Goal: Use online tool/utility: Utilize a website feature to perform a specific function

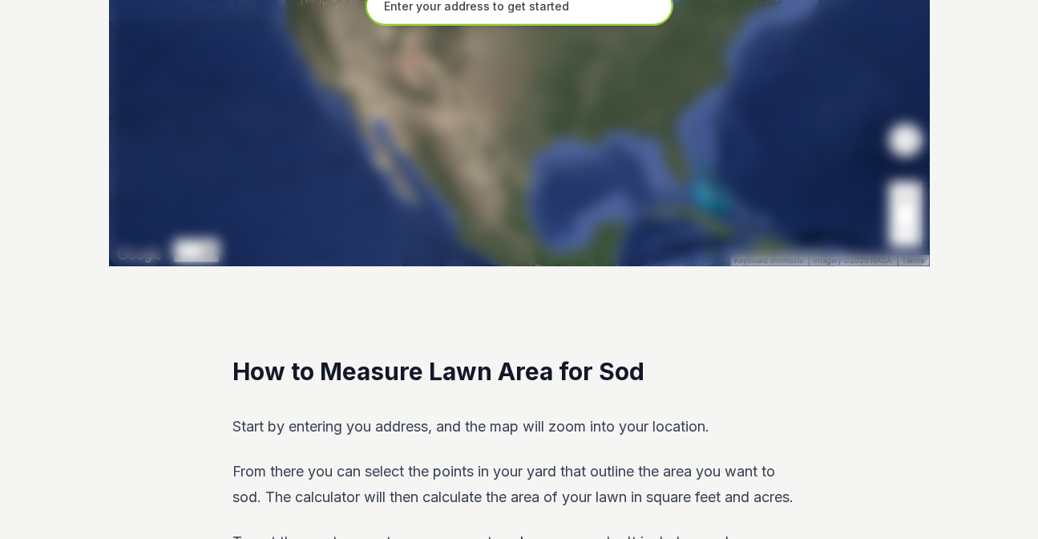
scroll to position [272, 0]
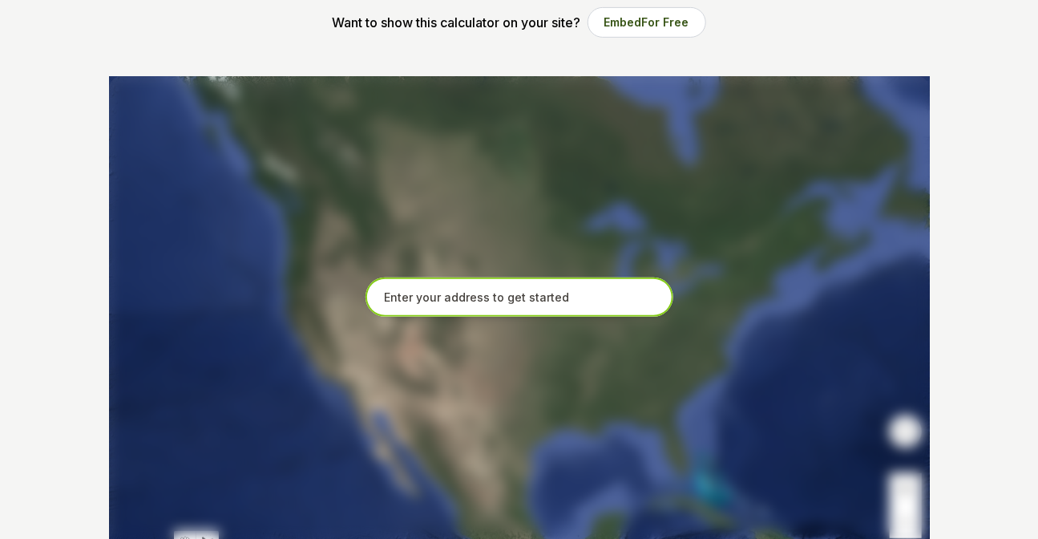
click at [353, 51] on input "text" at bounding box center [519, 297] width 308 height 40
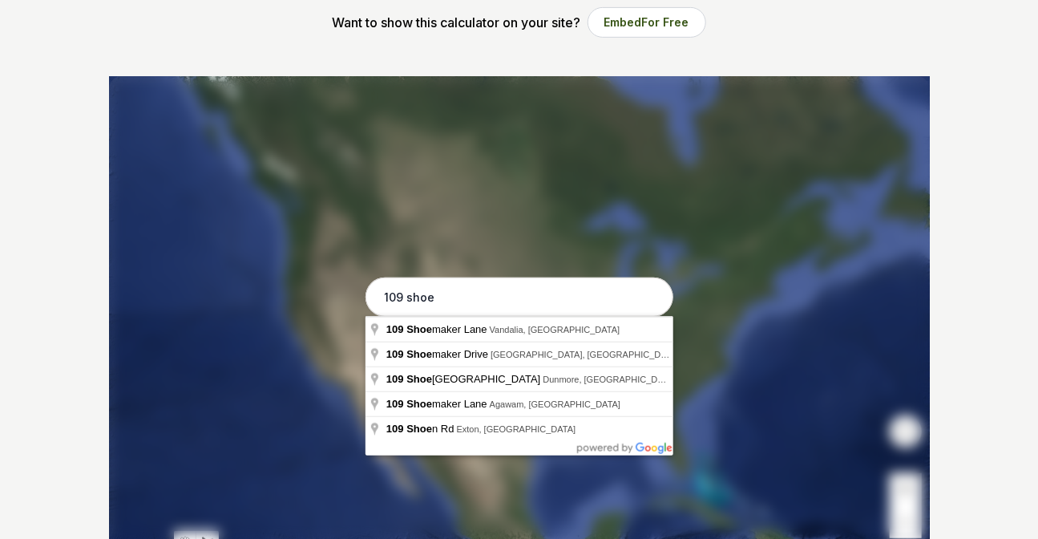
type input "[STREET_ADDRESS][PERSON_NAME]"
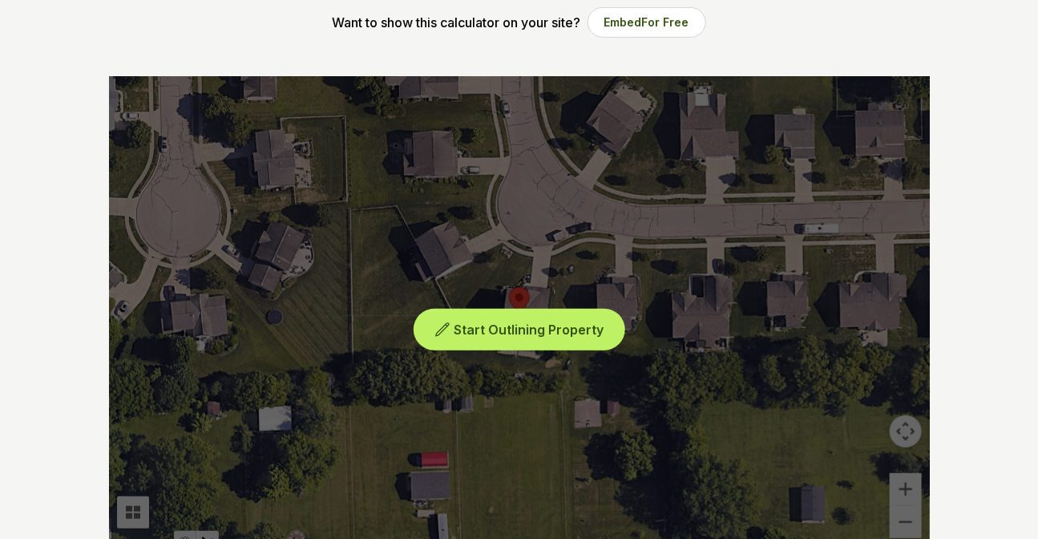
click at [353, 51] on span "Start Outlining Property" at bounding box center [529, 329] width 150 height 16
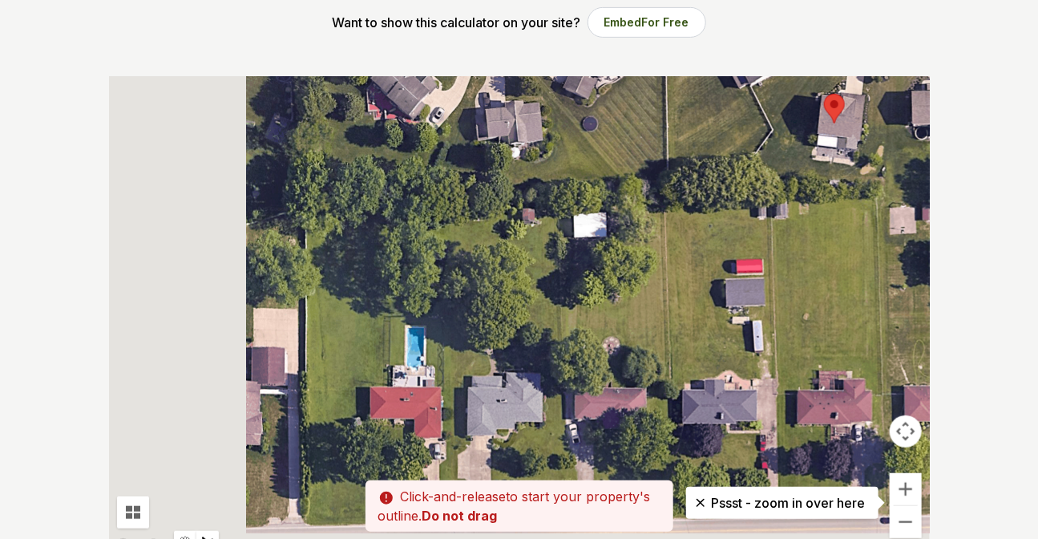
drag, startPoint x: 485, startPoint y: 359, endPoint x: 805, endPoint y: 159, distance: 377.4
click at [353, 51] on div at bounding box center [519, 316] width 821 height 481
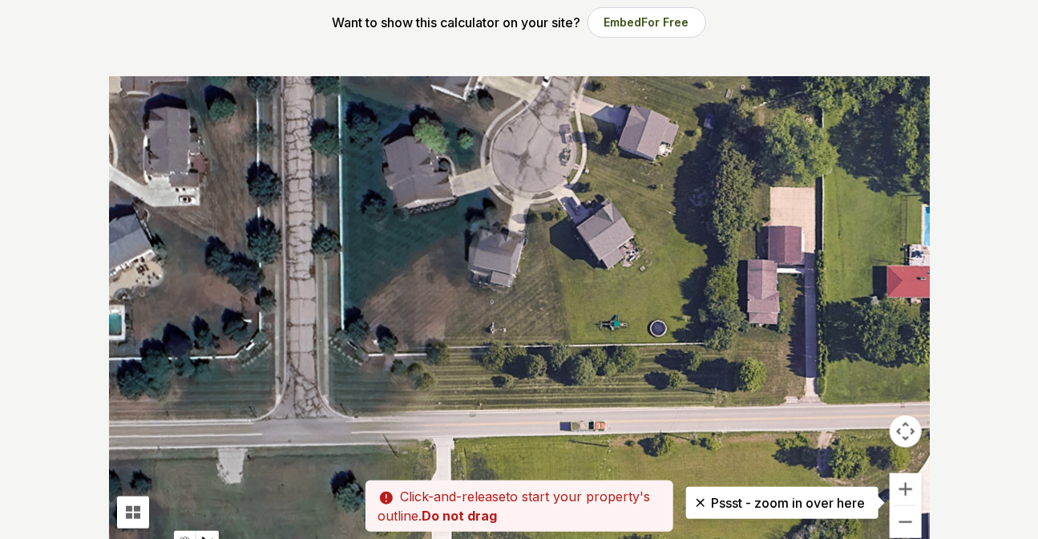
drag, startPoint x: 344, startPoint y: 385, endPoint x: 854, endPoint y: 274, distance: 521.6
click at [353, 51] on div at bounding box center [519, 316] width 821 height 481
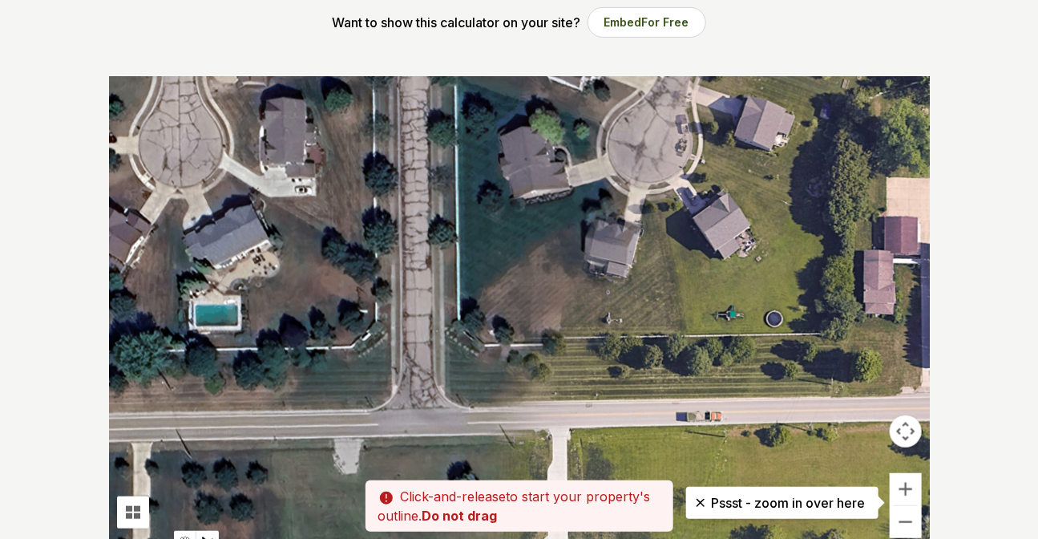
drag, startPoint x: 600, startPoint y: 372, endPoint x: 741, endPoint y: 357, distance: 141.8
click at [353, 51] on div at bounding box center [519, 316] width 821 height 481
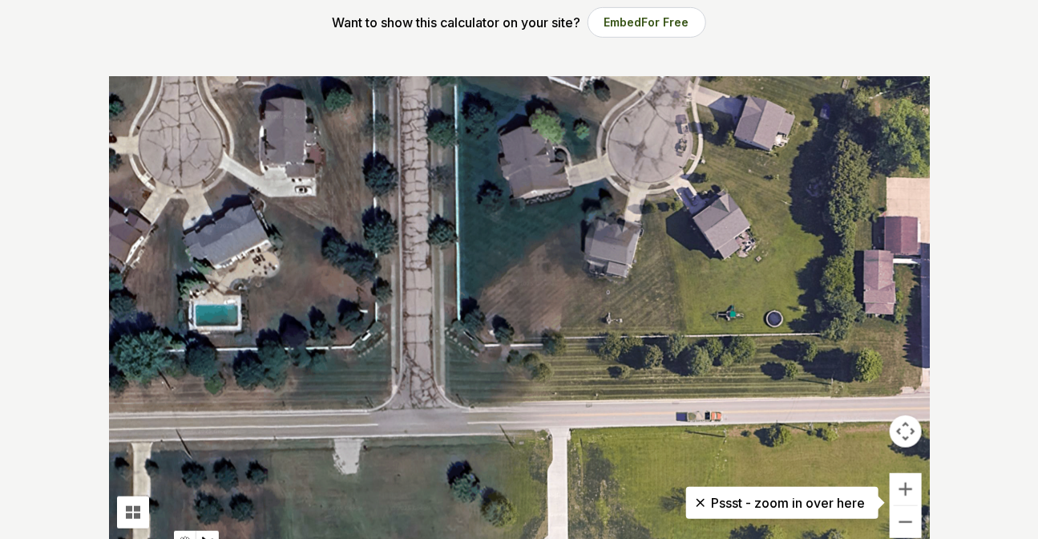
click at [353, 51] on div at bounding box center [519, 316] width 821 height 481
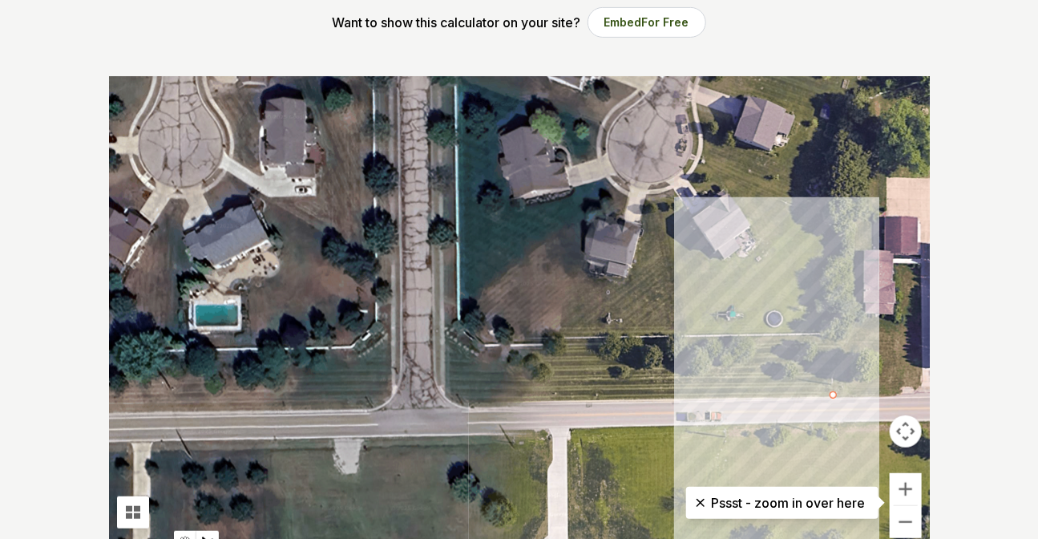
click at [353, 51] on div at bounding box center [519, 316] width 821 height 481
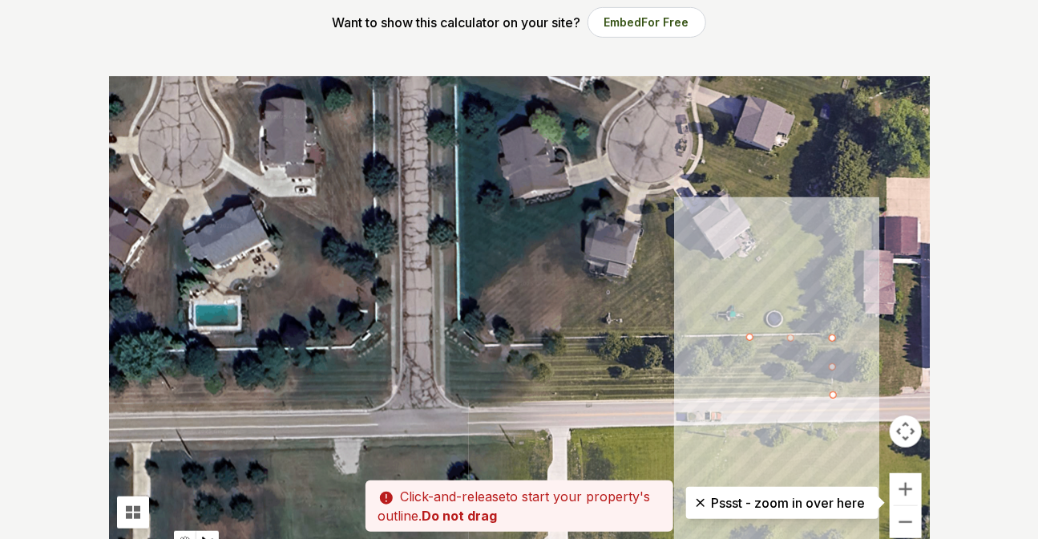
click at [353, 51] on div at bounding box center [519, 316] width 821 height 481
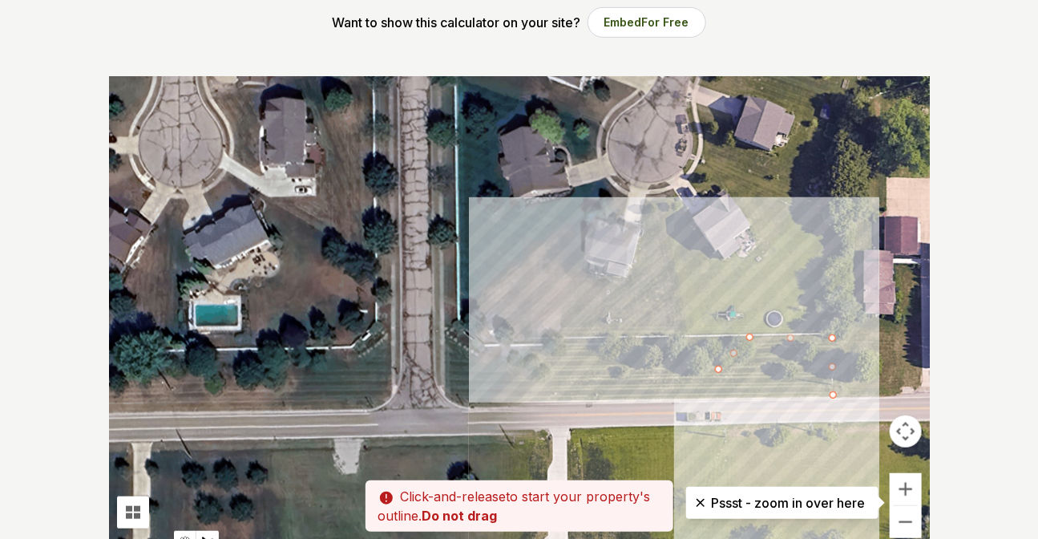
click at [353, 51] on div at bounding box center [519, 316] width 821 height 481
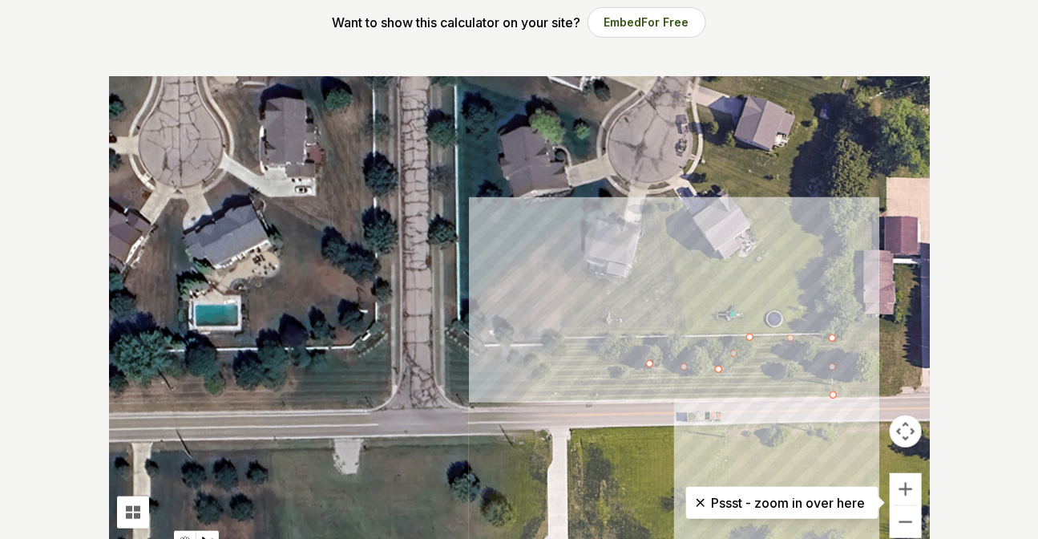
click at [353, 51] on div at bounding box center [519, 316] width 821 height 481
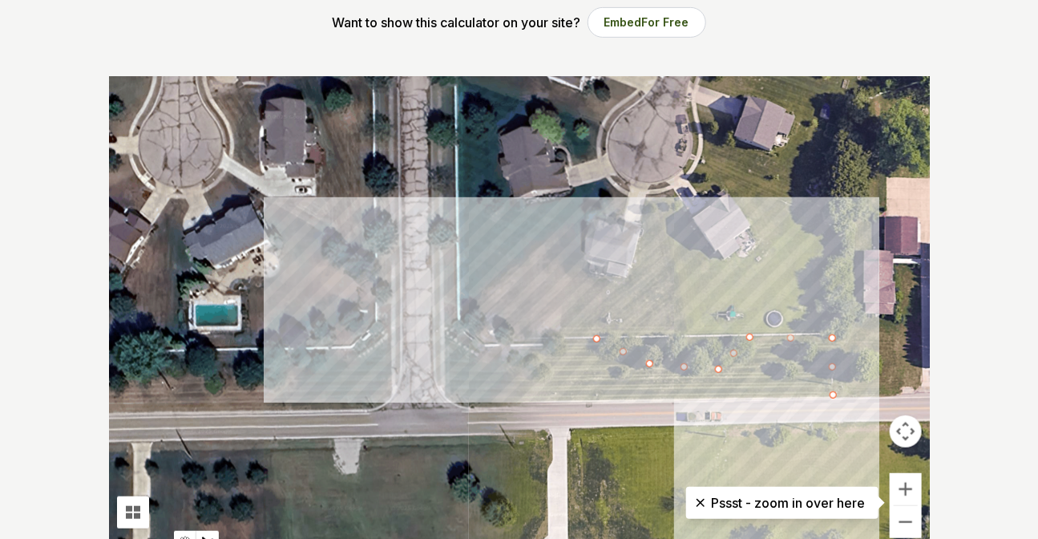
click at [353, 51] on div at bounding box center [519, 316] width 821 height 481
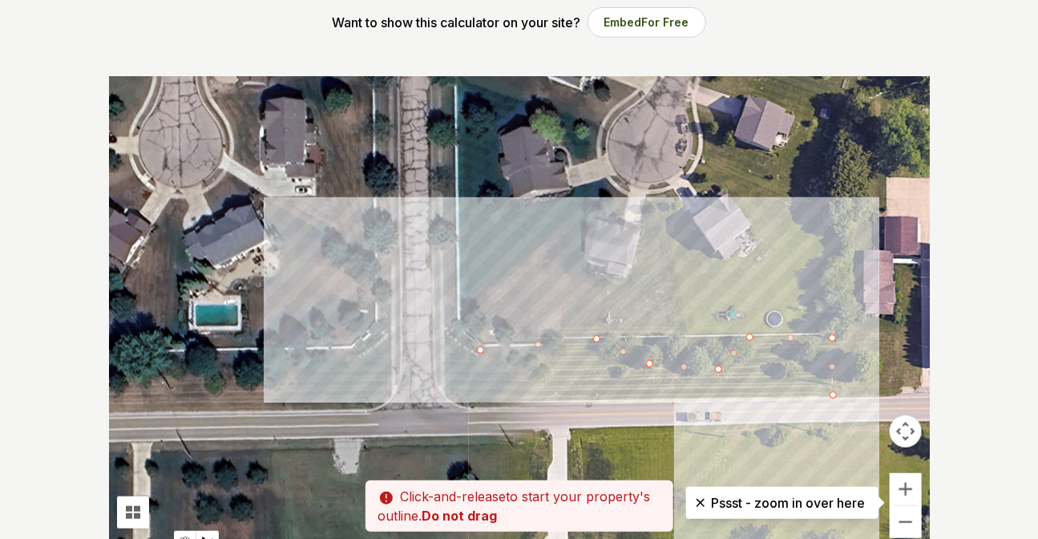
click at [353, 51] on div at bounding box center [519, 316] width 821 height 481
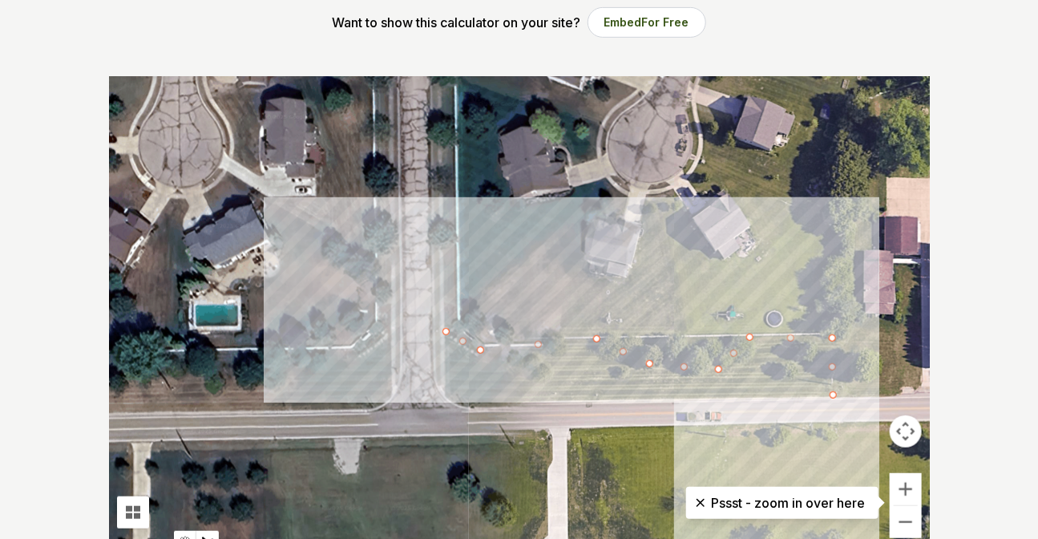
click at [353, 51] on div at bounding box center [519, 316] width 821 height 481
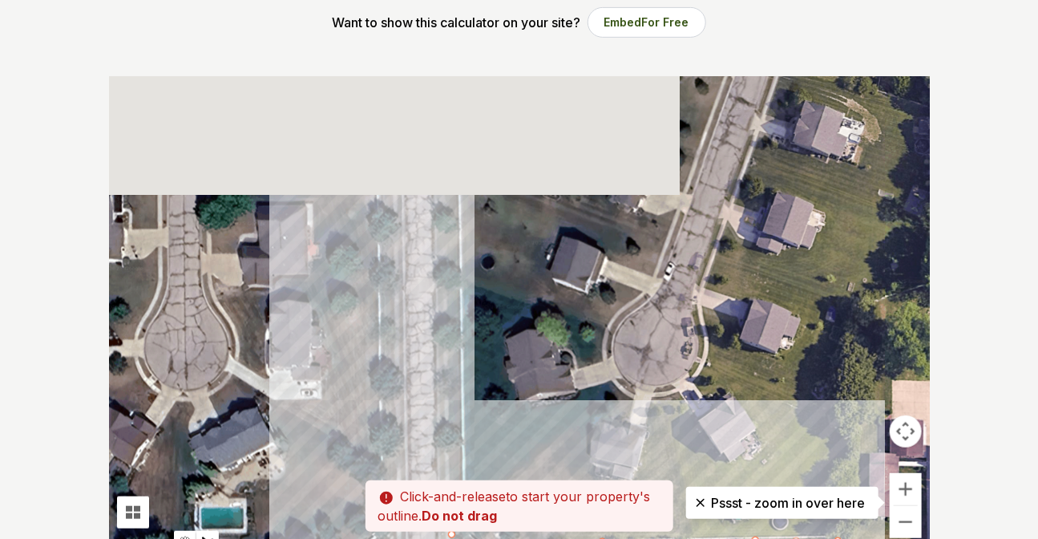
drag, startPoint x: 451, startPoint y: 145, endPoint x: 457, endPoint y: 352, distance: 206.9
click at [353, 51] on div at bounding box center [519, 316] width 821 height 481
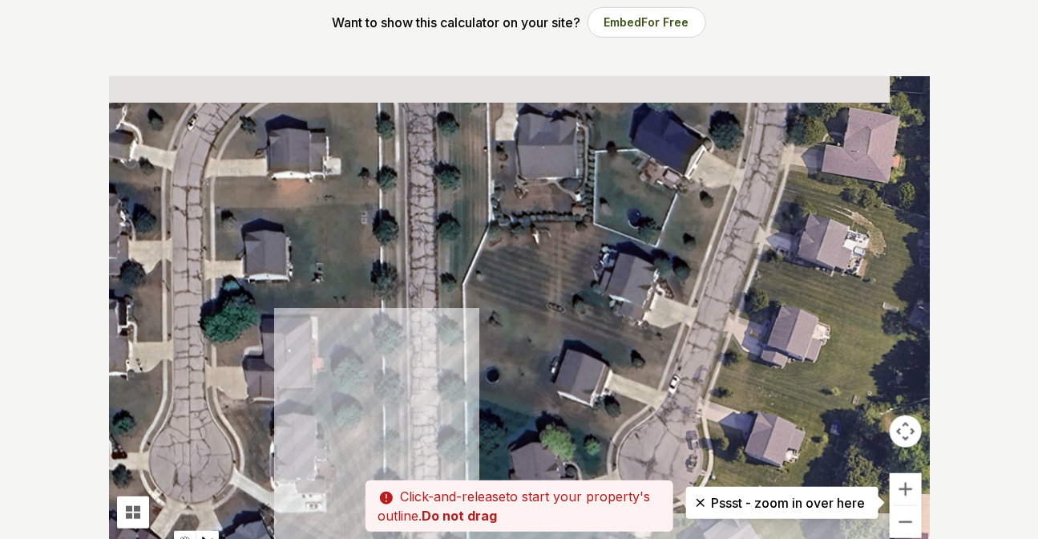
drag, startPoint x: 452, startPoint y: 213, endPoint x: 457, endPoint y: 337, distance: 124.3
click at [353, 51] on div at bounding box center [519, 316] width 821 height 481
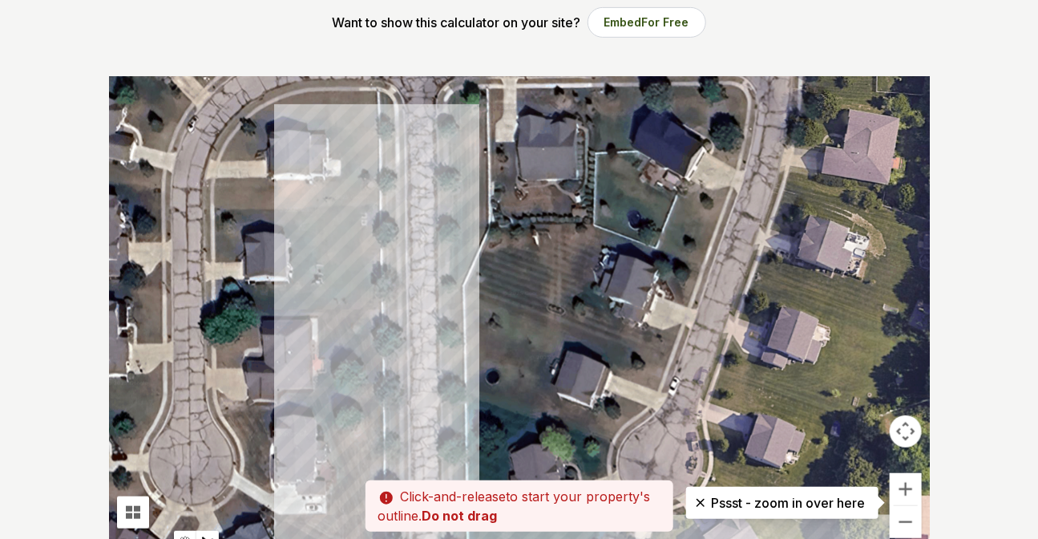
click at [353, 51] on div at bounding box center [519, 316] width 821 height 481
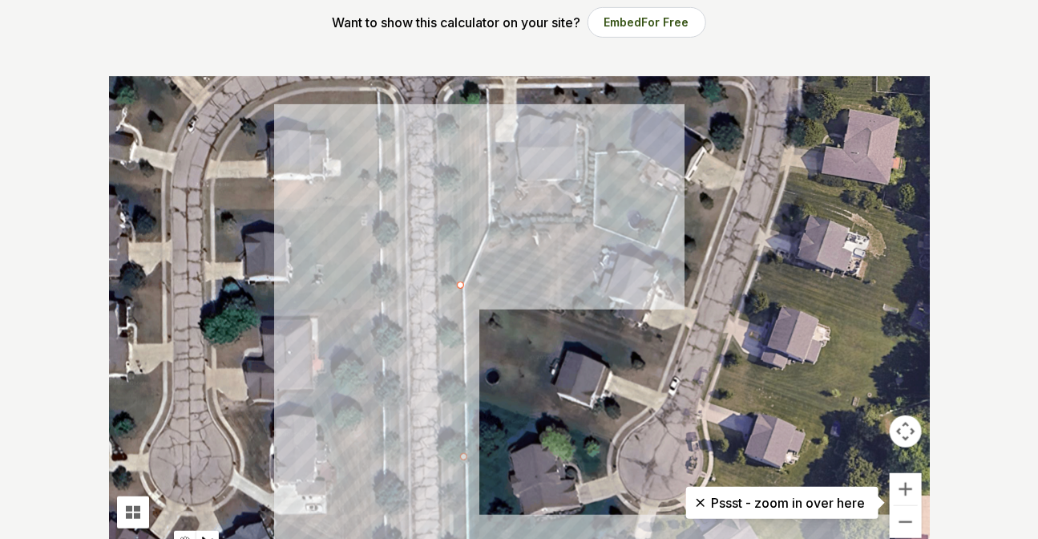
click at [353, 51] on div at bounding box center [519, 316] width 821 height 481
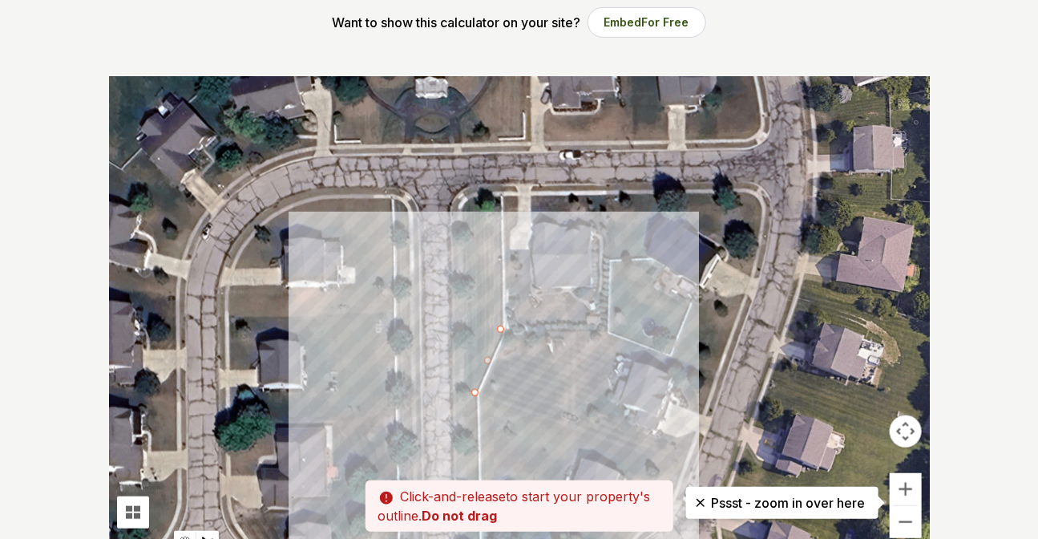
drag, startPoint x: 466, startPoint y: 136, endPoint x: 483, endPoint y: 252, distance: 116.6
click at [353, 51] on div at bounding box center [519, 316] width 821 height 481
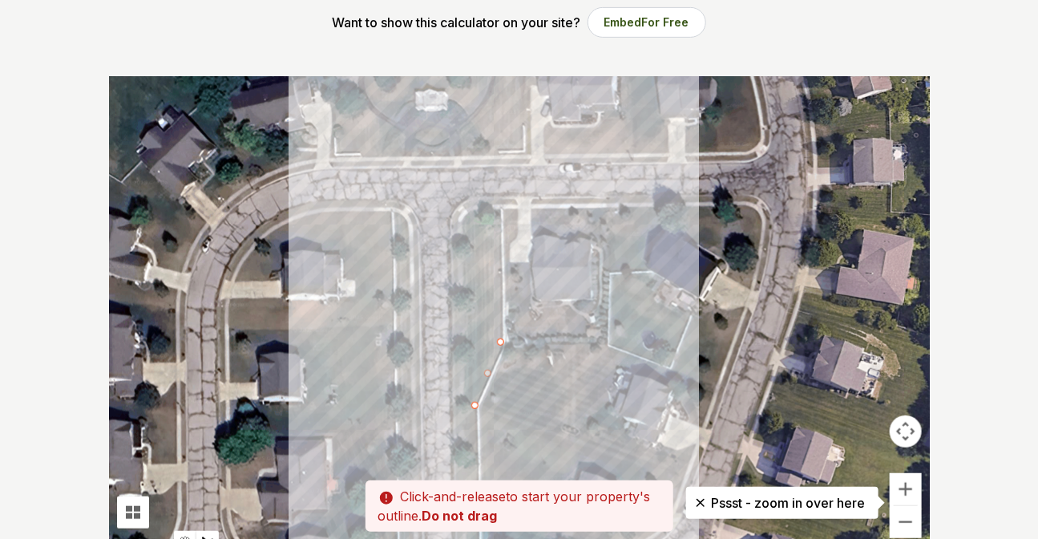
click at [353, 51] on div at bounding box center [519, 316] width 821 height 481
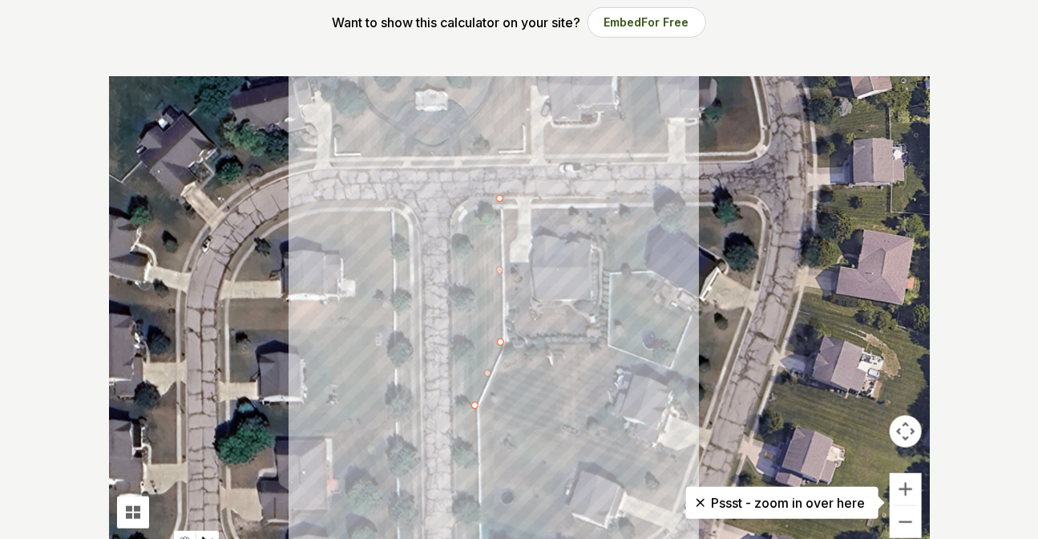
click at [353, 51] on div at bounding box center [519, 316] width 821 height 481
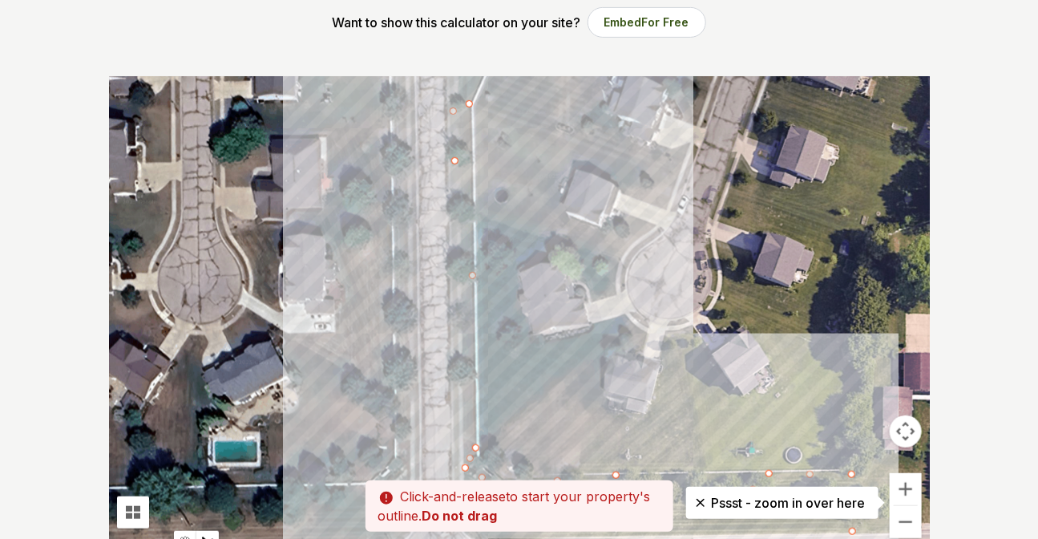
drag, startPoint x: 465, startPoint y: 502, endPoint x: 459, endPoint y: 195, distance: 307.0
click at [353, 51] on div at bounding box center [519, 316] width 821 height 481
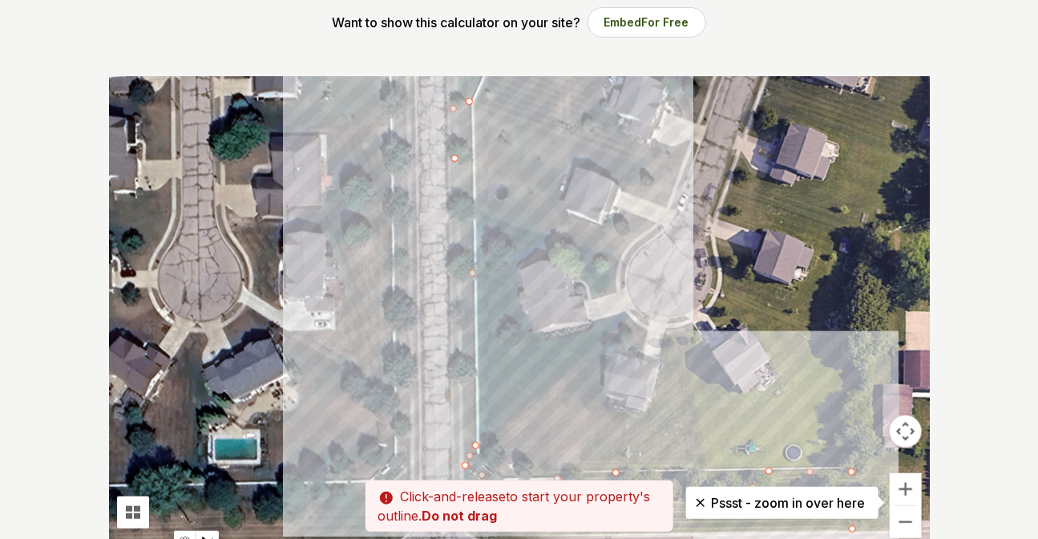
click at [353, 51] on div at bounding box center [519, 316] width 821 height 481
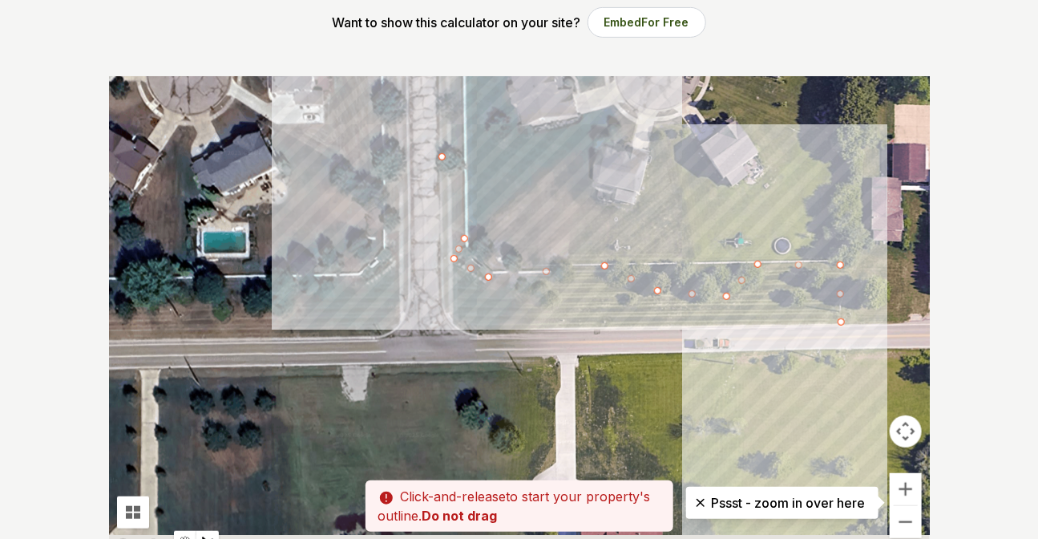
drag, startPoint x: 460, startPoint y: 434, endPoint x: 450, endPoint y: 216, distance: 217.5
click at [353, 51] on div at bounding box center [519, 316] width 821 height 481
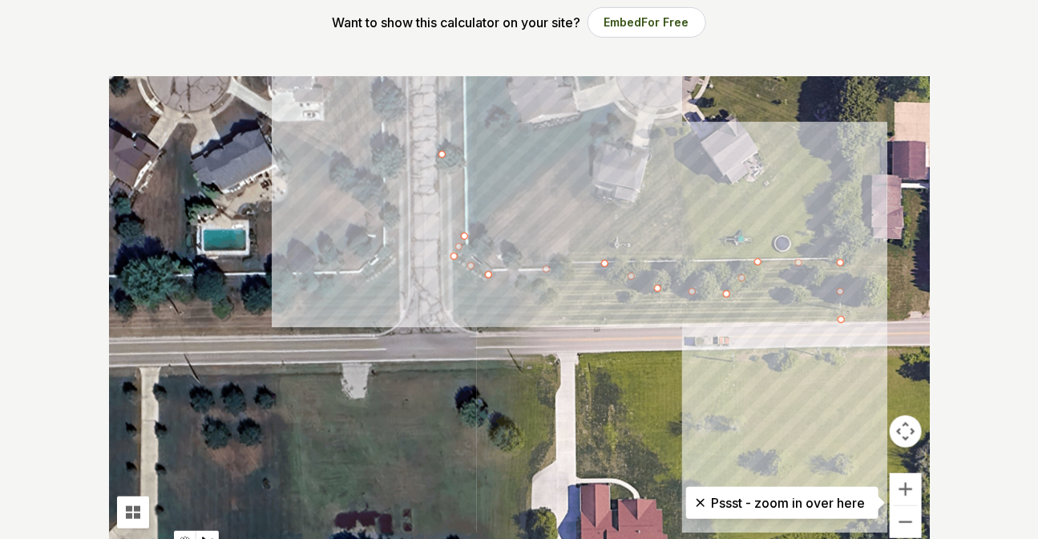
click at [353, 51] on div at bounding box center [519, 316] width 821 height 481
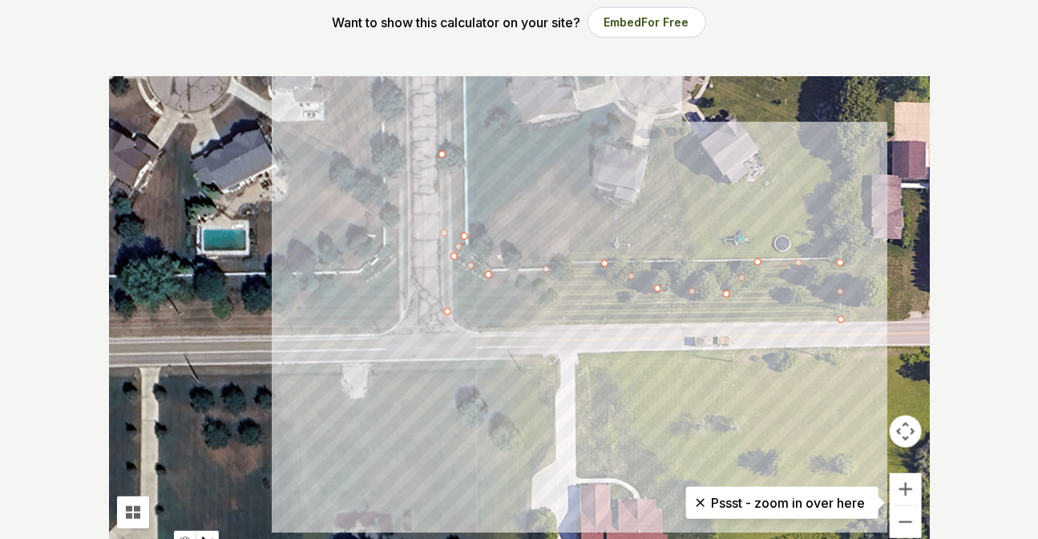
click at [353, 51] on div at bounding box center [519, 316] width 821 height 481
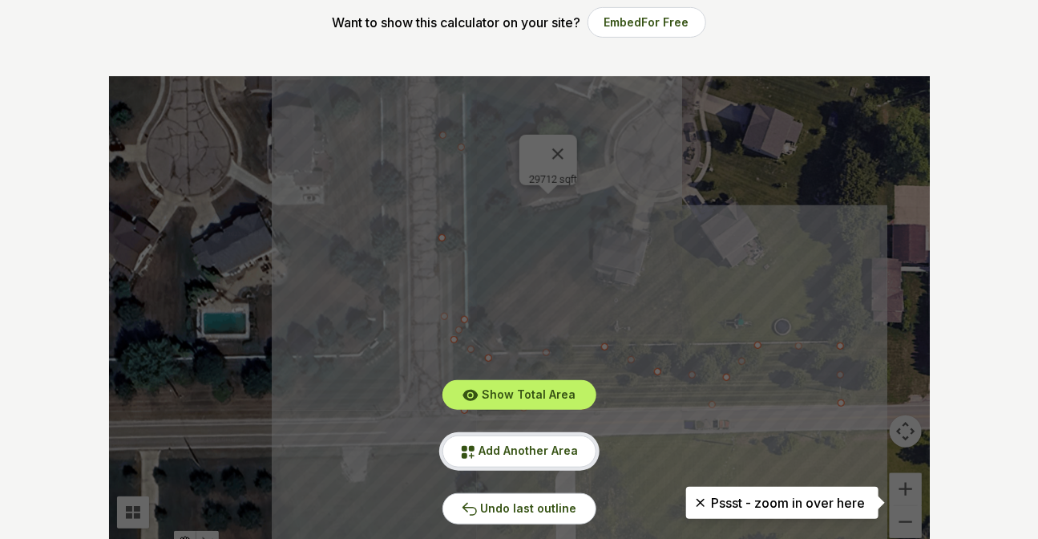
click at [353, 51] on button "Add Another Area" at bounding box center [519, 450] width 154 height 31
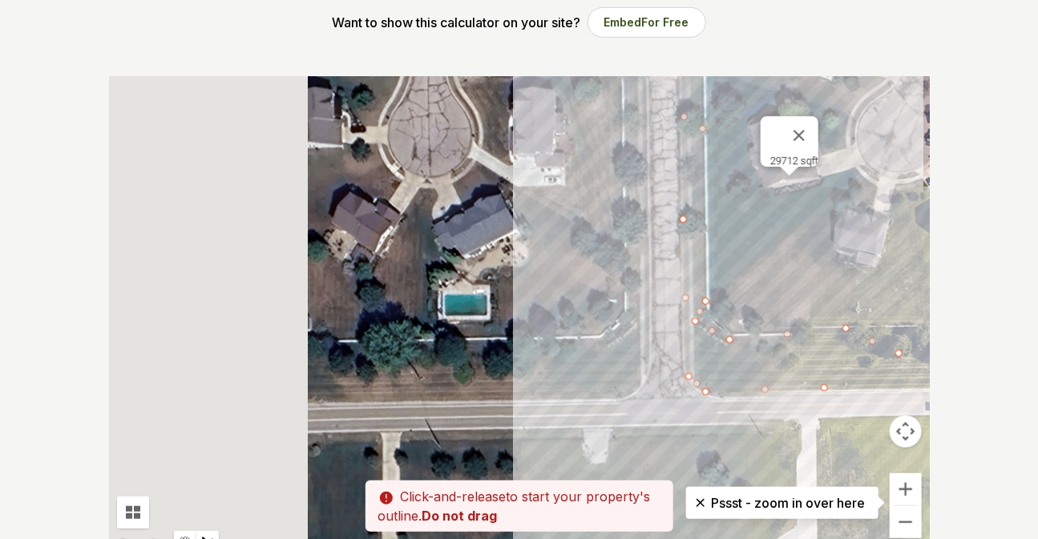
drag, startPoint x: 289, startPoint y: 381, endPoint x: 533, endPoint y: 362, distance: 245.2
click at [353, 51] on div at bounding box center [519, 316] width 821 height 481
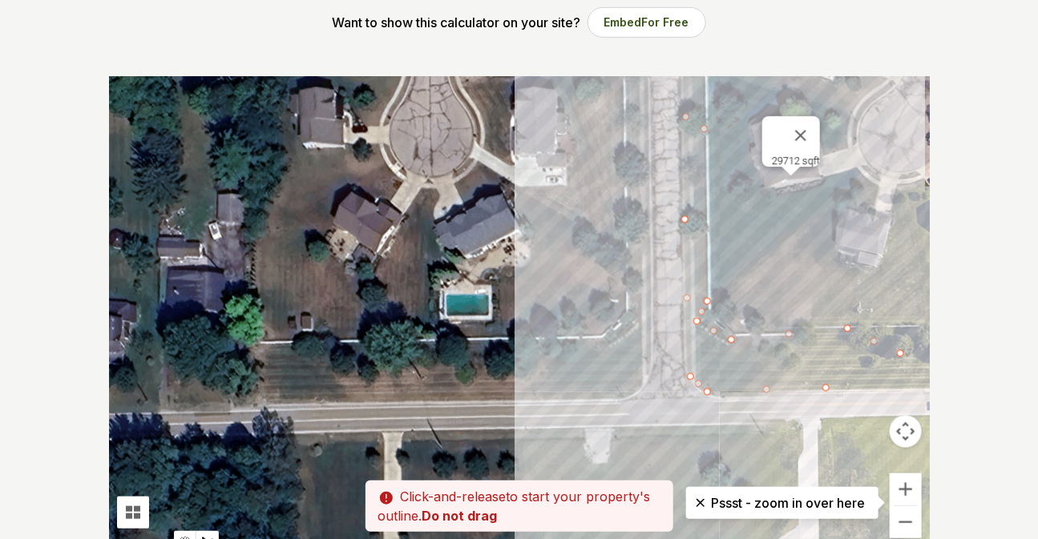
click at [257, 51] on div at bounding box center [519, 316] width 821 height 481
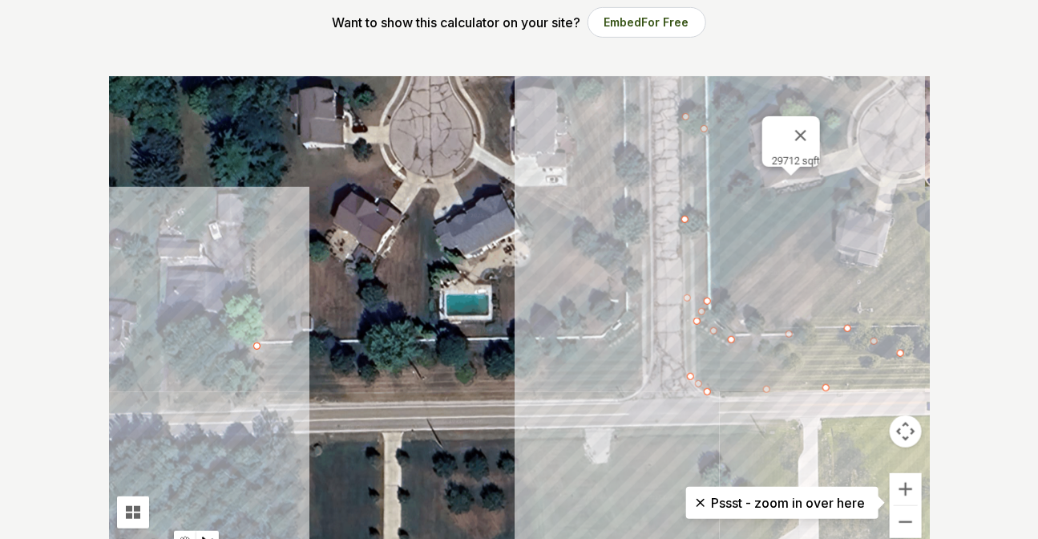
click at [261, 51] on div at bounding box center [519, 316] width 821 height 481
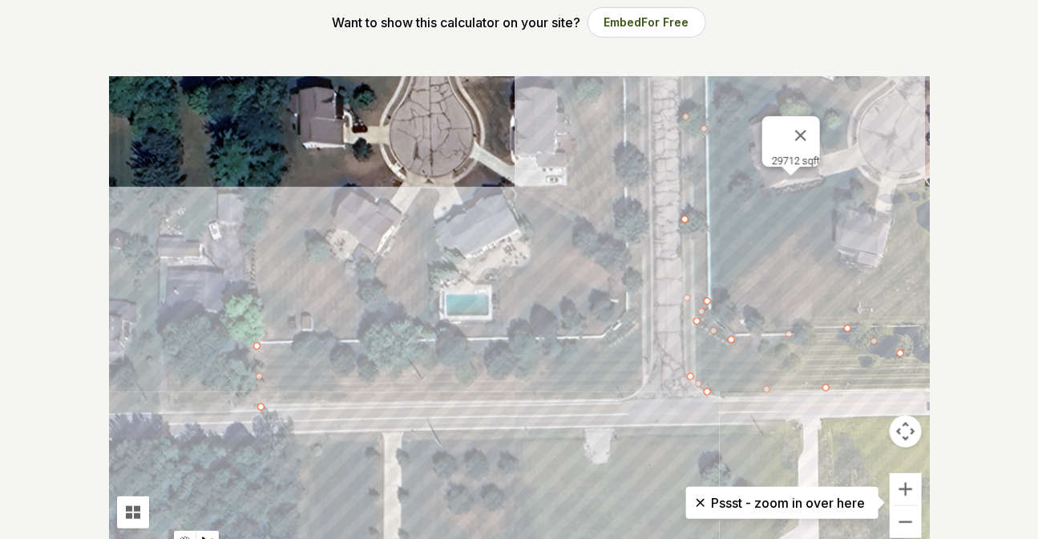
click at [353, 51] on div at bounding box center [519, 316] width 821 height 481
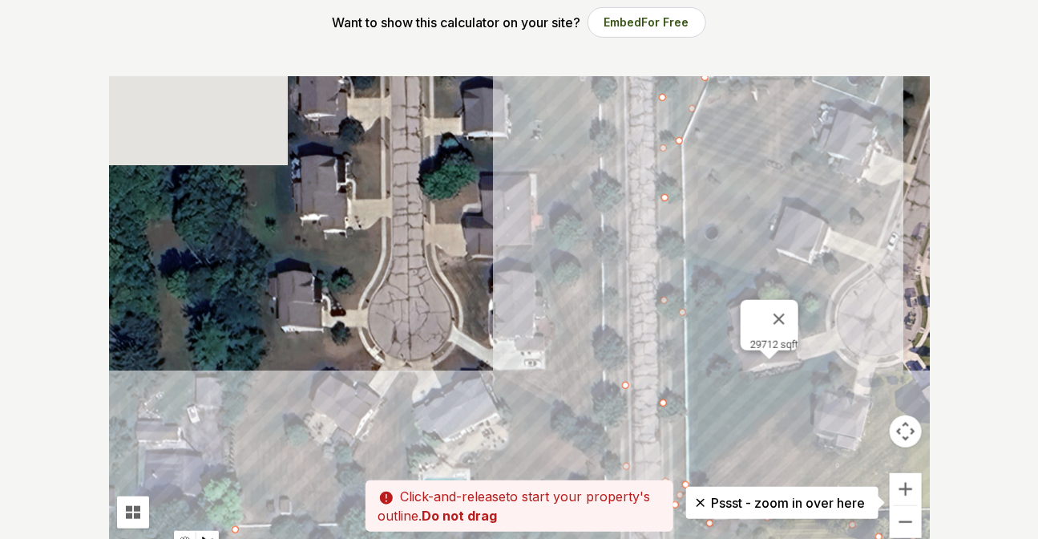
drag, startPoint x: 648, startPoint y: 140, endPoint x: 626, endPoint y: 328, distance: 188.9
click at [353, 51] on div at bounding box center [519, 316] width 821 height 481
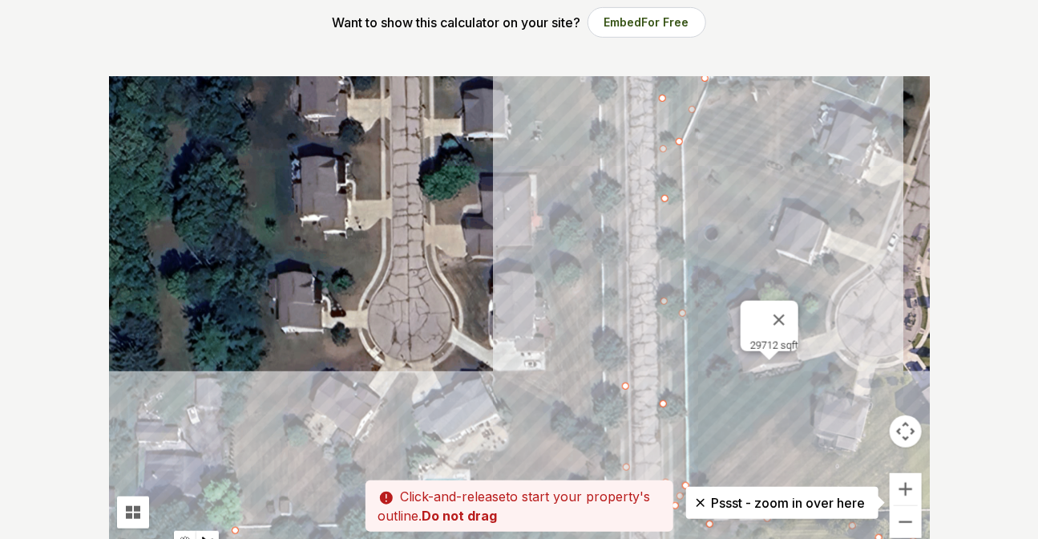
click at [353, 51] on div at bounding box center [519, 316] width 821 height 481
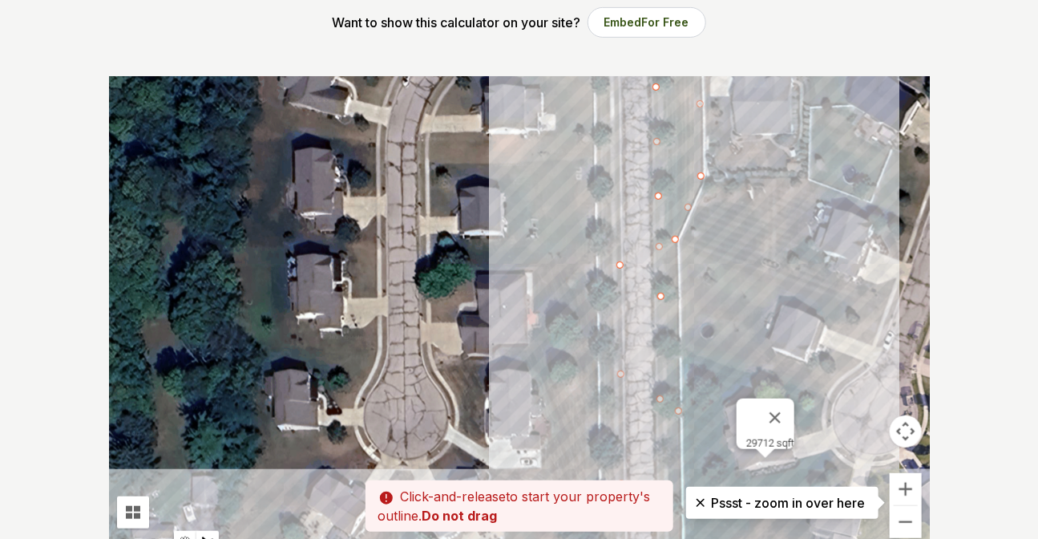
drag, startPoint x: 611, startPoint y: 186, endPoint x: 609, endPoint y: 297, distance: 110.6
click at [353, 51] on div at bounding box center [519, 316] width 821 height 481
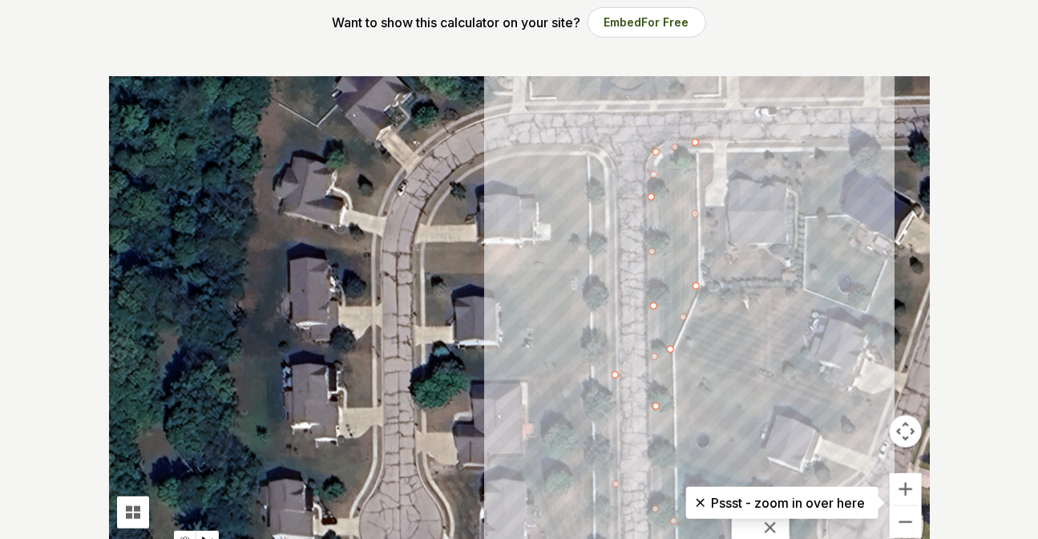
click at [353, 51] on div at bounding box center [519, 316] width 821 height 481
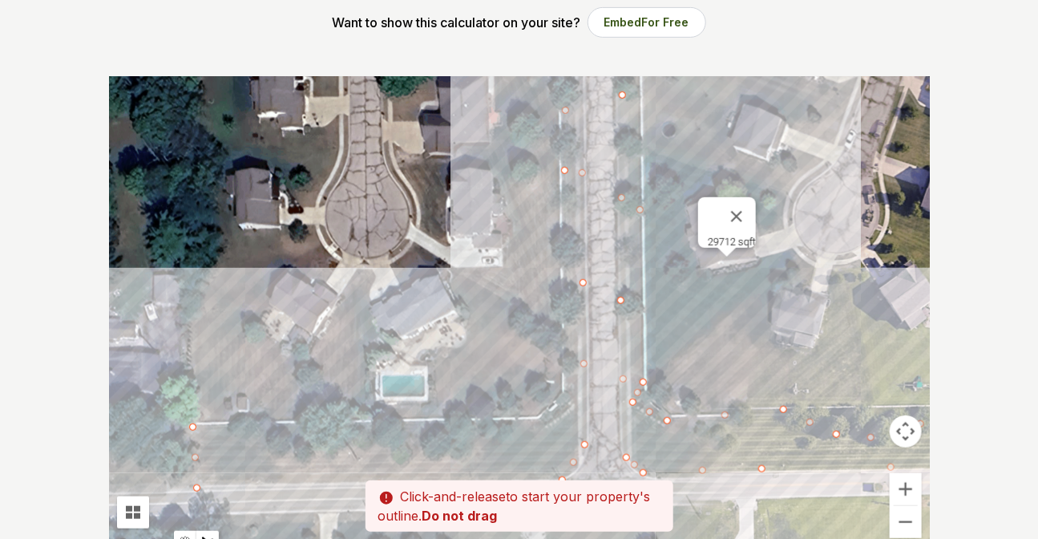
drag, startPoint x: 597, startPoint y: 514, endPoint x: 563, endPoint y: 195, distance: 320.8
click at [353, 51] on div at bounding box center [519, 316] width 821 height 481
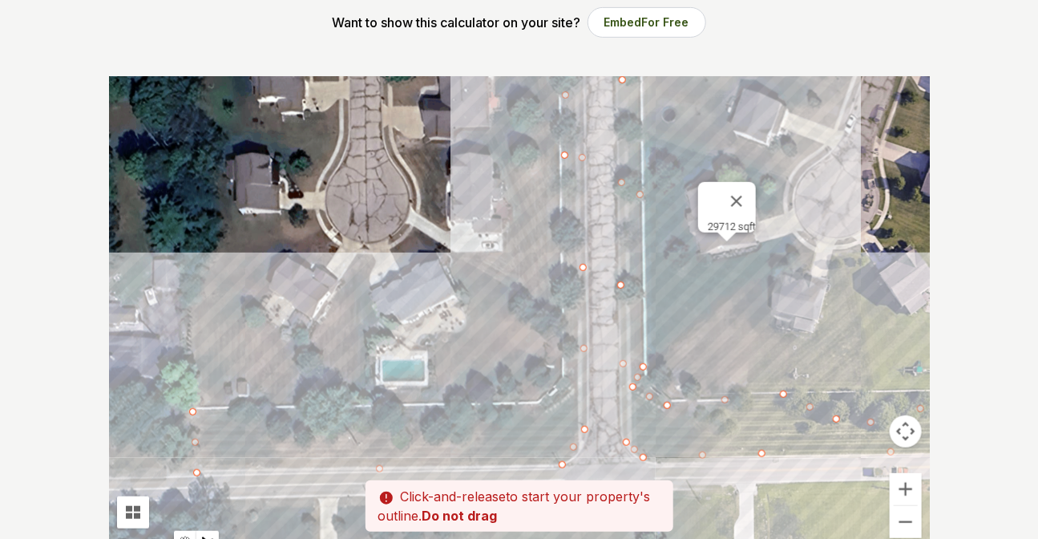
click at [353, 51] on div at bounding box center [519, 316] width 821 height 481
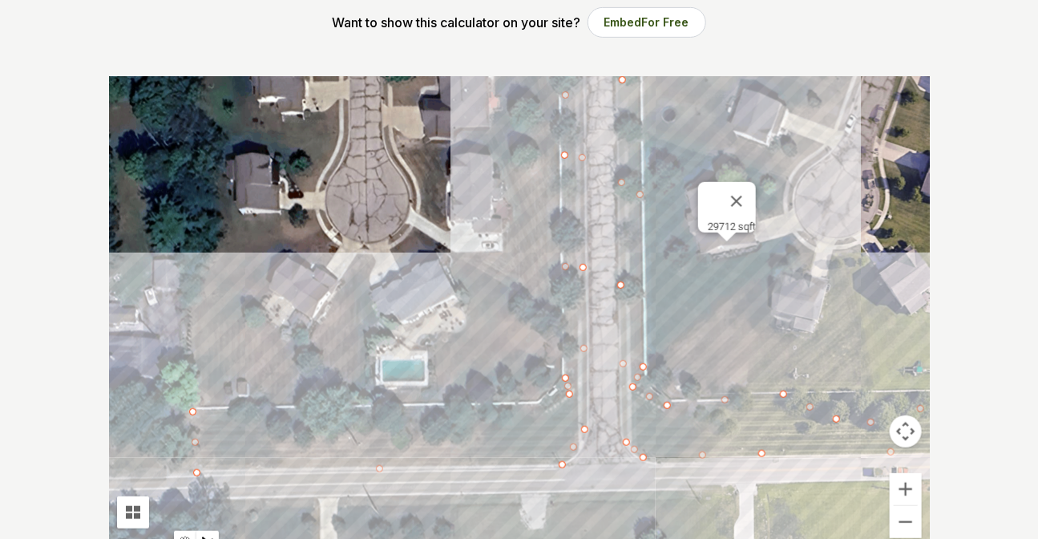
click at [353, 51] on div at bounding box center [519, 316] width 821 height 481
click at [297, 51] on div at bounding box center [519, 316] width 821 height 481
click at [200, 51] on div at bounding box center [519, 316] width 821 height 481
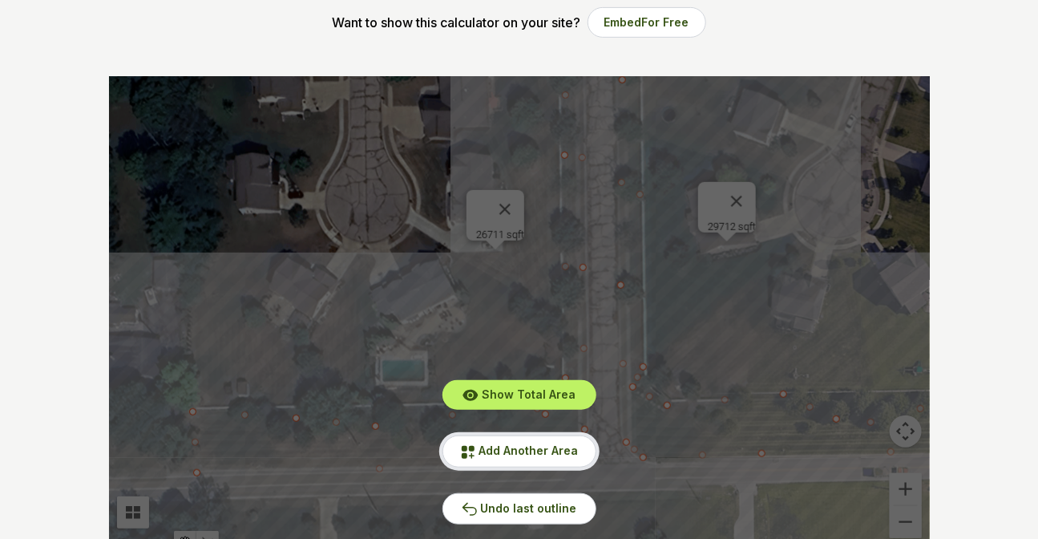
click at [353, 51] on span "Add Another Area" at bounding box center [528, 450] width 99 height 14
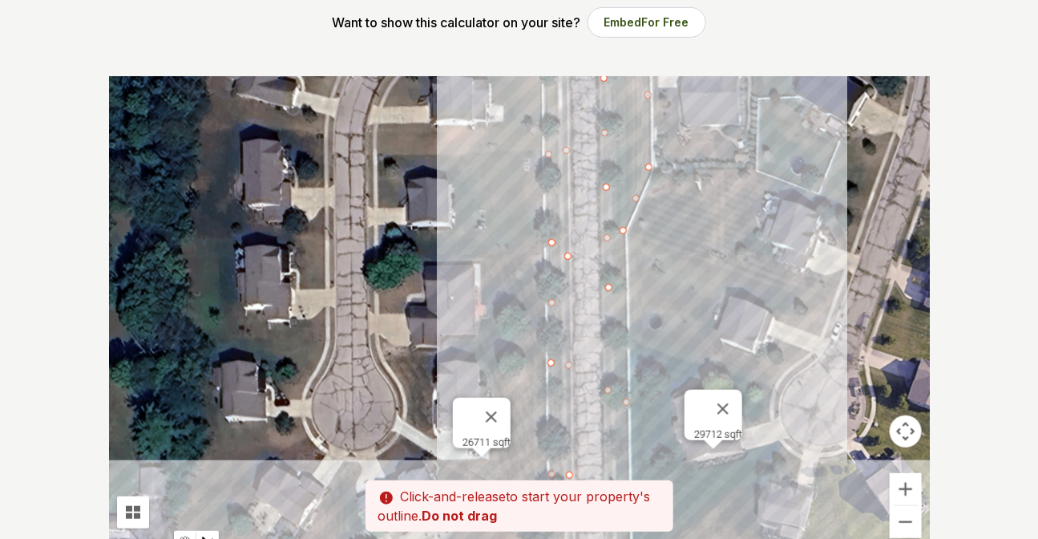
drag, startPoint x: 665, startPoint y: 174, endPoint x: 647, endPoint y: 482, distance: 308.3
click at [353, 51] on div at bounding box center [519, 316] width 821 height 481
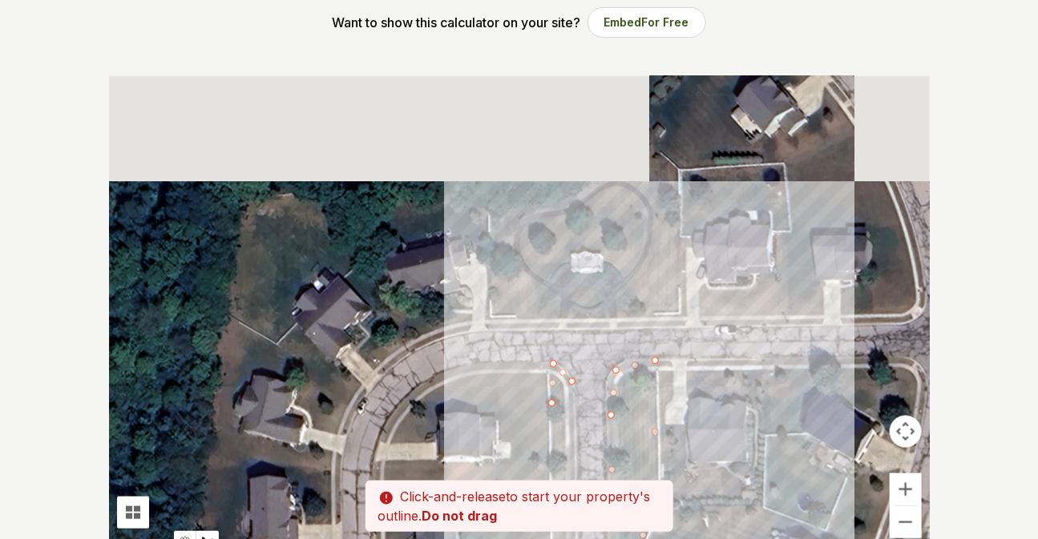
drag, startPoint x: 623, startPoint y: 271, endPoint x: 631, endPoint y: 325, distance: 54.3
click at [353, 51] on div at bounding box center [519, 316] width 821 height 481
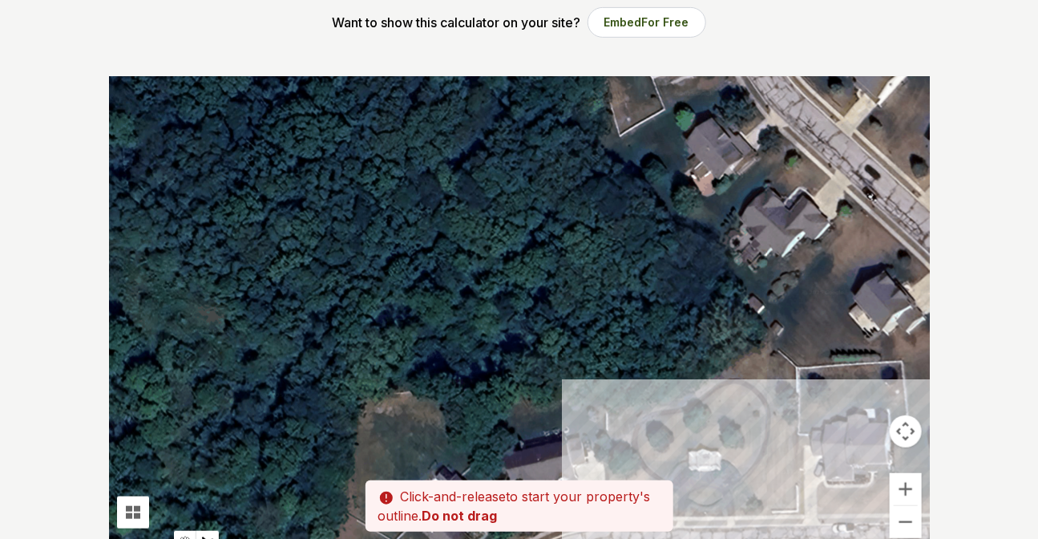
drag, startPoint x: 552, startPoint y: 211, endPoint x: 677, endPoint y: 406, distance: 232.1
click at [353, 51] on div at bounding box center [519, 316] width 821 height 481
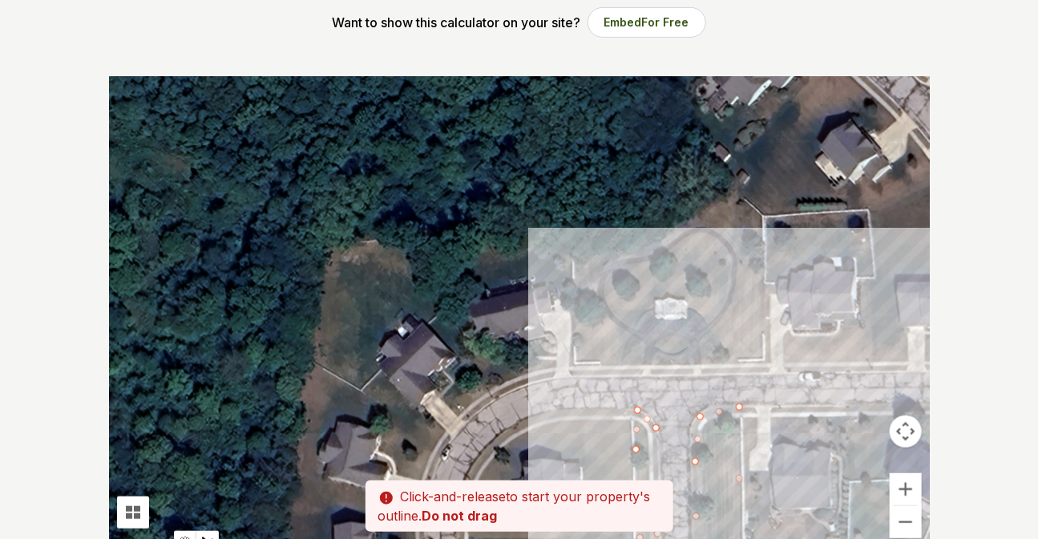
drag, startPoint x: 675, startPoint y: 408, endPoint x: 634, endPoint y: 265, distance: 149.2
click at [353, 51] on div at bounding box center [519, 316] width 821 height 481
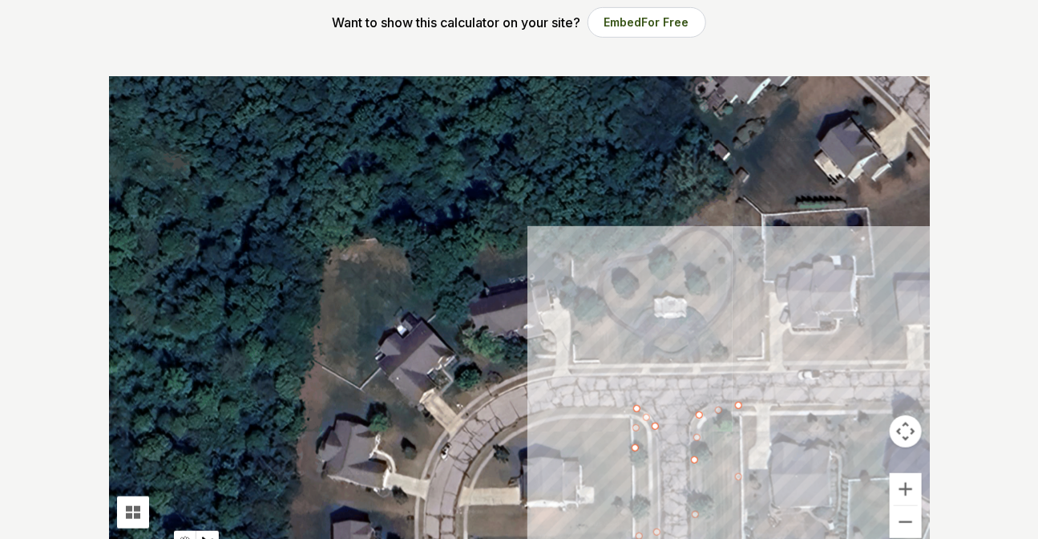
click at [353, 51] on div at bounding box center [519, 316] width 821 height 481
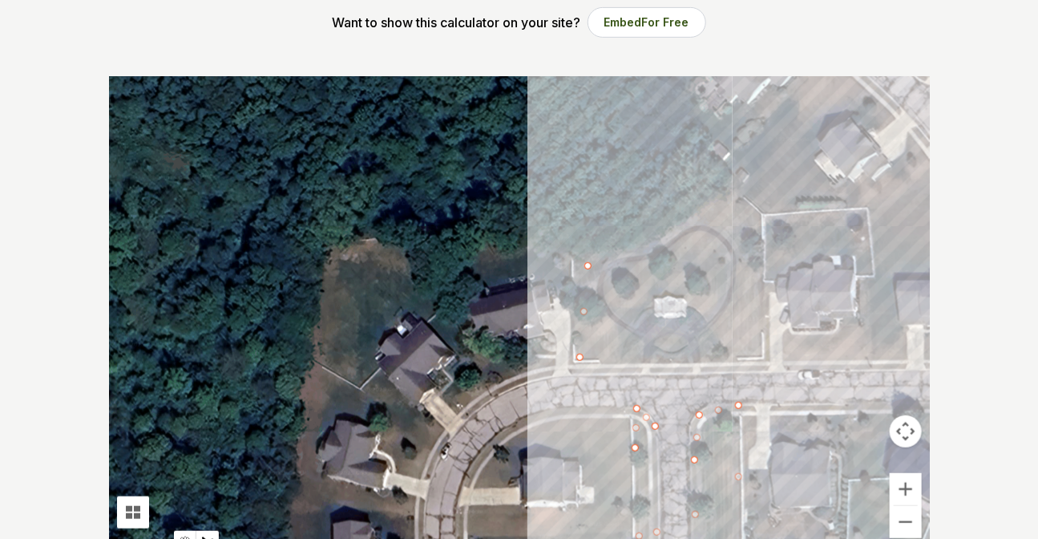
click at [353, 51] on div at bounding box center [519, 316] width 821 height 481
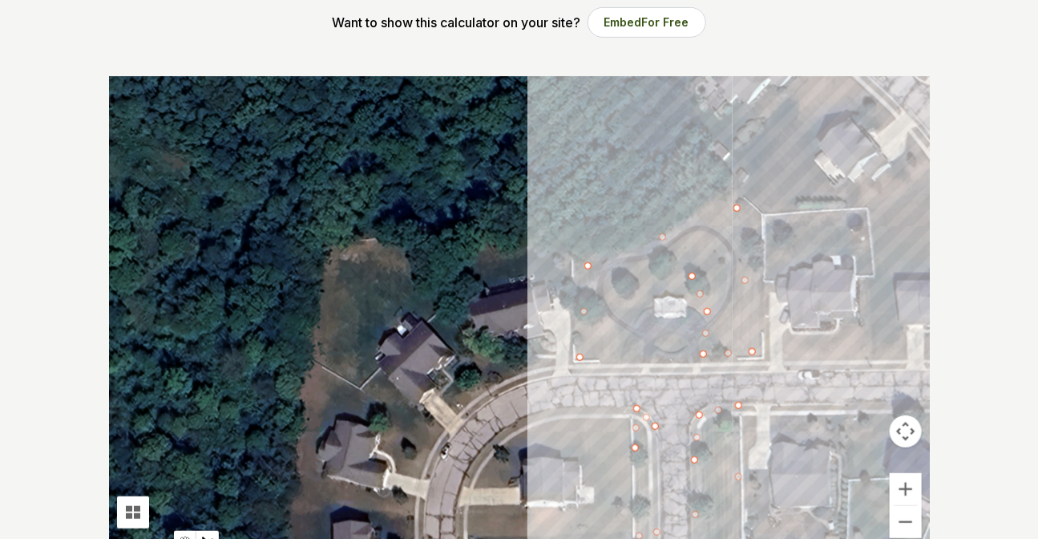
click at [353, 51] on div at bounding box center [519, 316] width 821 height 481
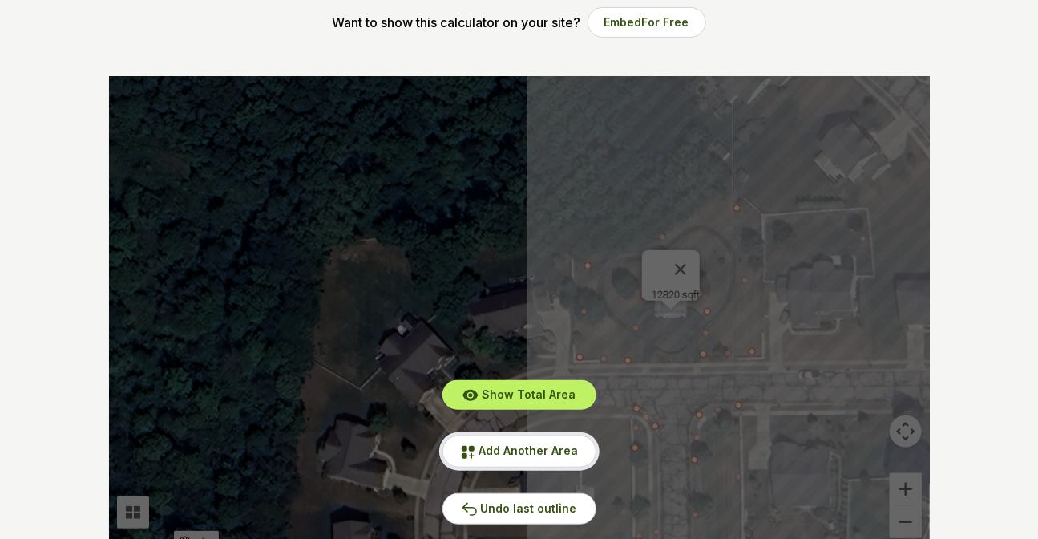
click at [353, 51] on icon at bounding box center [468, 452] width 13 height 13
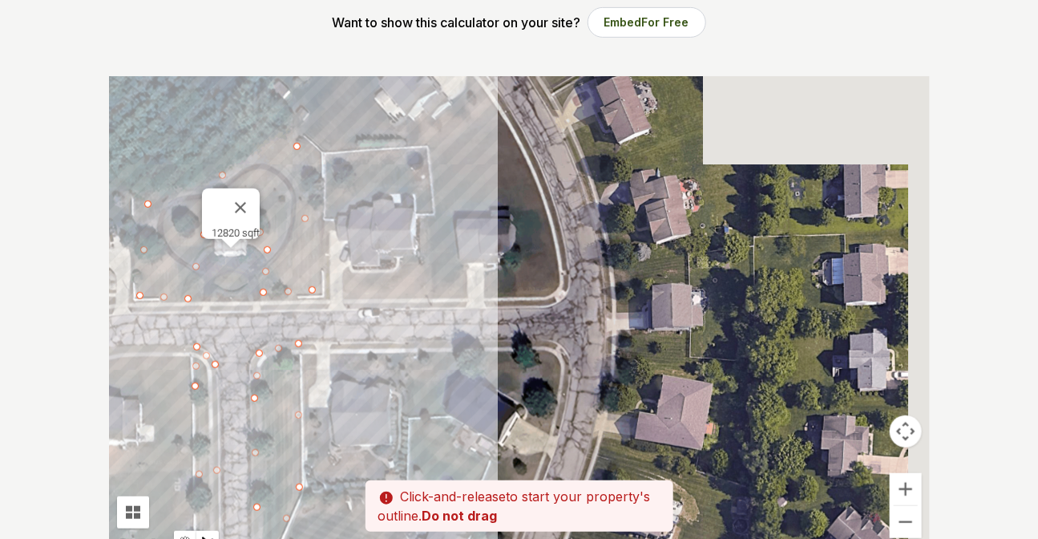
drag, startPoint x: 838, startPoint y: 406, endPoint x: 389, endPoint y: 341, distance: 454.2
click at [353, 51] on div at bounding box center [519, 316] width 821 height 481
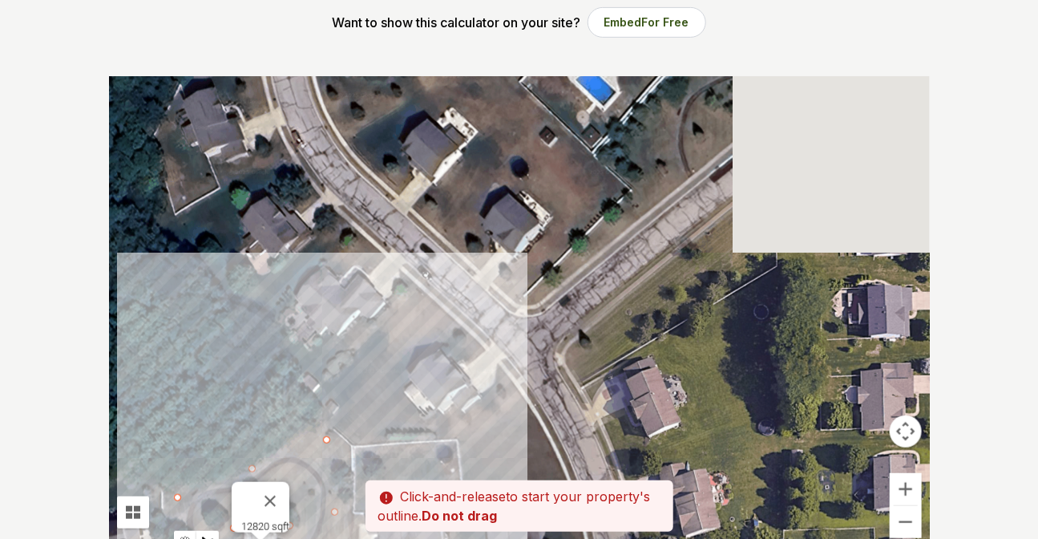
drag, startPoint x: 562, startPoint y: 126, endPoint x: 623, endPoint y: 433, distance: 313.0
click at [353, 51] on div at bounding box center [519, 316] width 821 height 481
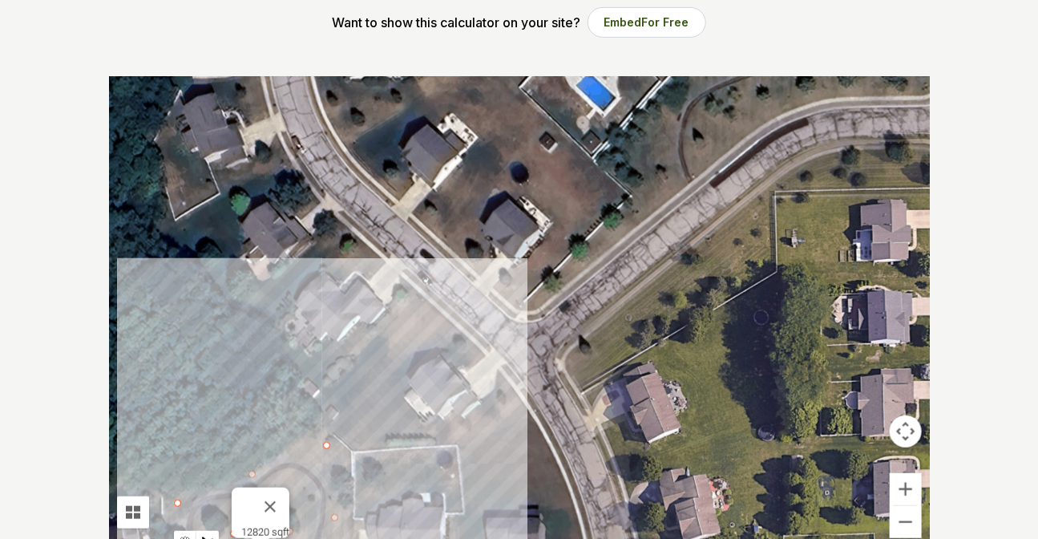
click at [353, 51] on div at bounding box center [519, 316] width 821 height 481
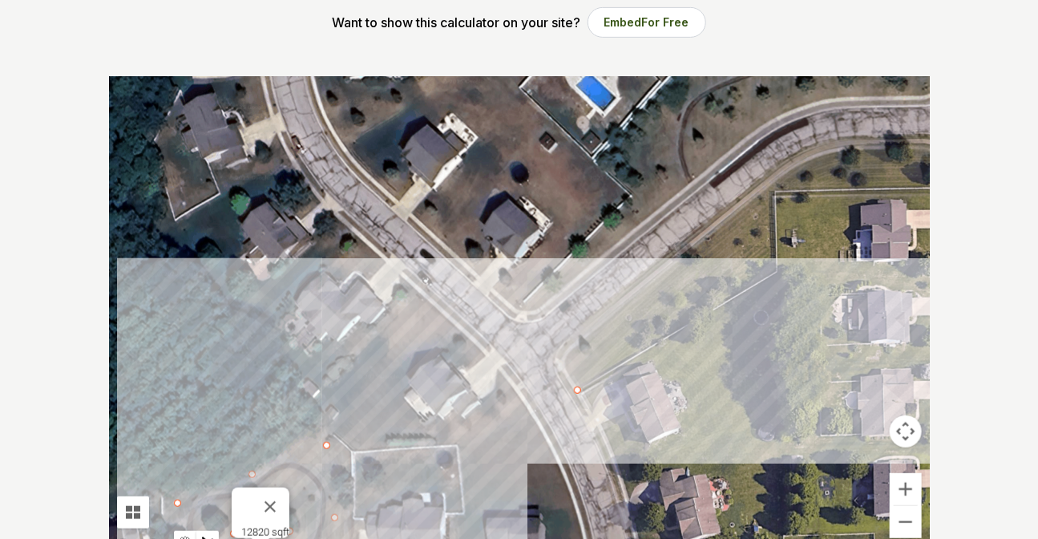
click at [353, 51] on div at bounding box center [519, 316] width 821 height 481
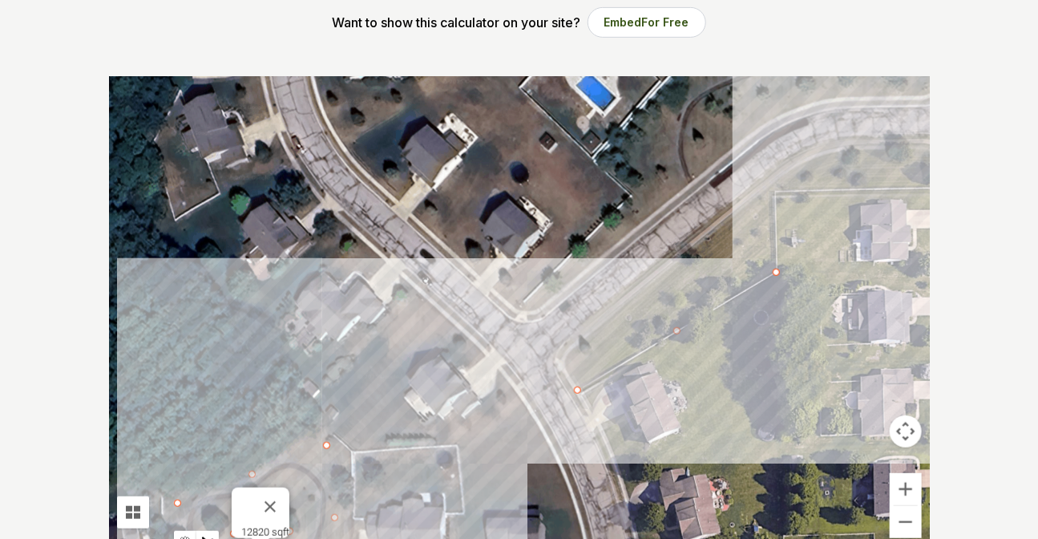
click at [353, 51] on div at bounding box center [519, 316] width 821 height 481
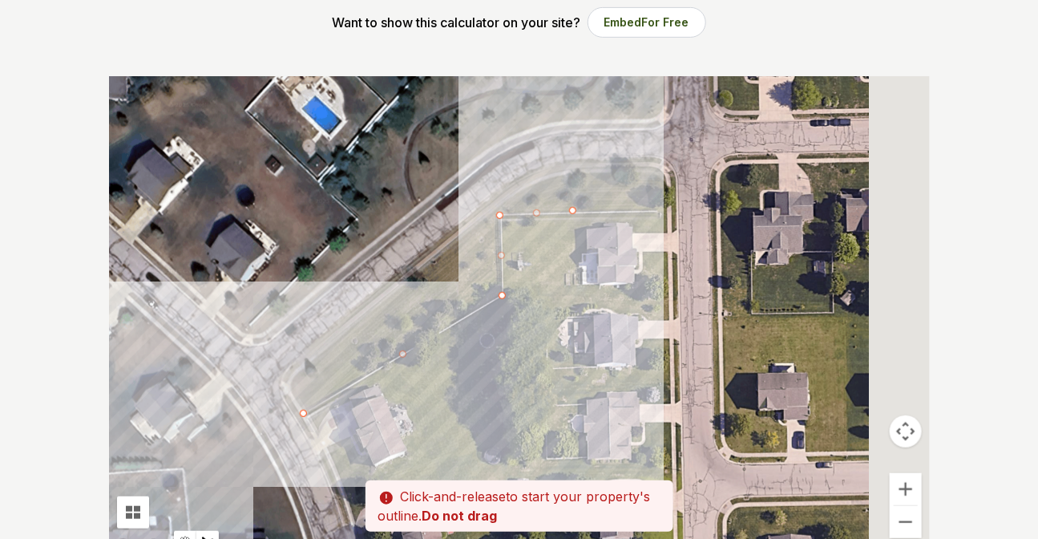
drag, startPoint x: 865, startPoint y: 184, endPoint x: 574, endPoint y: 213, distance: 292.5
click at [353, 51] on div at bounding box center [519, 316] width 821 height 481
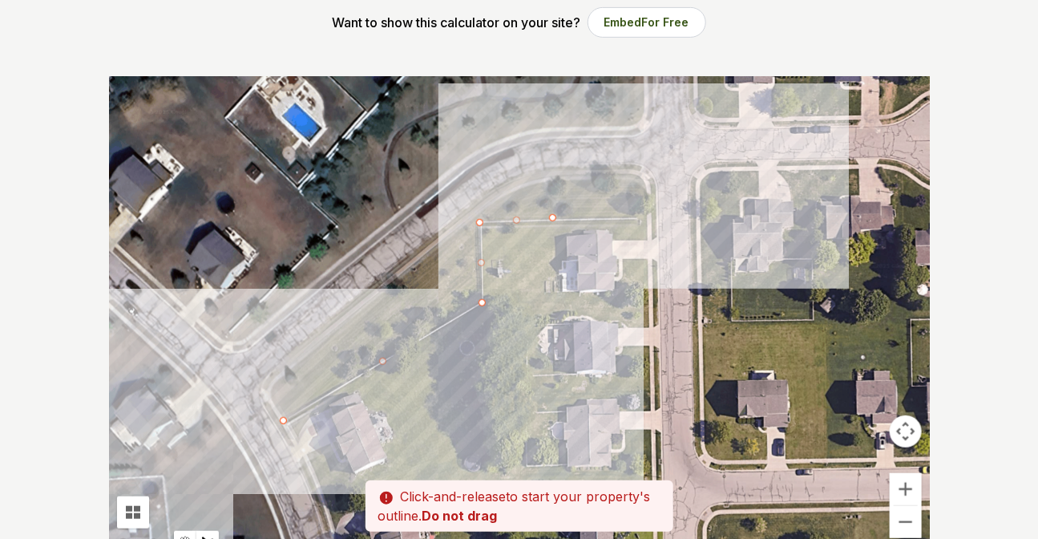
click at [353, 51] on div at bounding box center [519, 316] width 821 height 481
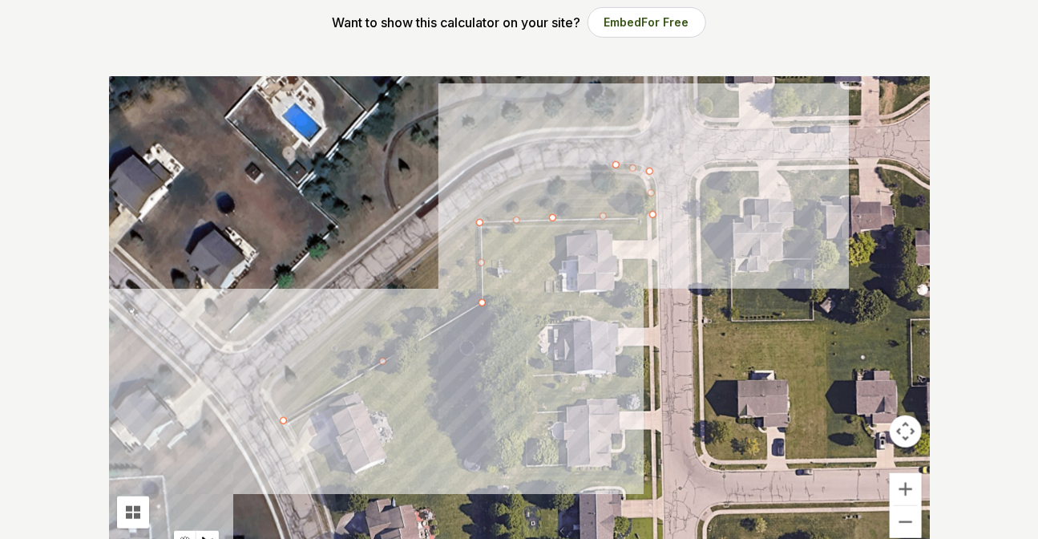
click at [353, 51] on div at bounding box center [519, 316] width 821 height 481
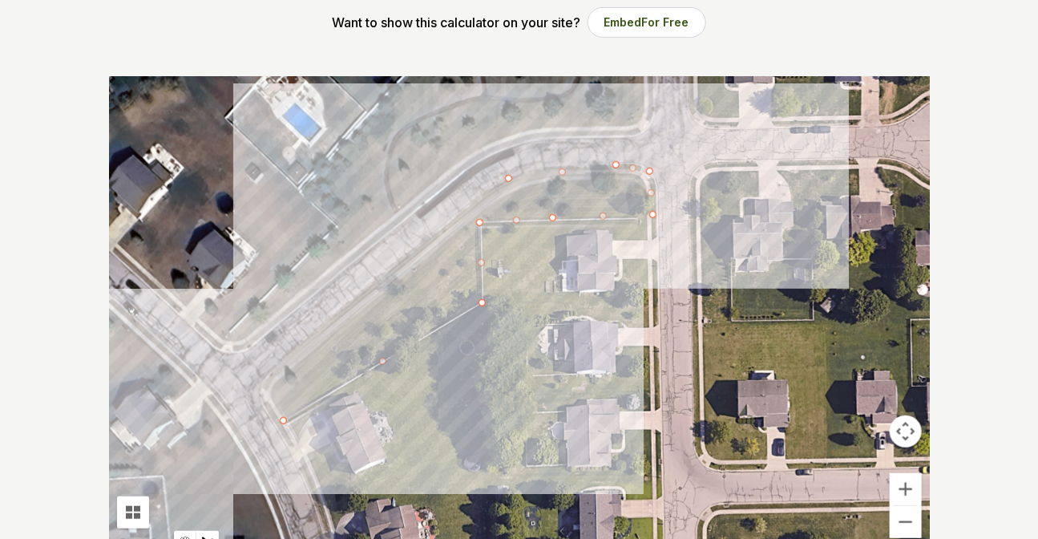
click at [353, 51] on div at bounding box center [519, 316] width 821 height 481
click at [261, 51] on div at bounding box center [519, 316] width 821 height 481
click at [281, 51] on div at bounding box center [519, 316] width 821 height 481
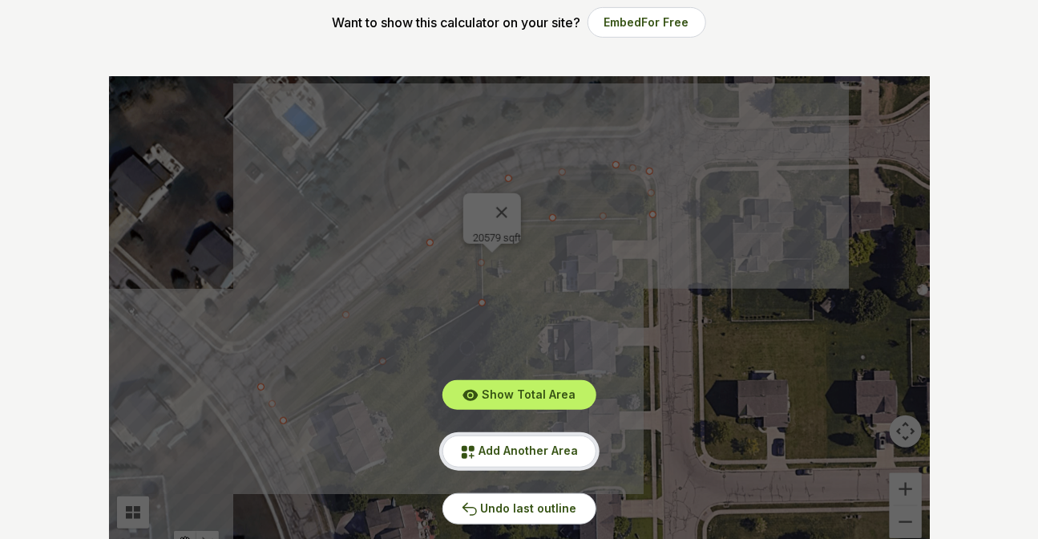
click at [353, 51] on span "Add Another Area" at bounding box center [528, 450] width 99 height 14
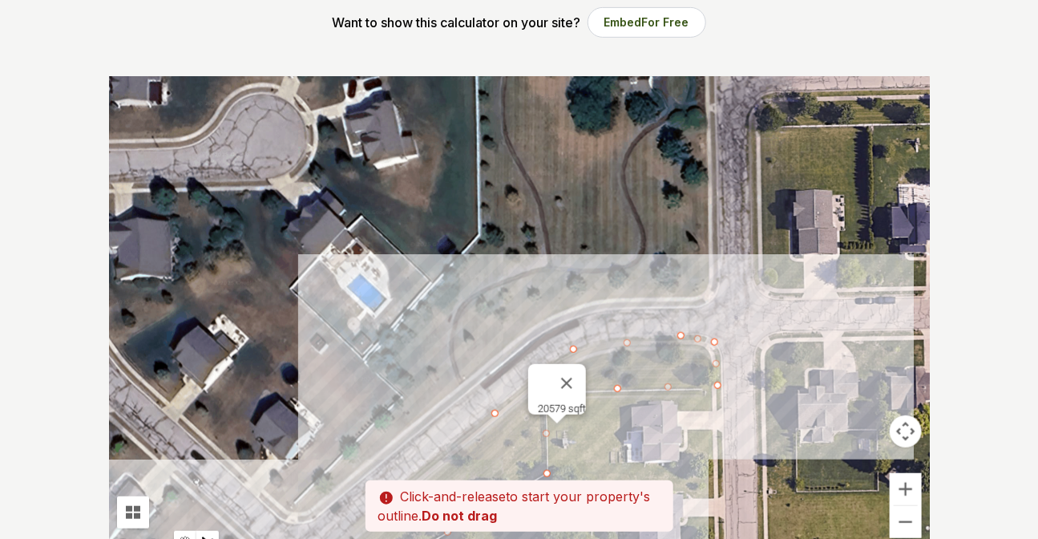
drag, startPoint x: 439, startPoint y: 157, endPoint x: 503, endPoint y: 313, distance: 168.6
click at [353, 51] on div at bounding box center [519, 316] width 821 height 481
click at [289, 51] on div at bounding box center [519, 316] width 821 height 481
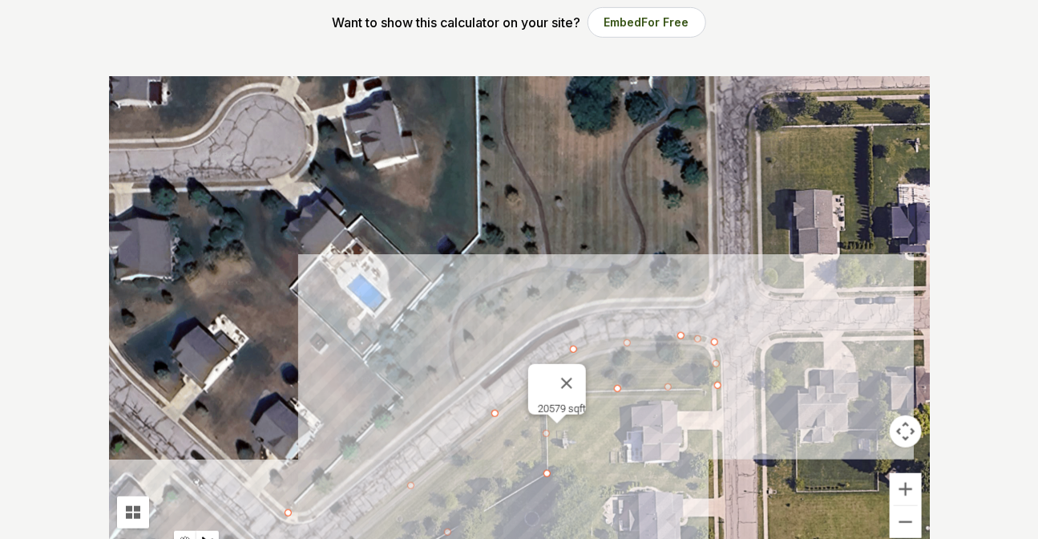
click at [353, 51] on div at bounding box center [519, 316] width 821 height 481
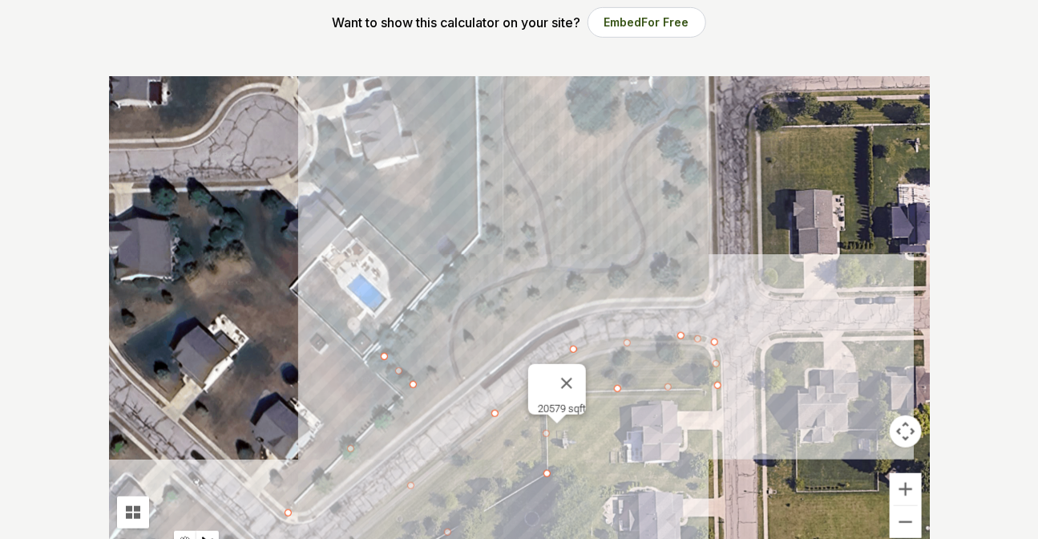
click at [353, 51] on div at bounding box center [519, 316] width 821 height 481
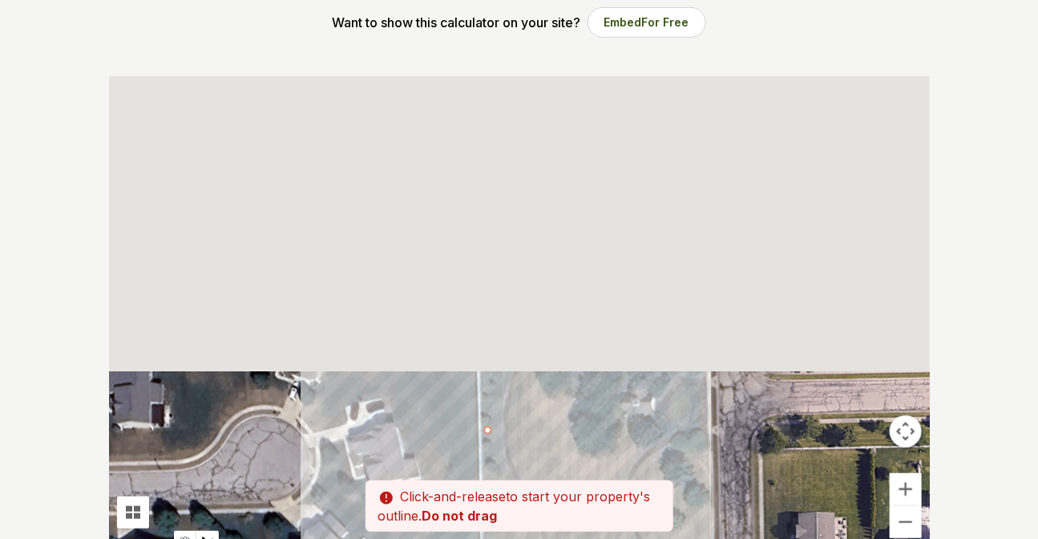
drag, startPoint x: 504, startPoint y: 95, endPoint x: 507, endPoint y: 420, distance: 325.4
click at [353, 51] on div at bounding box center [519, 316] width 821 height 481
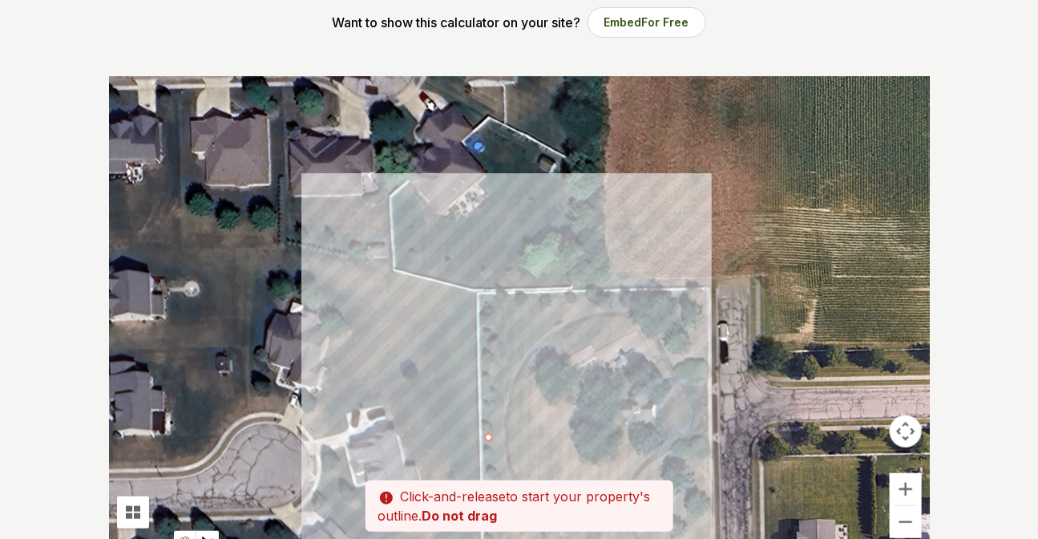
click at [353, 51] on div at bounding box center [519, 316] width 821 height 481
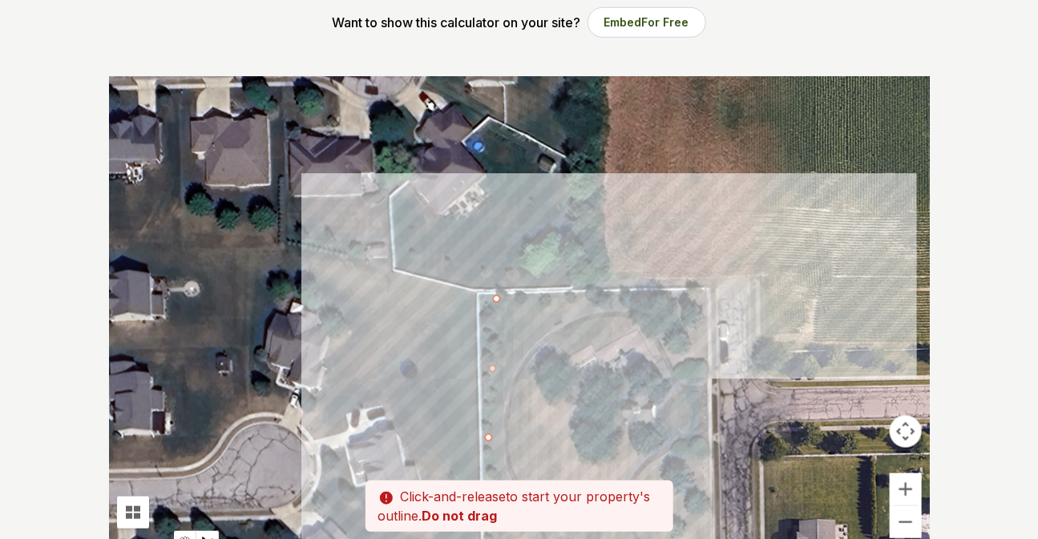
click at [353, 51] on div at bounding box center [519, 316] width 821 height 481
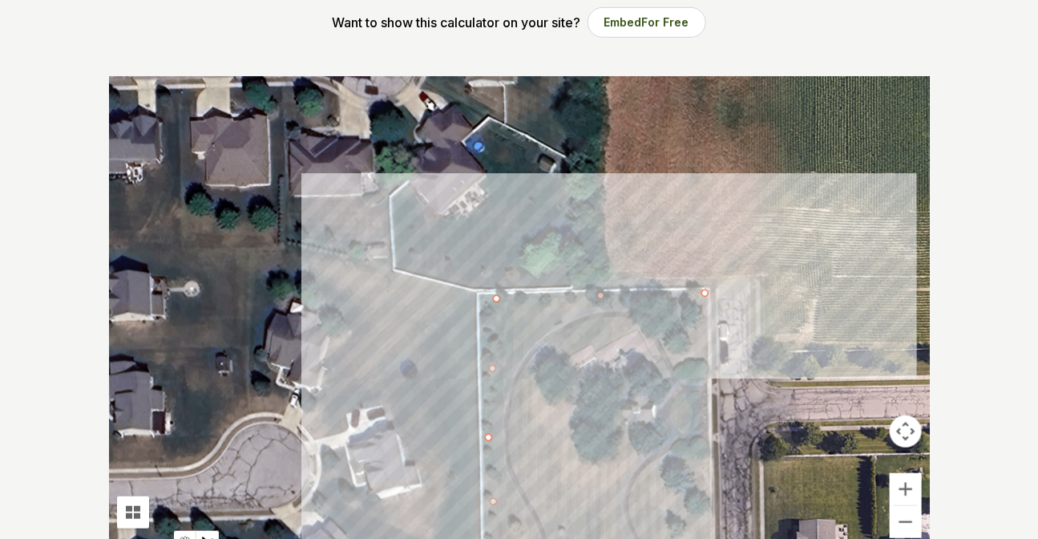
click at [353, 51] on div at bounding box center [519, 316] width 821 height 481
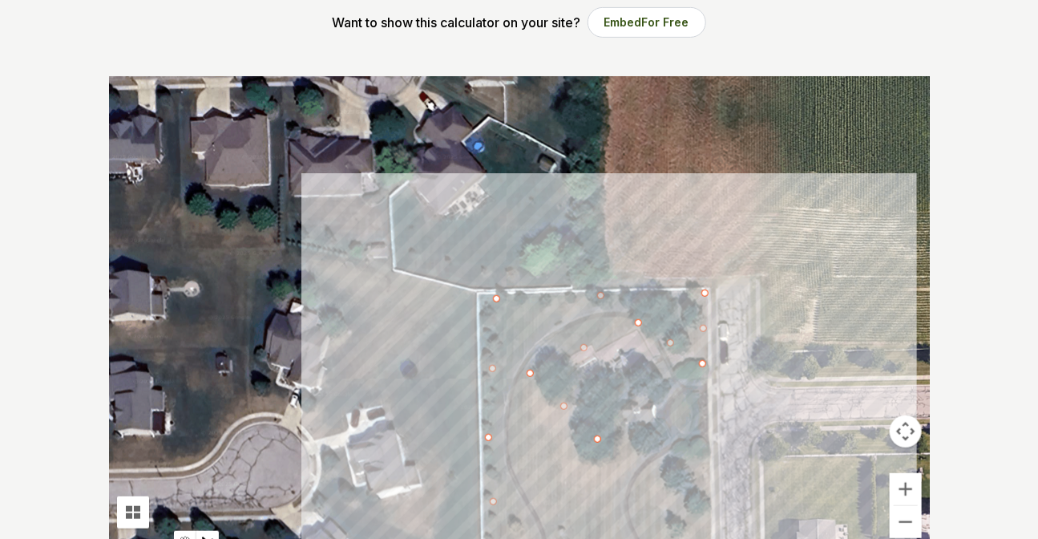
click at [353, 51] on div at bounding box center [519, 316] width 821 height 481
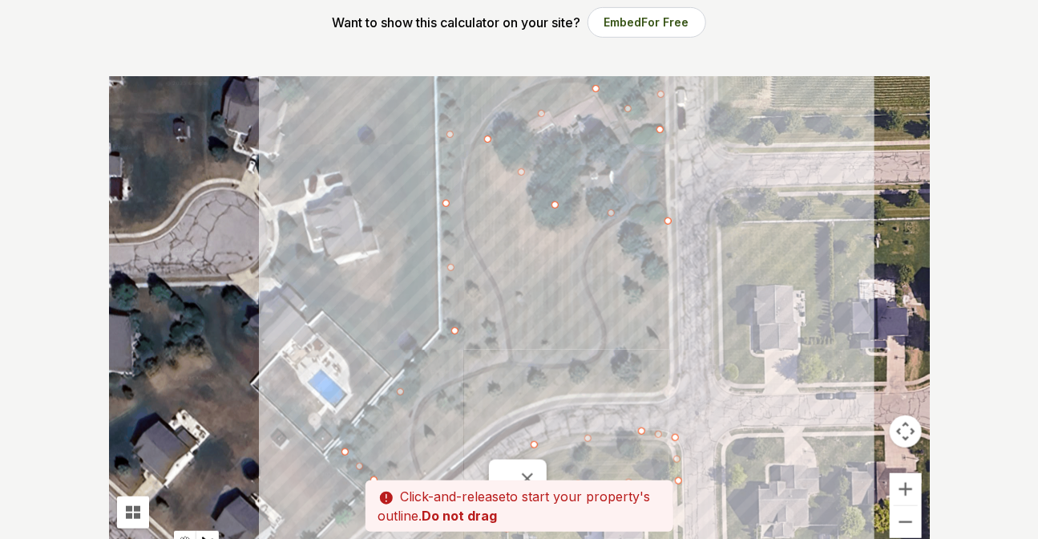
drag, startPoint x: 691, startPoint y: 493, endPoint x: 648, endPoint y: 234, distance: 262.4
click at [353, 51] on div at bounding box center [519, 316] width 821 height 481
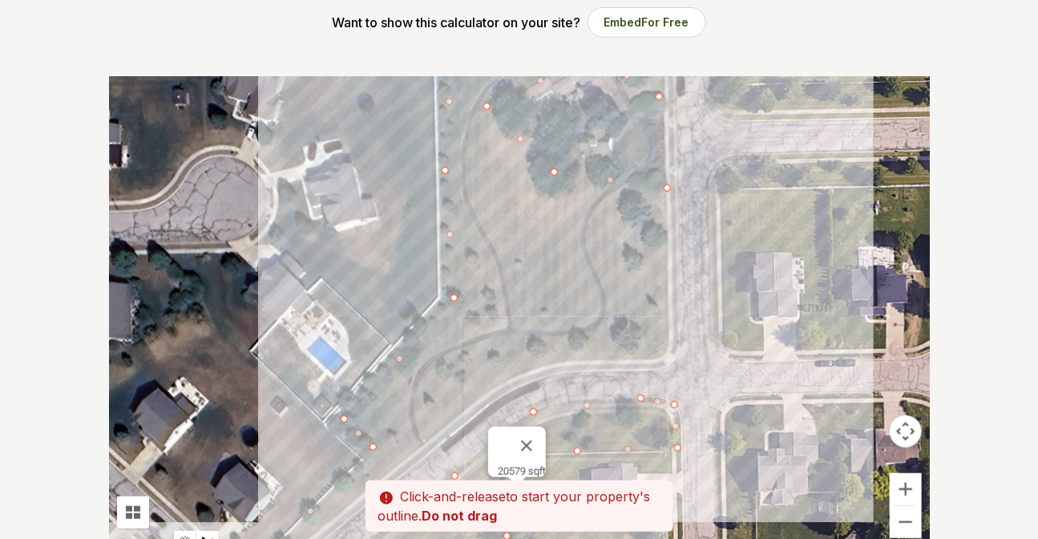
click at [353, 51] on div at bounding box center [519, 316] width 821 height 481
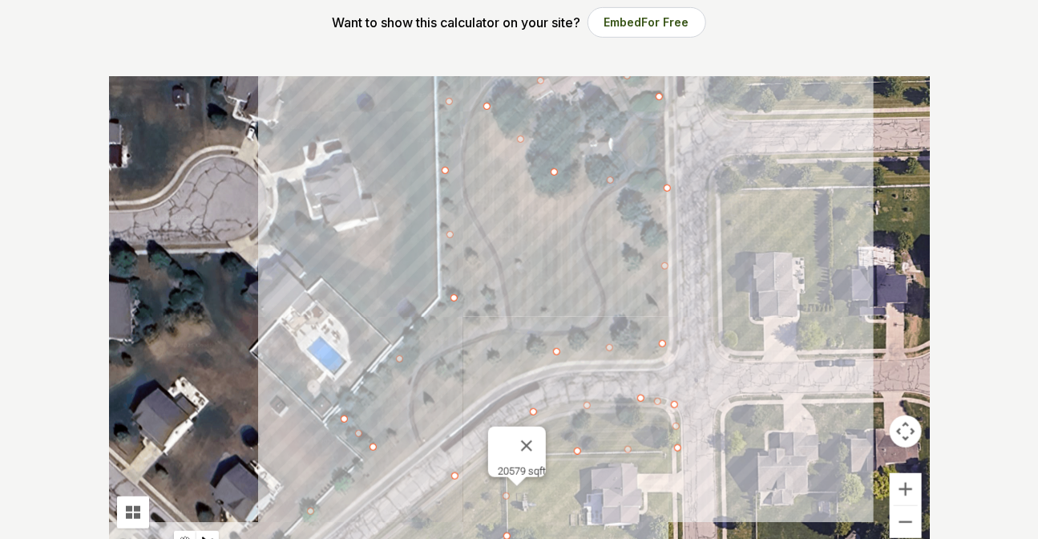
click at [353, 51] on div at bounding box center [519, 316] width 821 height 481
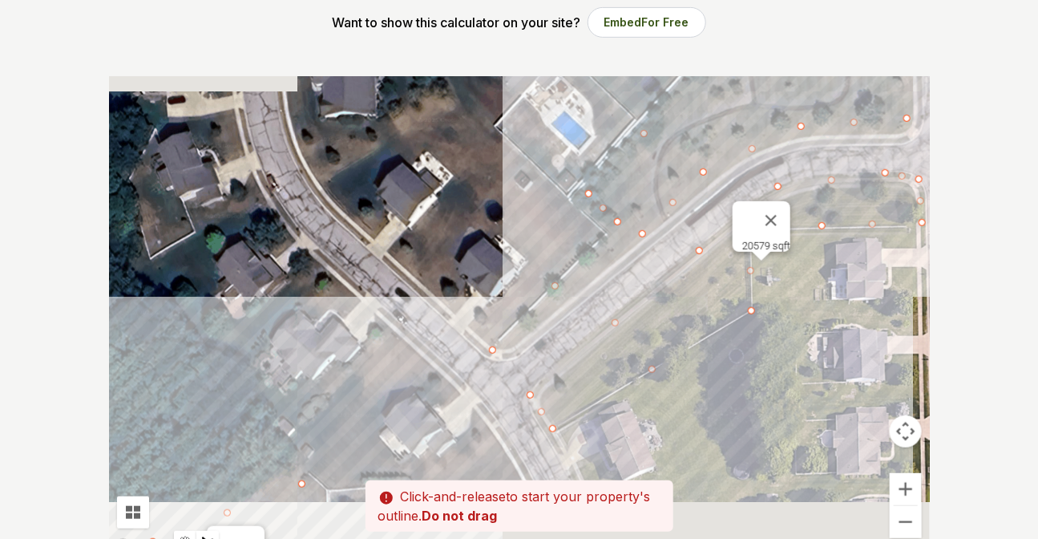
drag, startPoint x: 360, startPoint y: 480, endPoint x: 615, endPoint y: 245, distance: 346.6
click at [353, 51] on div at bounding box center [519, 316] width 821 height 481
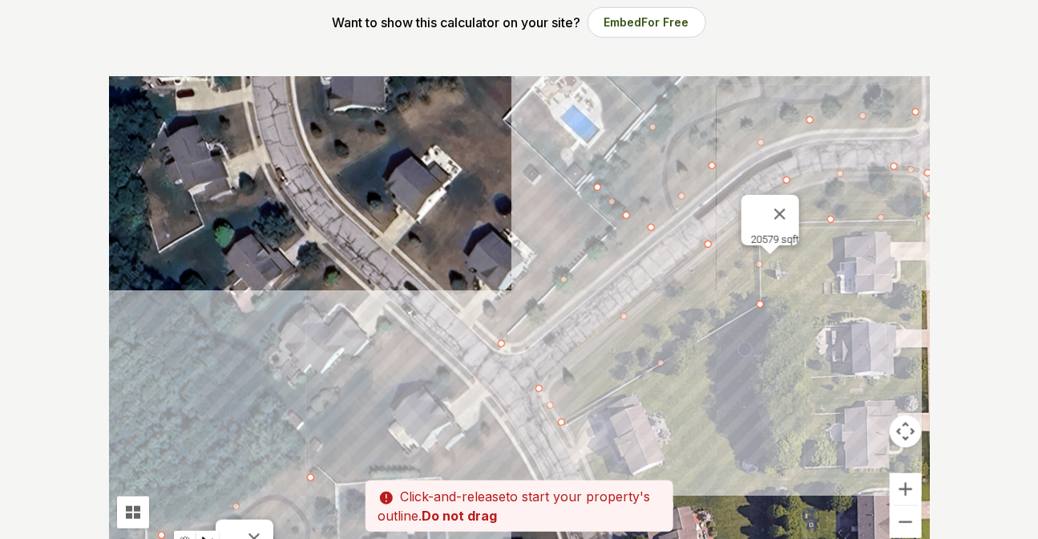
click at [353, 51] on div at bounding box center [519, 316] width 821 height 481
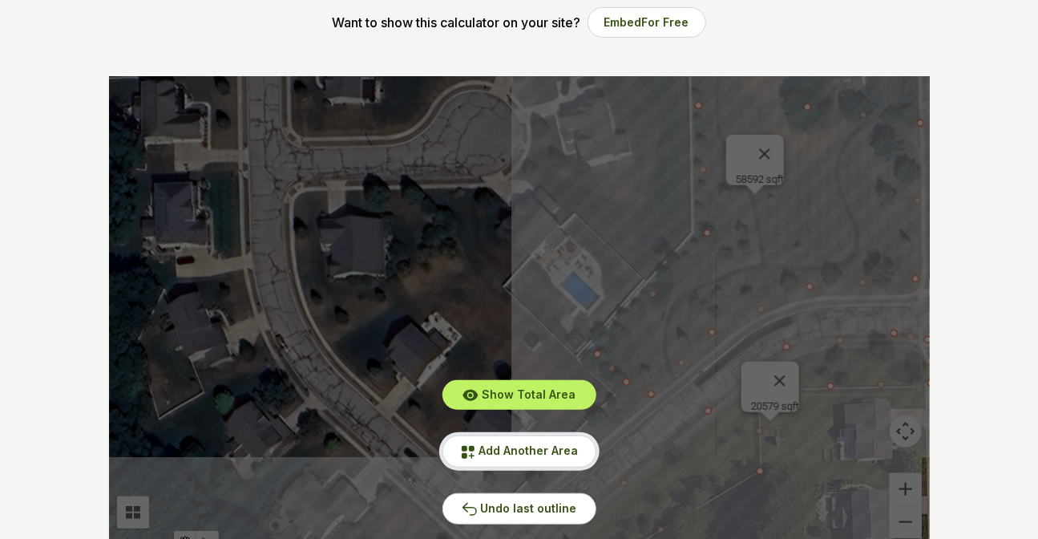
click at [353, 51] on span "Add Another Area" at bounding box center [528, 450] width 99 height 14
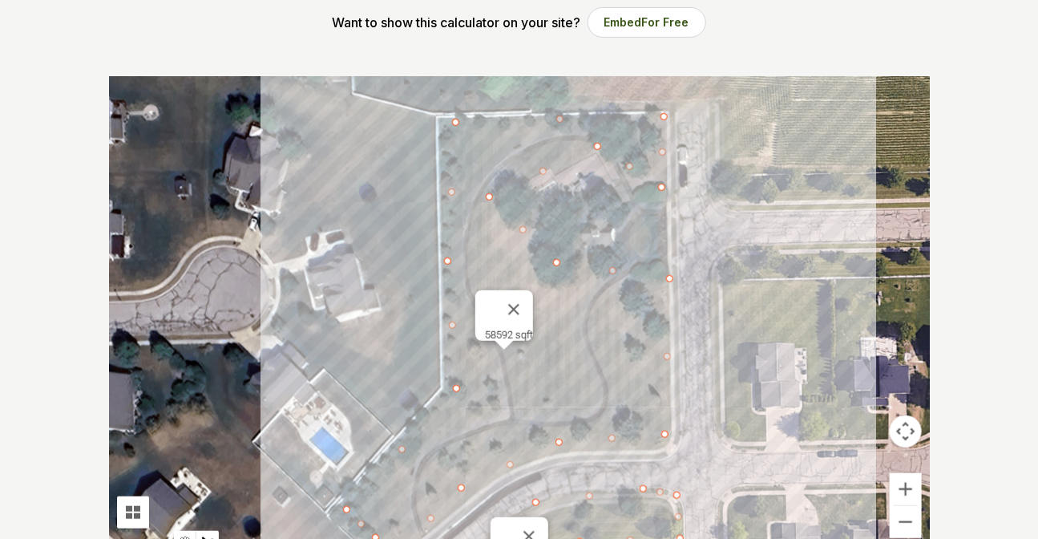
drag, startPoint x: 822, startPoint y: 154, endPoint x: 465, endPoint y: 376, distance: 420.1
click at [353, 51] on div at bounding box center [519, 316] width 821 height 481
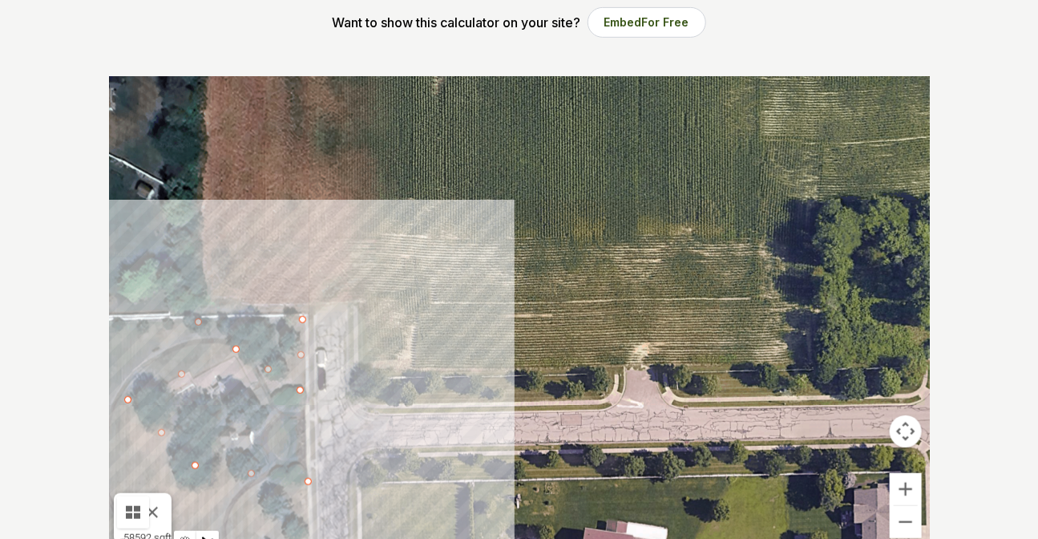
click at [344, 51] on div at bounding box center [519, 316] width 821 height 481
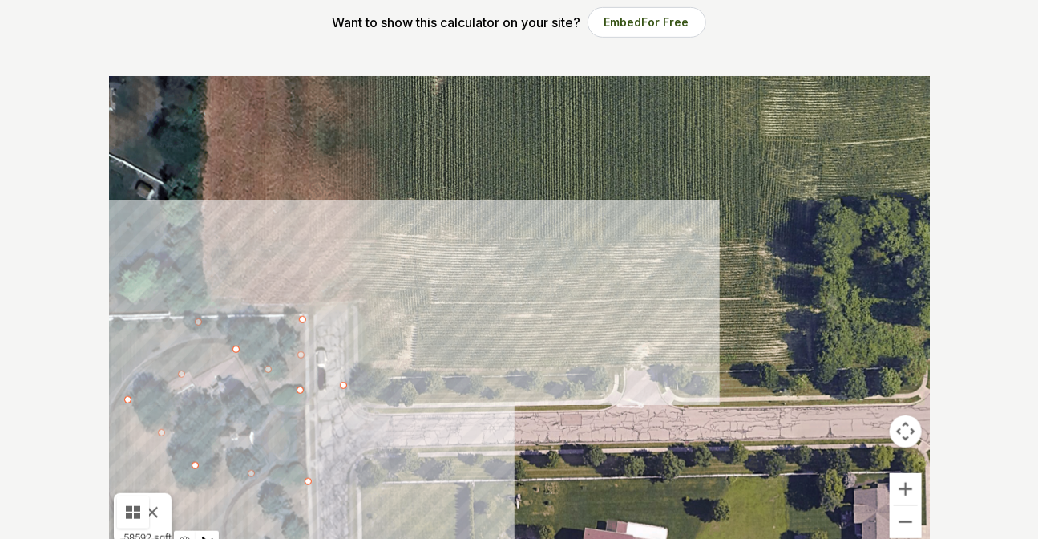
click at [353, 51] on div at bounding box center [519, 316] width 821 height 481
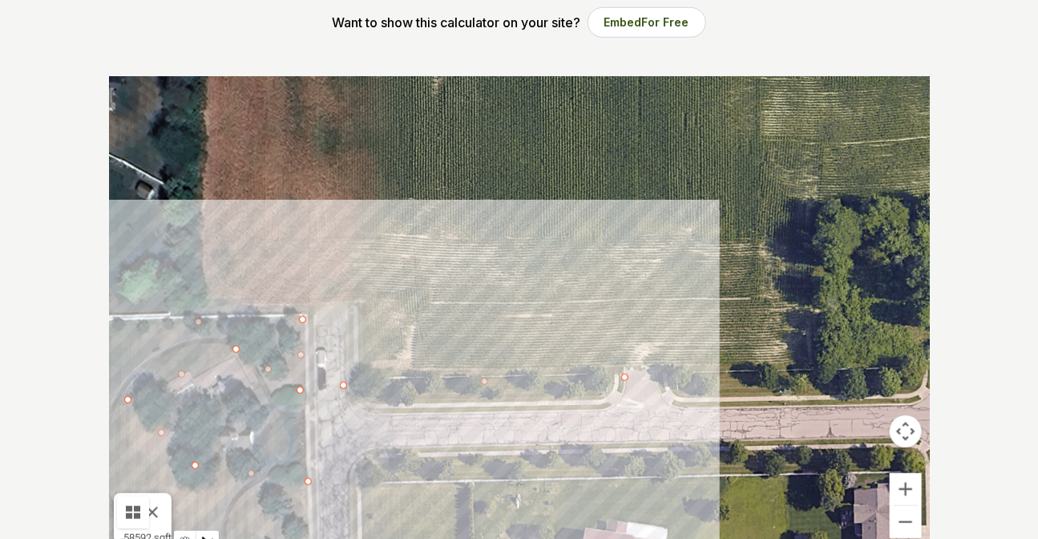
click at [353, 51] on div at bounding box center [519, 316] width 821 height 481
click at [341, 51] on div at bounding box center [519, 316] width 821 height 481
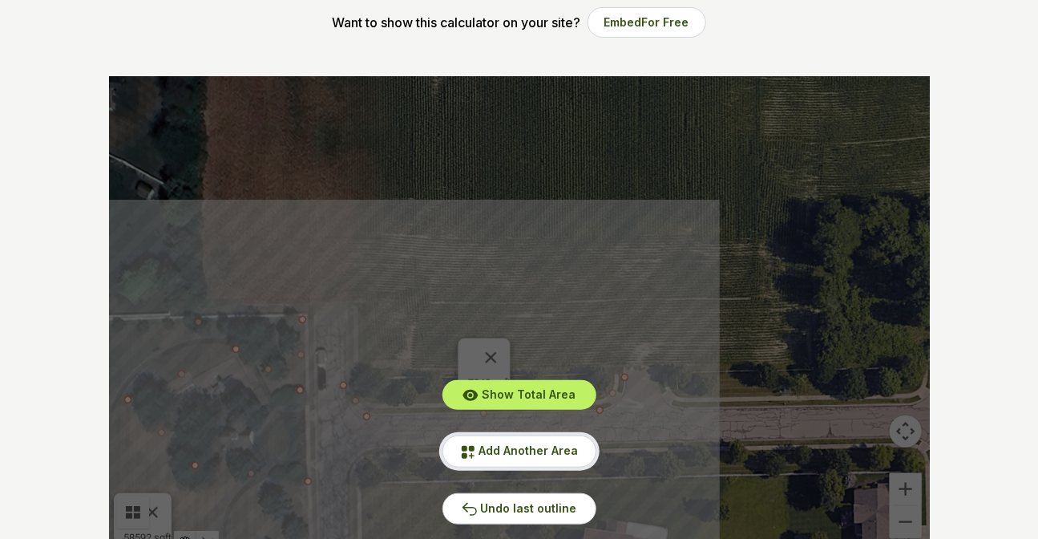
click at [353, 51] on button "Add Another Area" at bounding box center [519, 450] width 154 height 31
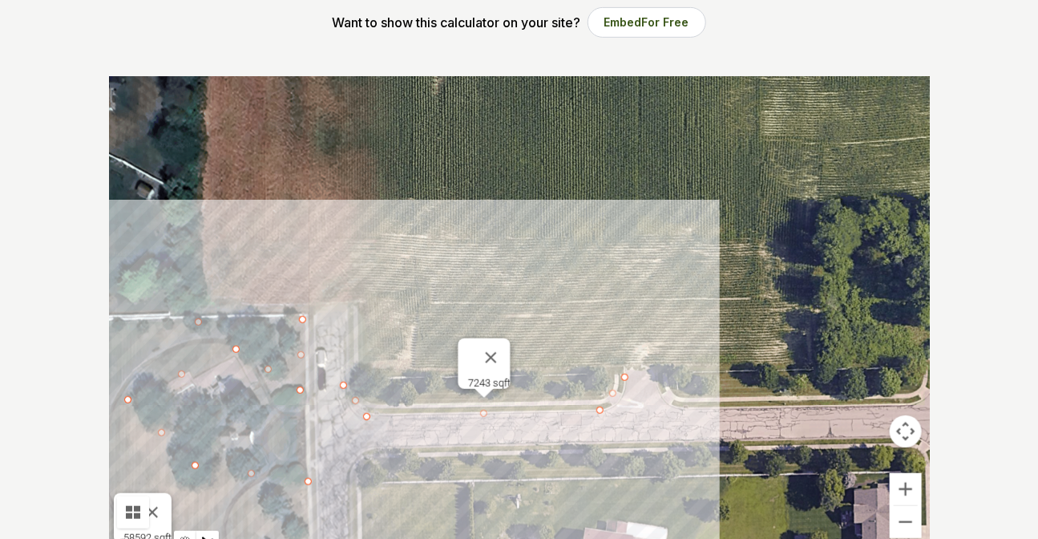
click at [353, 51] on div at bounding box center [519, 316] width 821 height 481
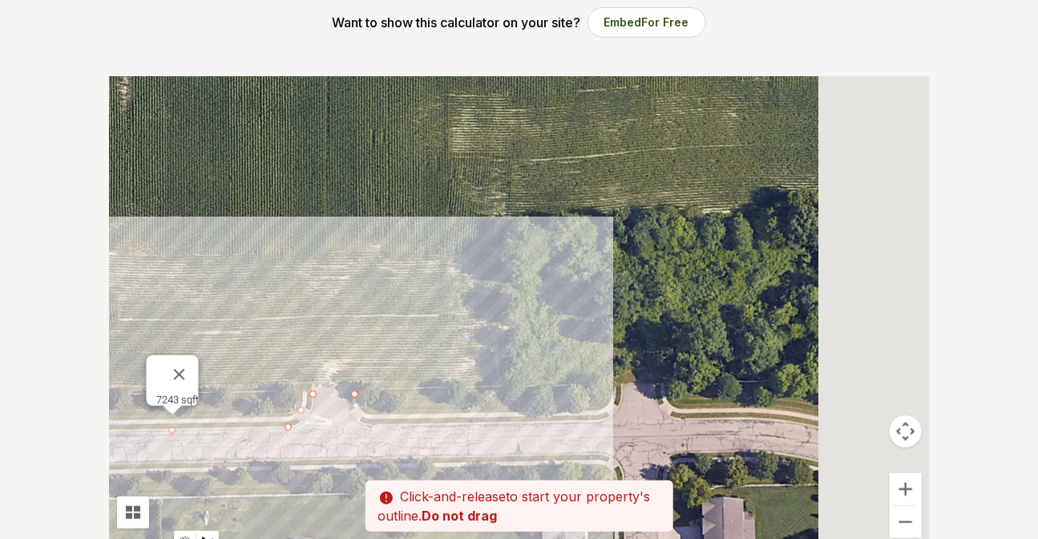
drag, startPoint x: 745, startPoint y: 396, endPoint x: 406, endPoint y: 415, distance: 339.6
click at [353, 51] on div at bounding box center [519, 316] width 821 height 481
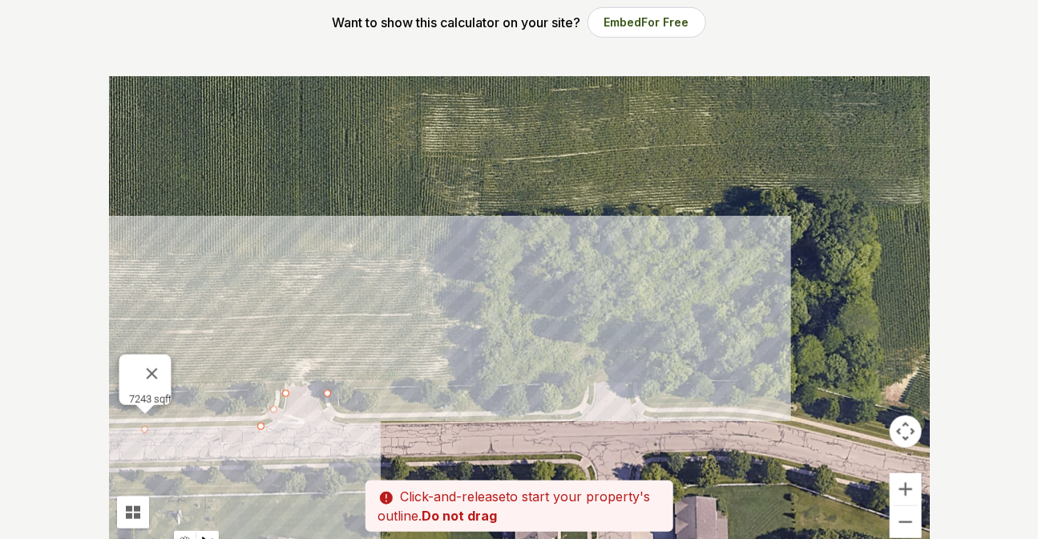
click at [353, 51] on div at bounding box center [519, 316] width 821 height 481
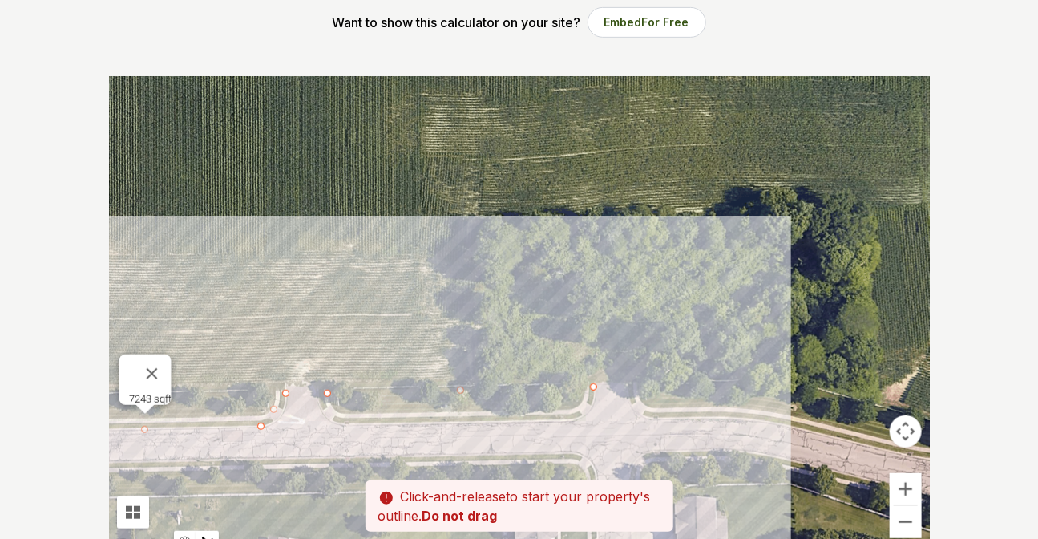
click at [353, 51] on div at bounding box center [519, 316] width 821 height 481
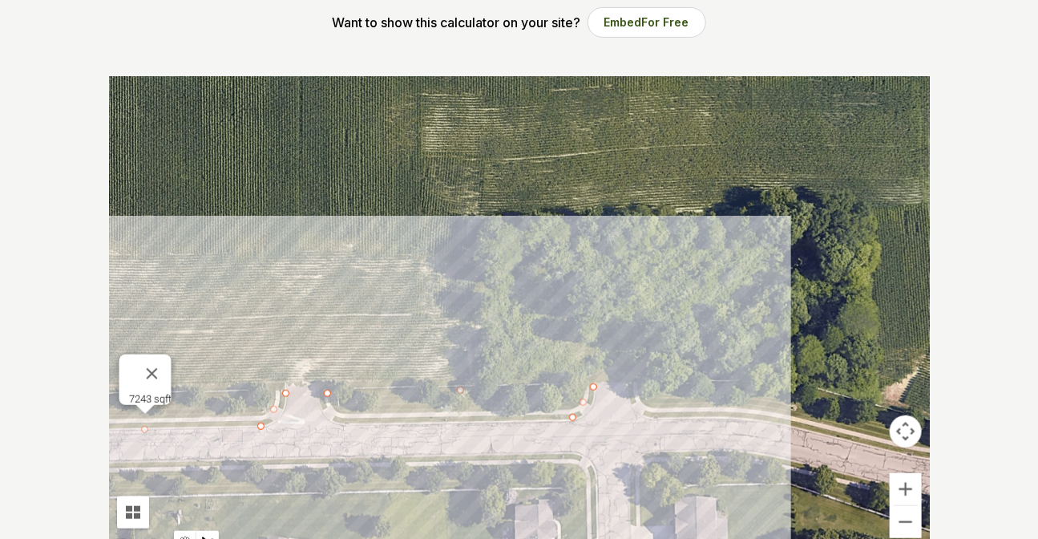
click at [338, 51] on div at bounding box center [519, 316] width 821 height 481
click at [324, 51] on div at bounding box center [519, 316] width 821 height 481
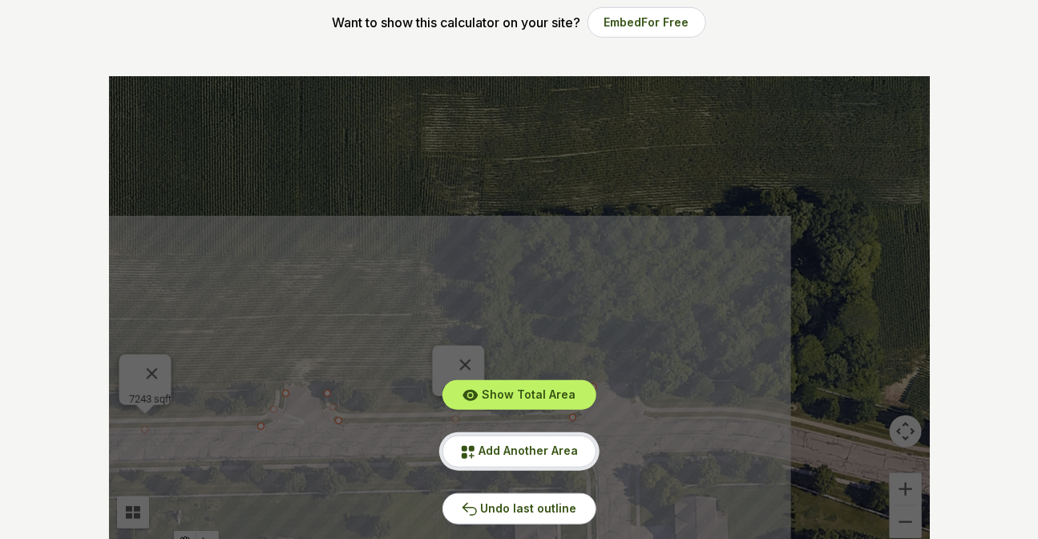
click at [353, 51] on span "Add Another Area" at bounding box center [528, 450] width 99 height 14
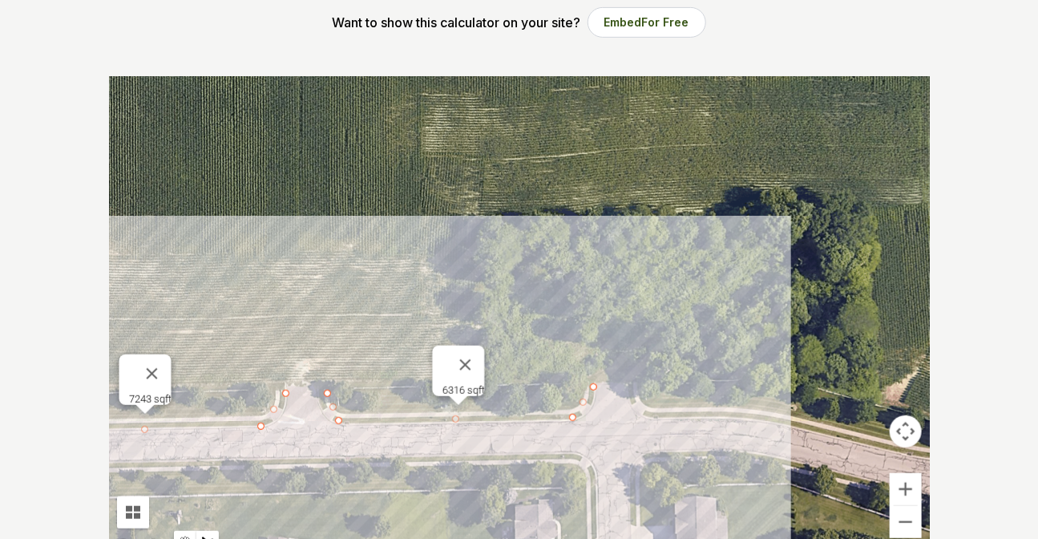
click at [353, 51] on div at bounding box center [519, 316] width 821 height 481
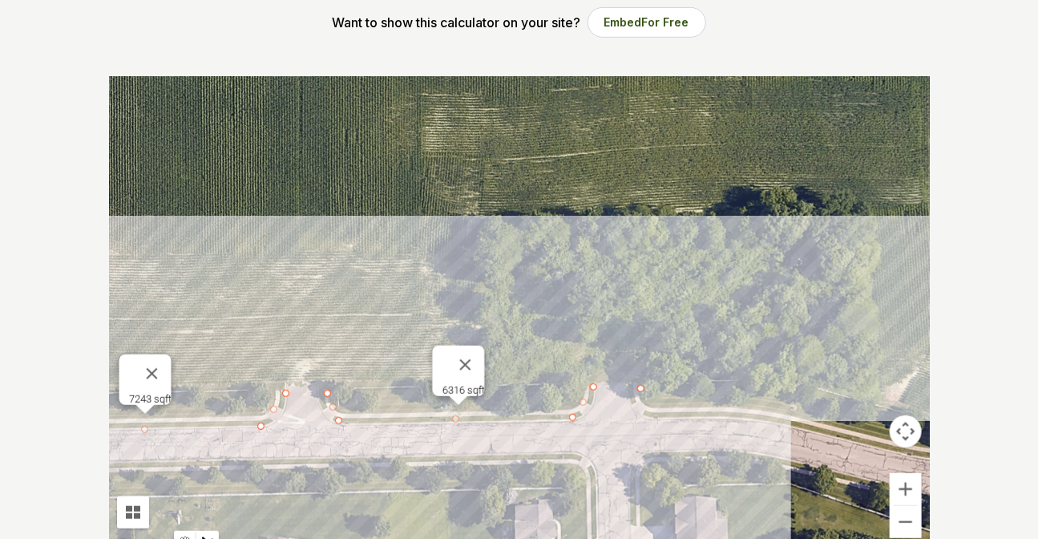
click at [353, 51] on div at bounding box center [519, 316] width 821 height 481
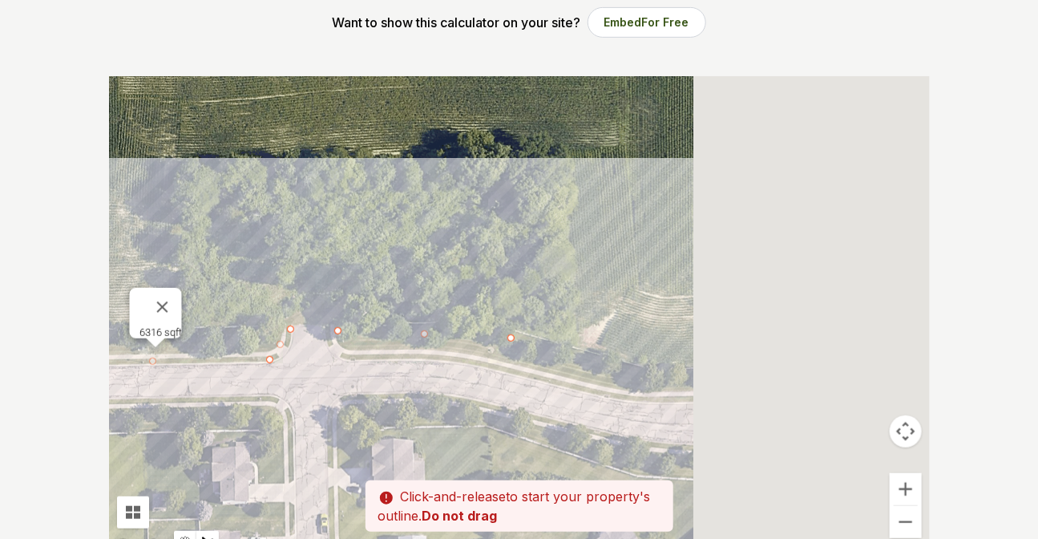
drag, startPoint x: 854, startPoint y: 416, endPoint x: 546, endPoint y: 358, distance: 313.9
click at [353, 51] on div at bounding box center [519, 316] width 821 height 481
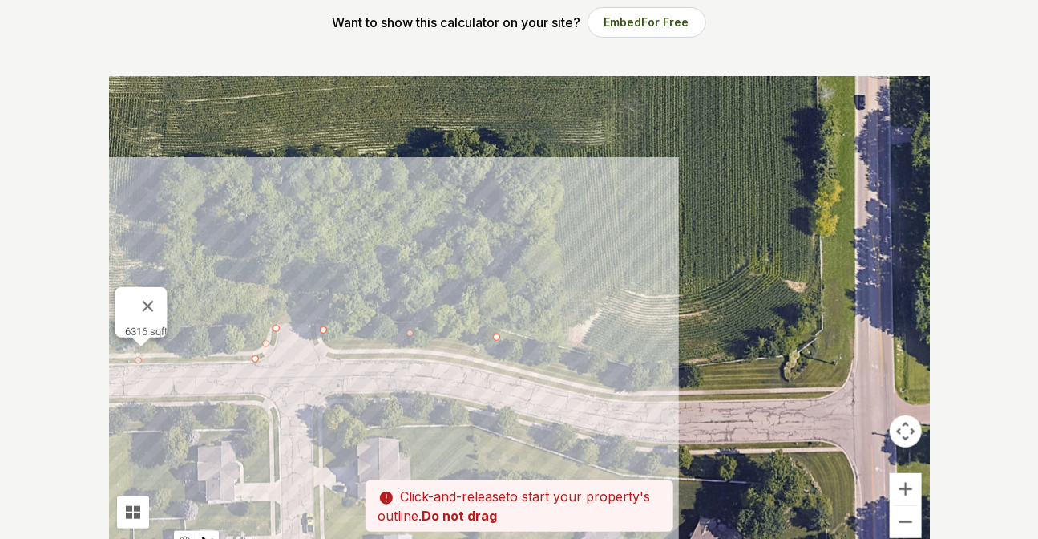
click at [353, 51] on div at bounding box center [519, 316] width 821 height 481
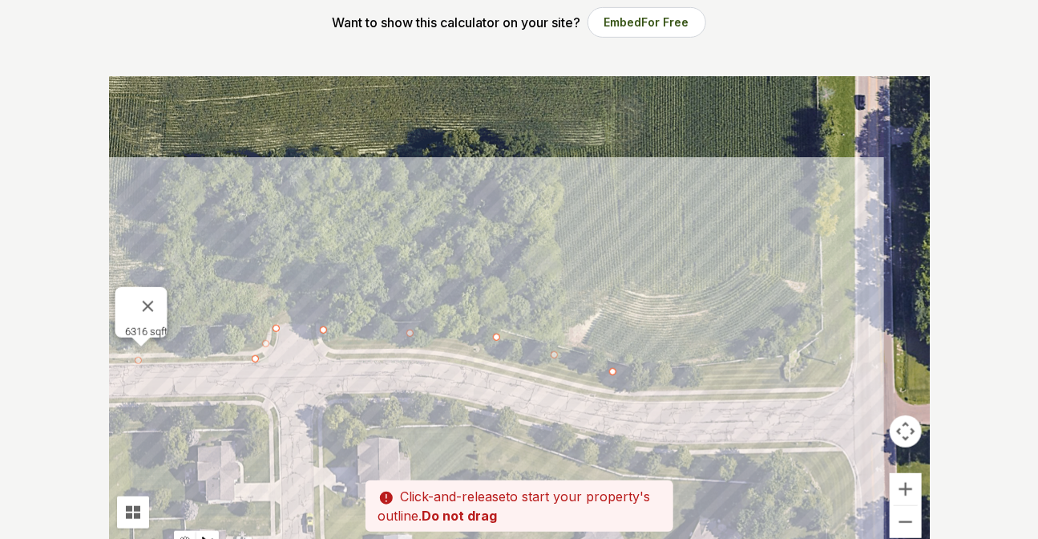
click at [353, 51] on div at bounding box center [519, 316] width 821 height 481
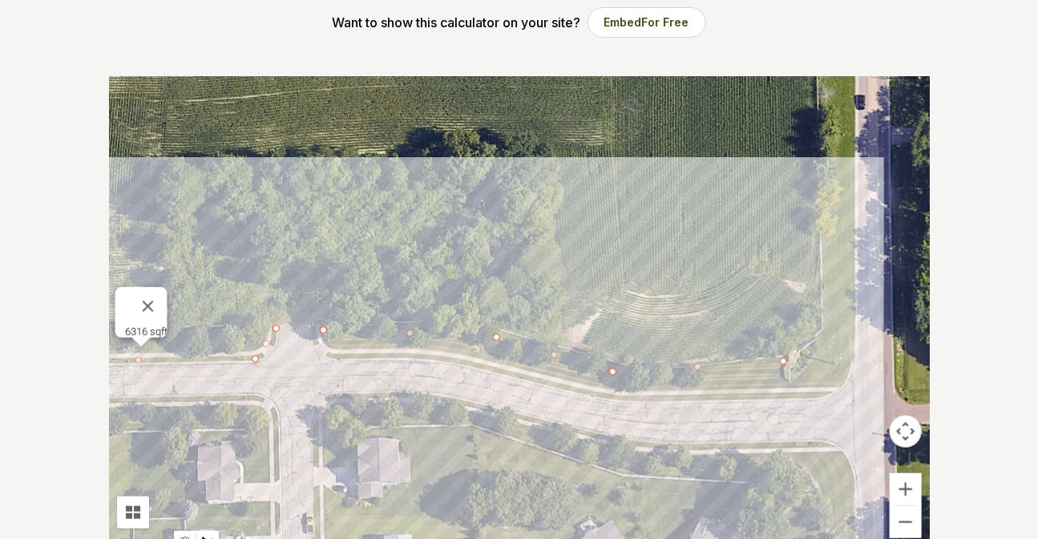
click at [353, 51] on div at bounding box center [519, 316] width 821 height 481
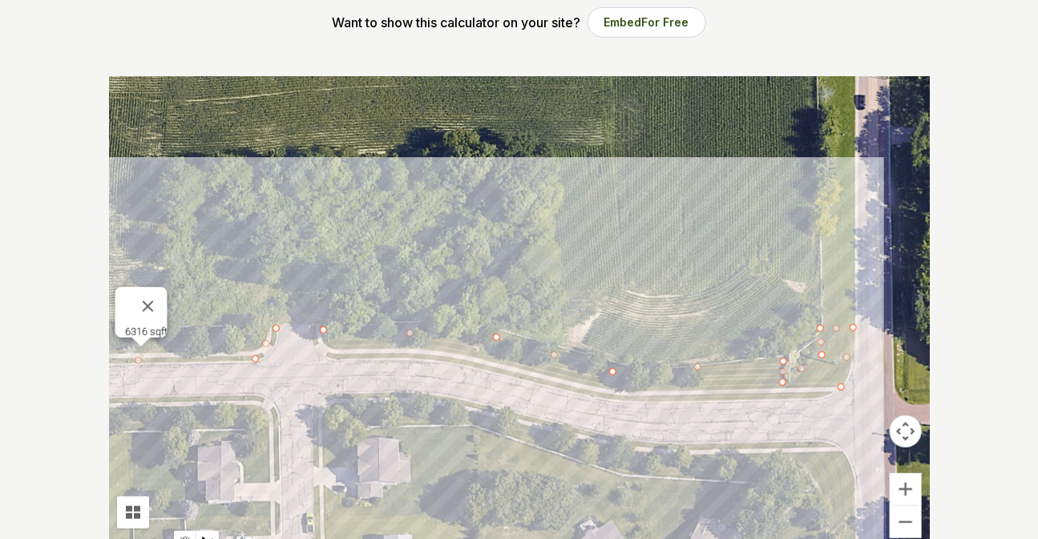
click at [353, 51] on div at bounding box center [519, 316] width 821 height 481
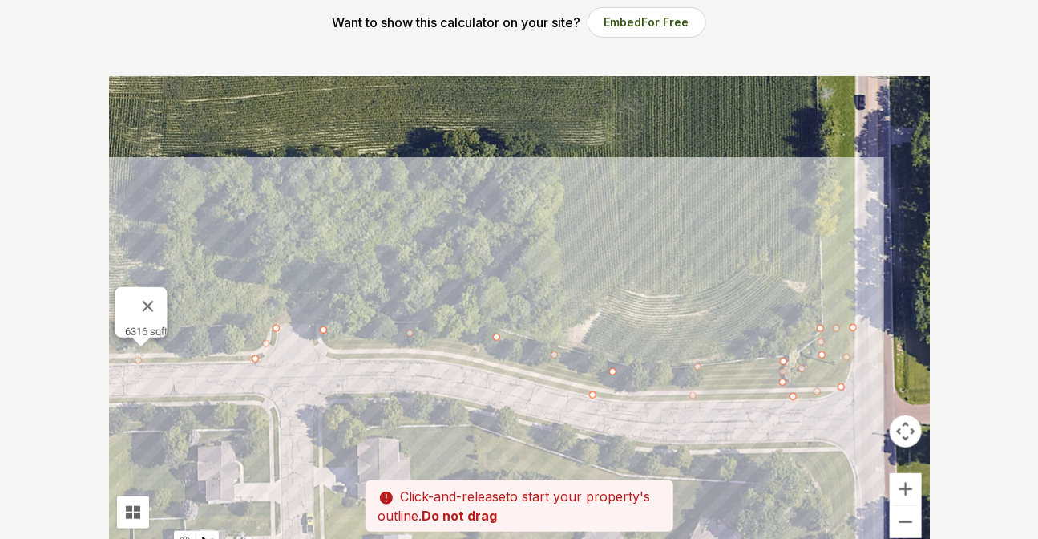
click at [353, 51] on div at bounding box center [519, 316] width 821 height 481
click at [321, 51] on div at bounding box center [519, 316] width 821 height 481
click at [317, 51] on div at bounding box center [519, 316] width 821 height 481
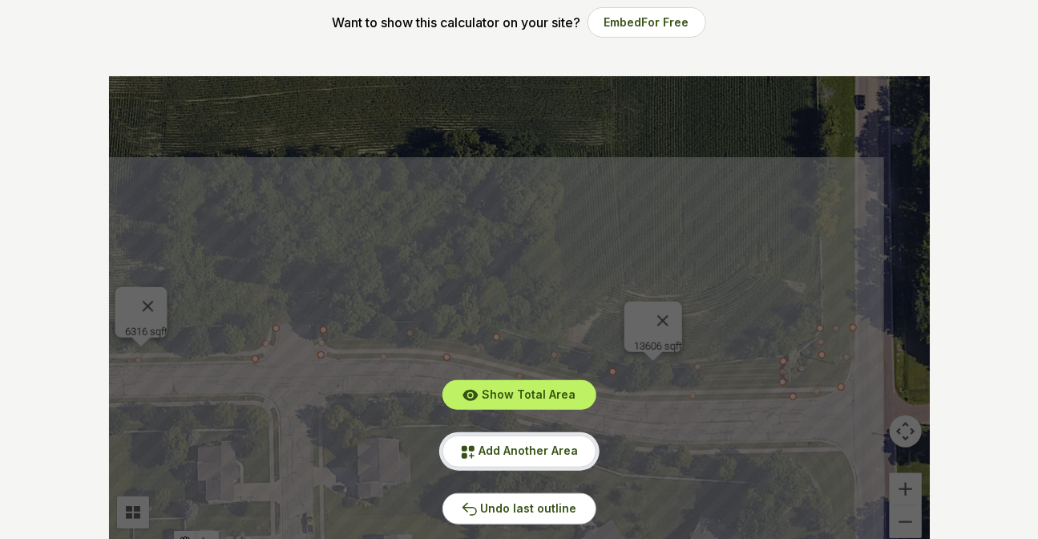
click at [353, 51] on button "Add Another Area" at bounding box center [519, 450] width 154 height 31
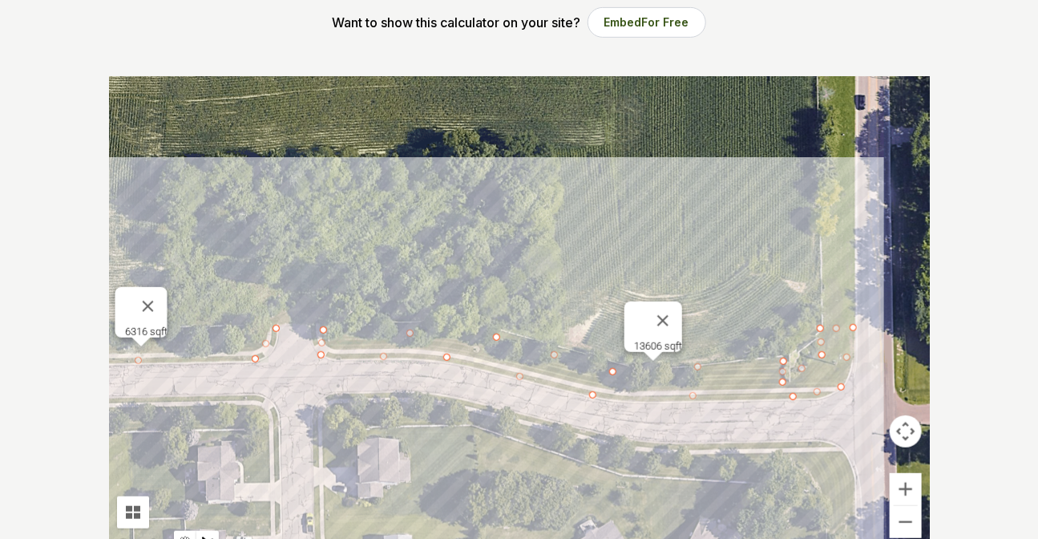
click at [327, 51] on div at bounding box center [519, 316] width 821 height 481
click at [353, 51] on div at bounding box center [519, 316] width 821 height 481
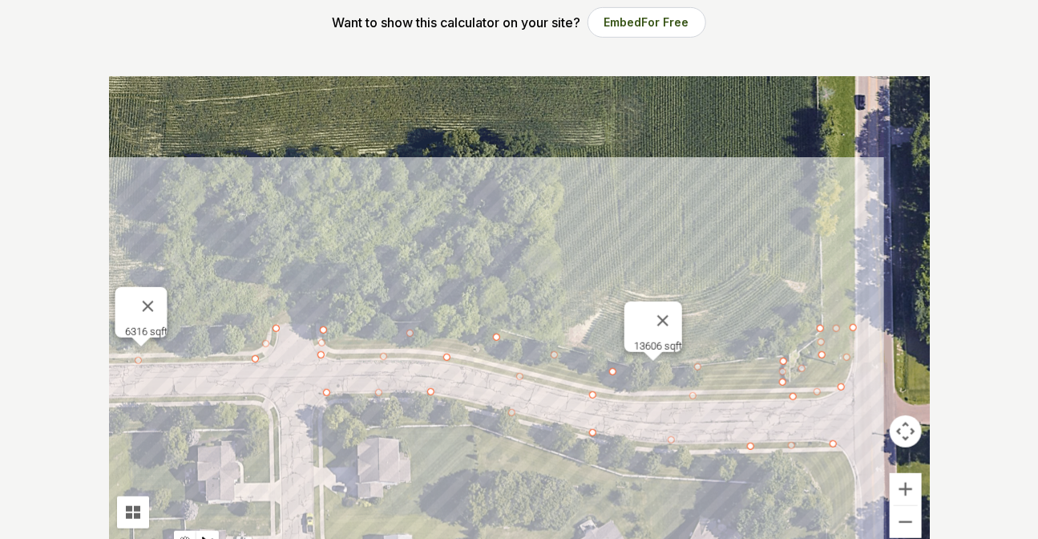
click at [353, 51] on div at bounding box center [519, 316] width 821 height 481
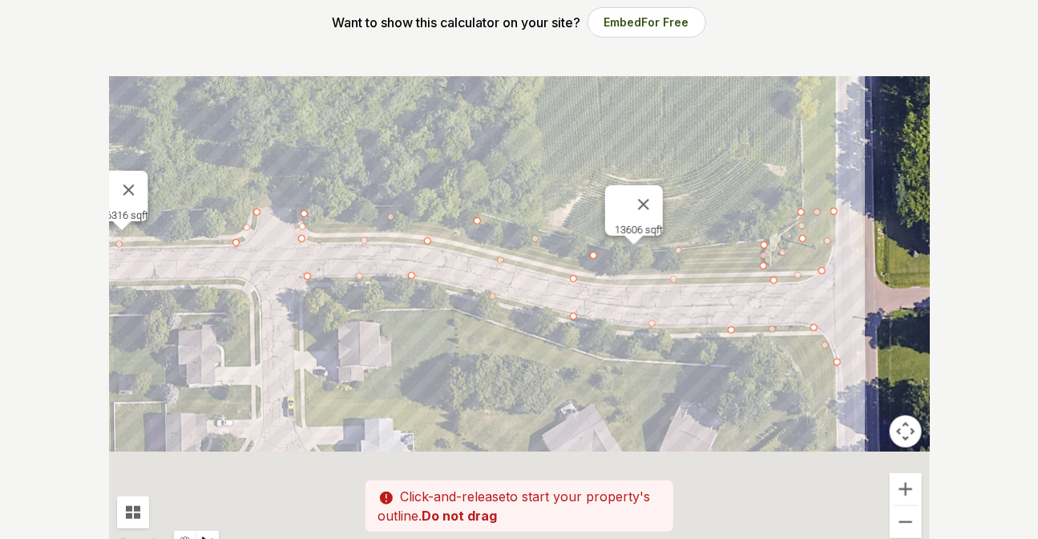
drag, startPoint x: 837, startPoint y: 508, endPoint x: 816, endPoint y: 379, distance: 130.7
click at [353, 51] on div at bounding box center [519, 316] width 821 height 481
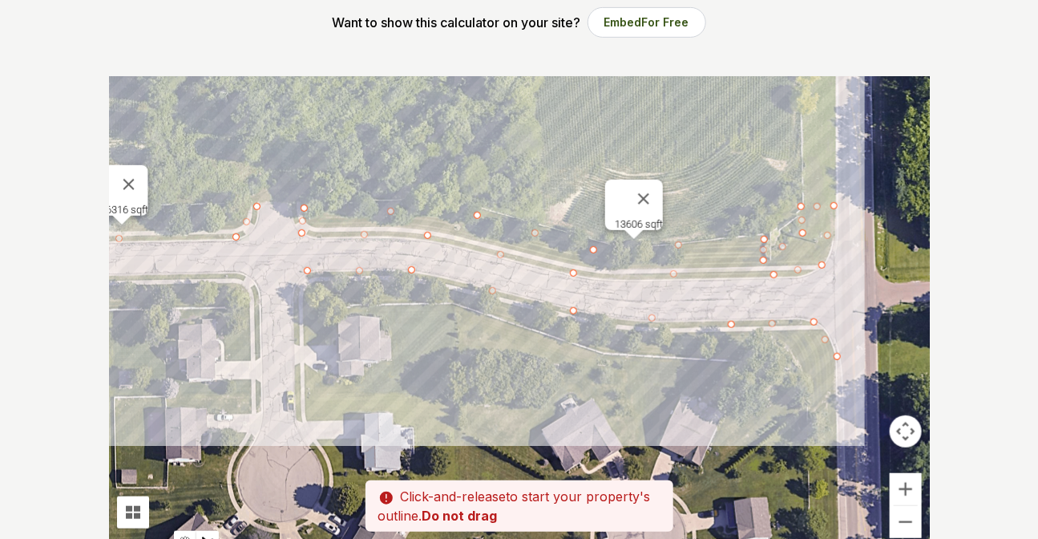
click at [353, 51] on div at bounding box center [519, 316] width 821 height 481
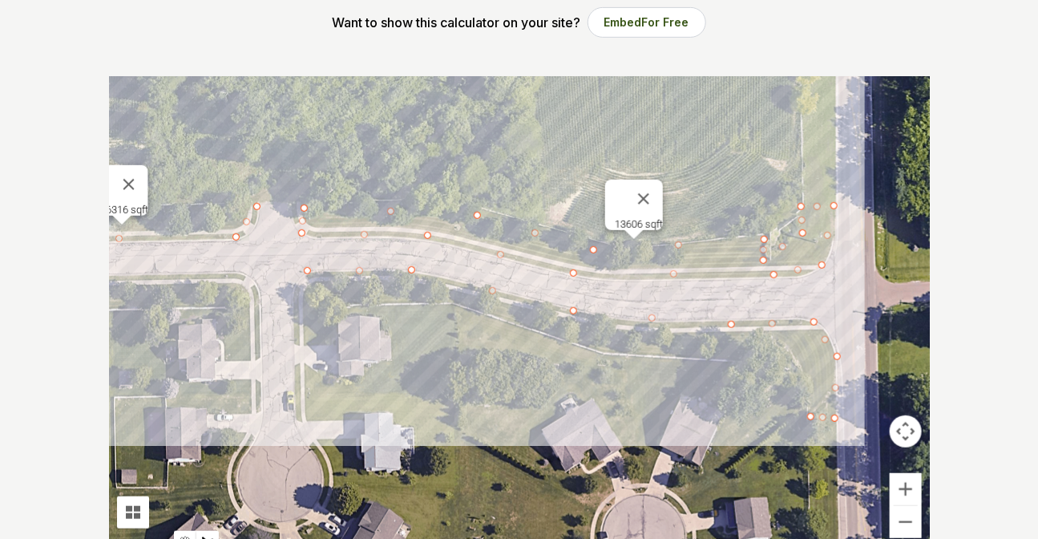
click at [353, 51] on div at bounding box center [519, 316] width 821 height 481
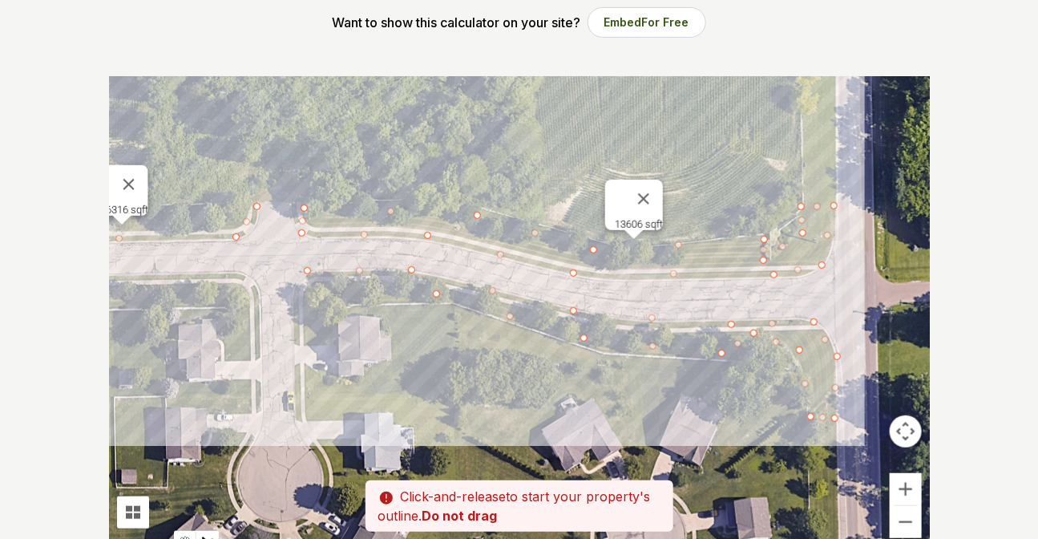
click at [309, 51] on div at bounding box center [519, 316] width 821 height 481
click at [303, 51] on div at bounding box center [519, 316] width 821 height 481
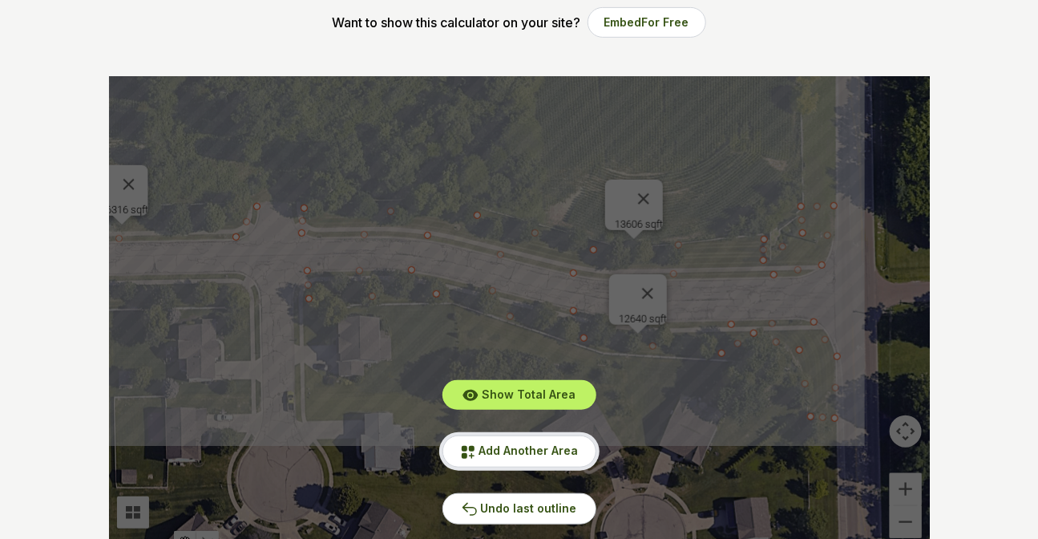
click at [353, 51] on button "Add Another Area" at bounding box center [519, 450] width 154 height 31
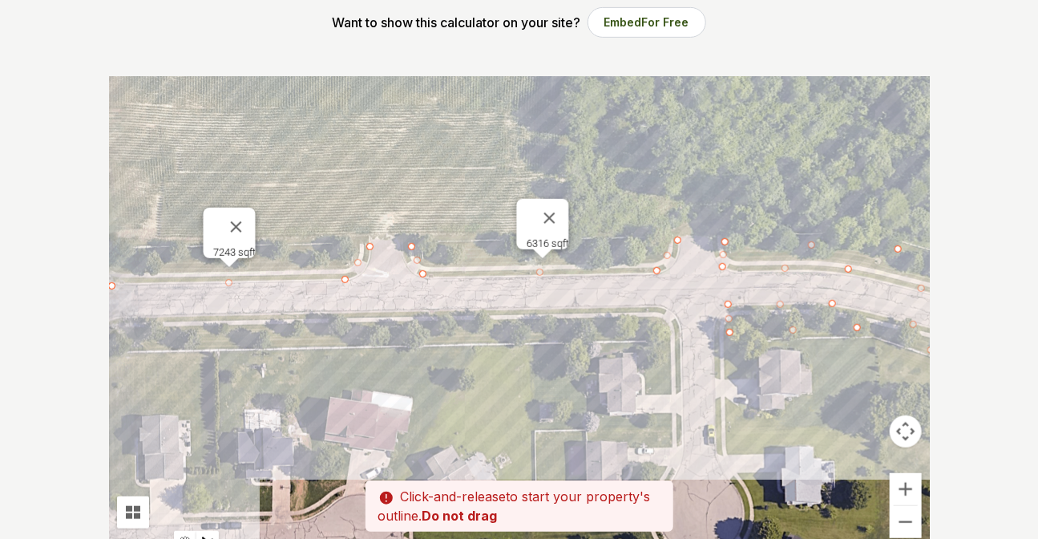
drag, startPoint x: 152, startPoint y: 329, endPoint x: 642, endPoint y: 365, distance: 491.0
click at [353, 51] on div at bounding box center [519, 316] width 821 height 481
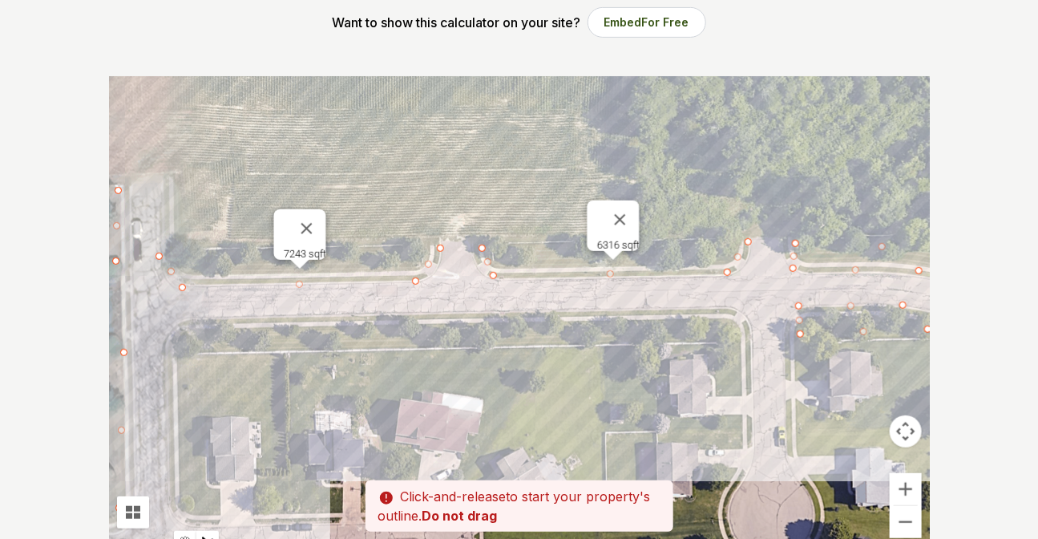
click at [169, 51] on div at bounding box center [519, 316] width 821 height 481
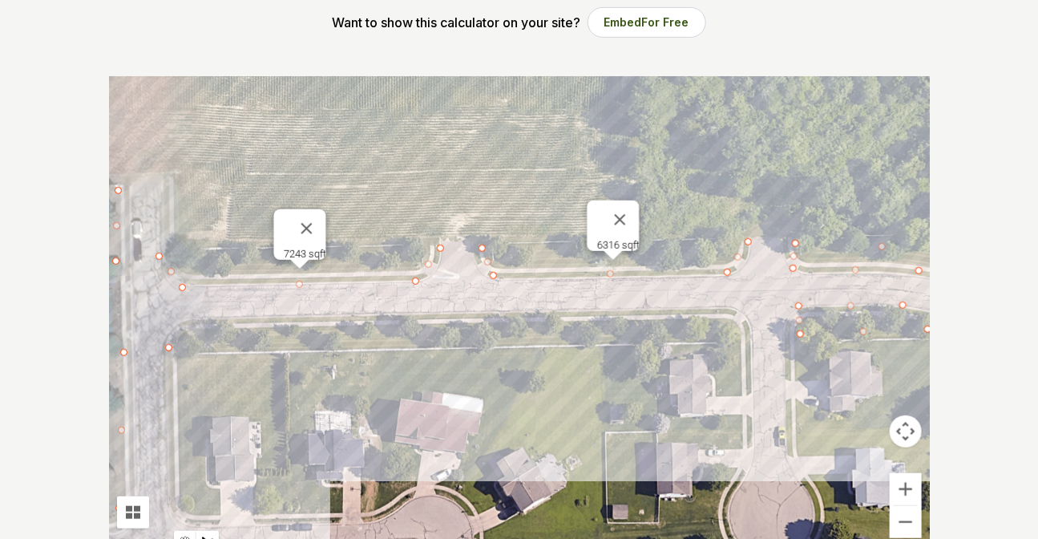
click at [353, 51] on div at bounding box center [519, 316] width 821 height 481
click at [231, 51] on div at bounding box center [519, 316] width 821 height 481
click at [179, 51] on div at bounding box center [519, 316] width 821 height 481
click at [166, 51] on div at bounding box center [519, 316] width 821 height 481
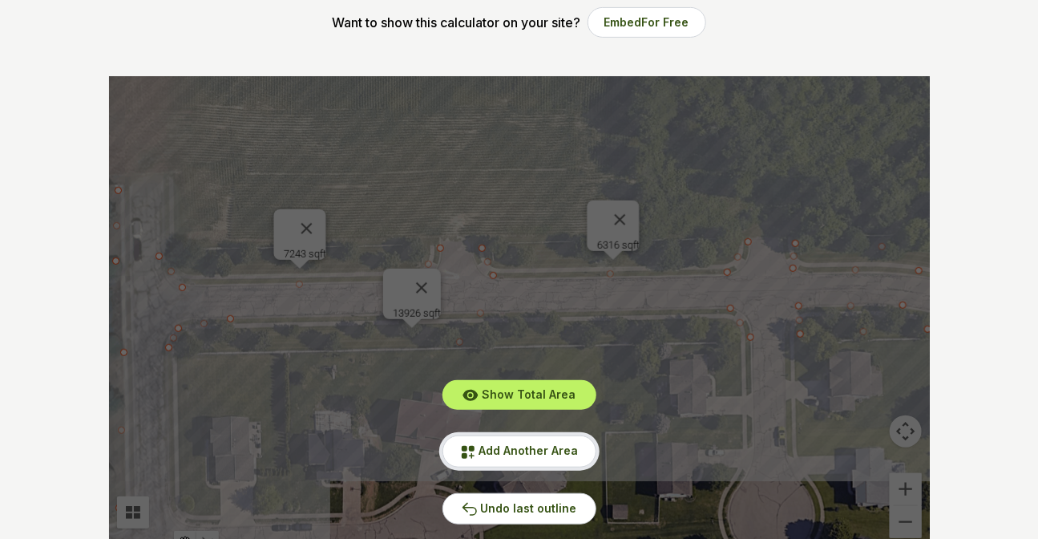
click at [353, 51] on span "Add Another Area" at bounding box center [528, 450] width 99 height 14
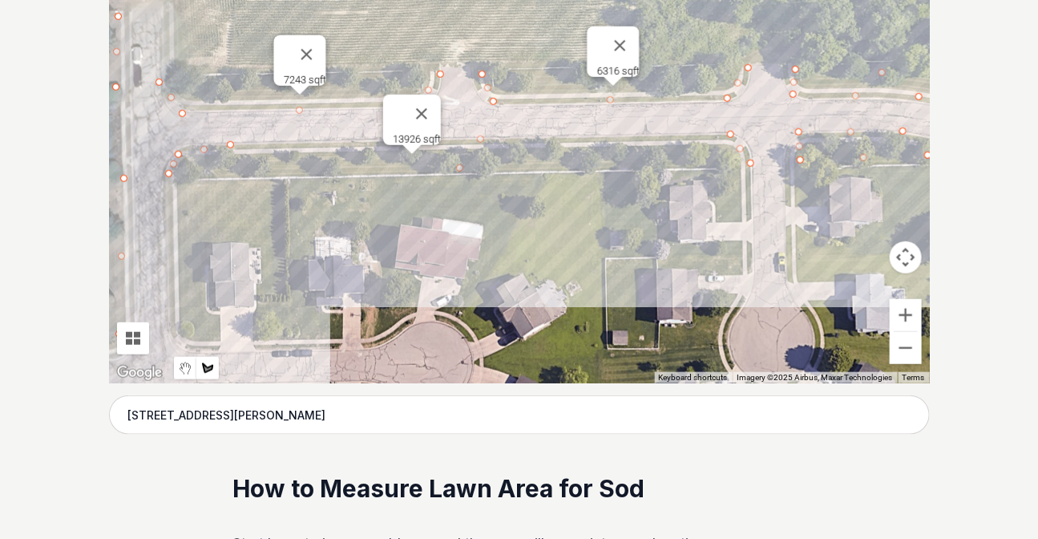
scroll to position [490, 0]
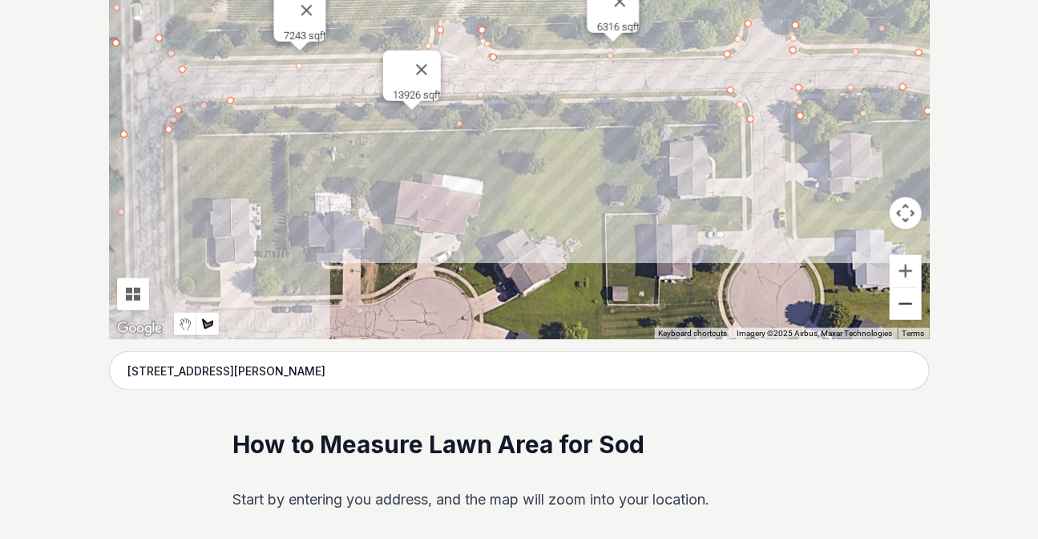
click at [353, 51] on button "Zoom out" at bounding box center [906, 304] width 32 height 32
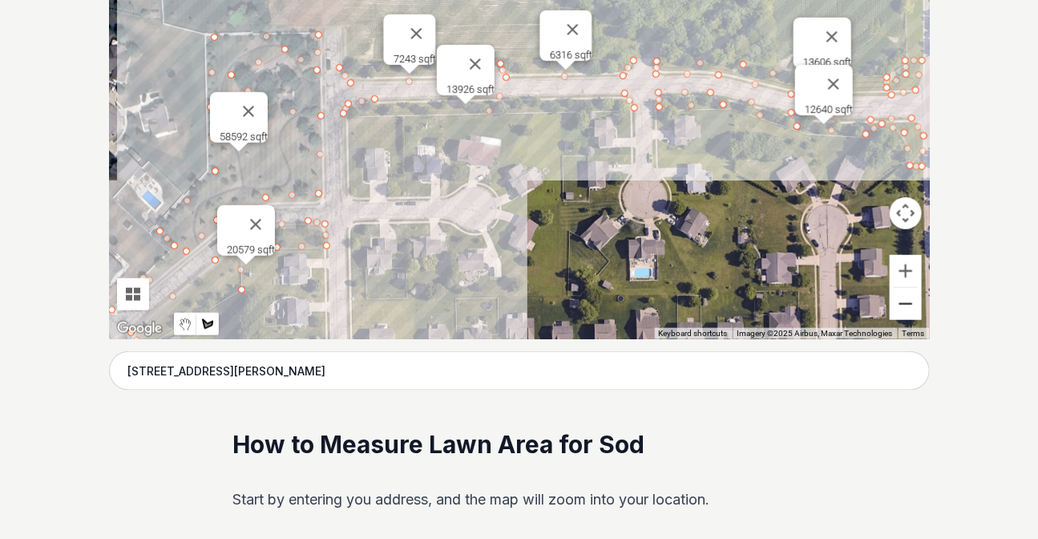
click at [353, 51] on button "Zoom out" at bounding box center [906, 304] width 32 height 32
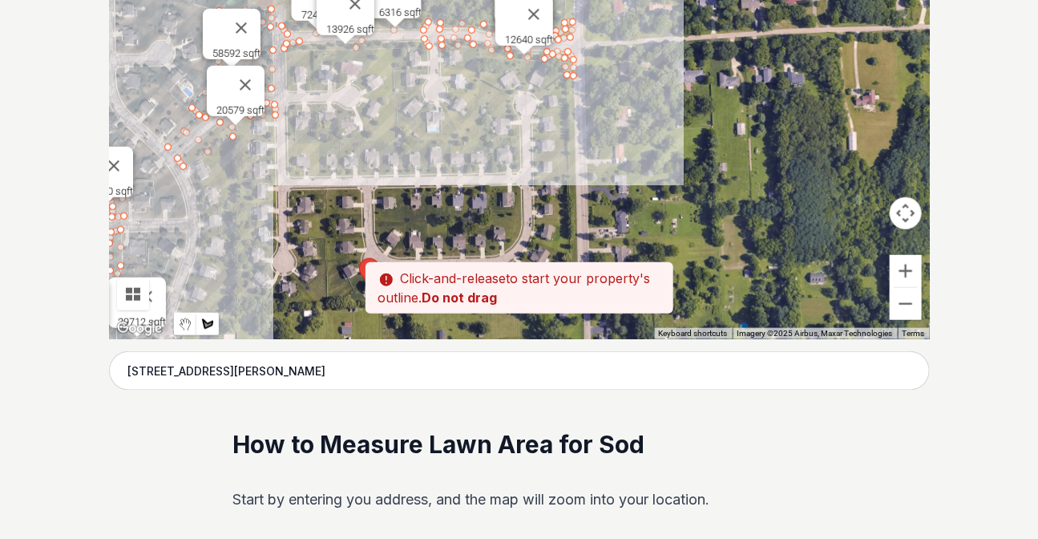
drag, startPoint x: 601, startPoint y: 234, endPoint x: 523, endPoint y: 229, distance: 78.7
click at [353, 51] on div at bounding box center [519, 98] width 821 height 481
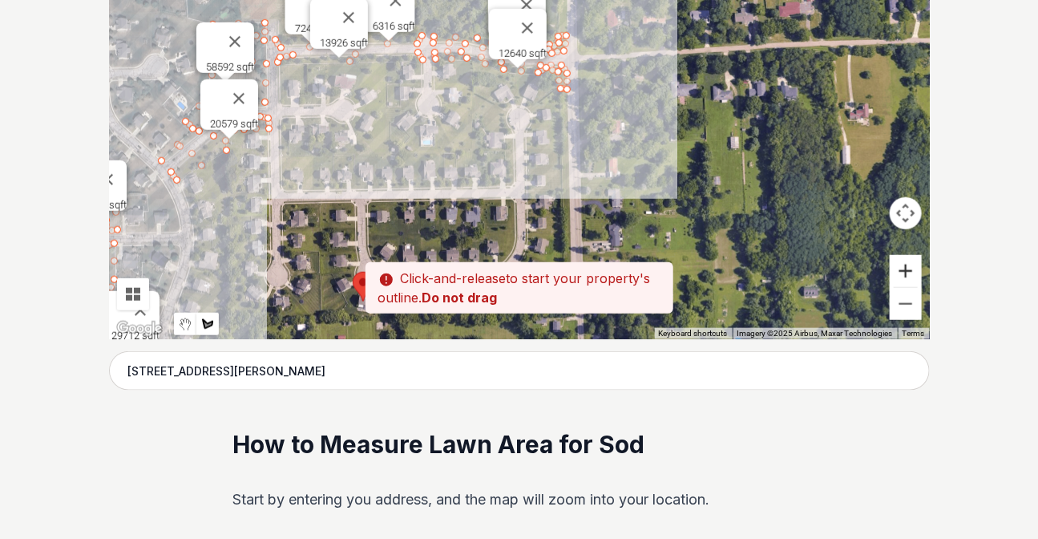
click at [353, 51] on button "Zoom in" at bounding box center [906, 271] width 32 height 32
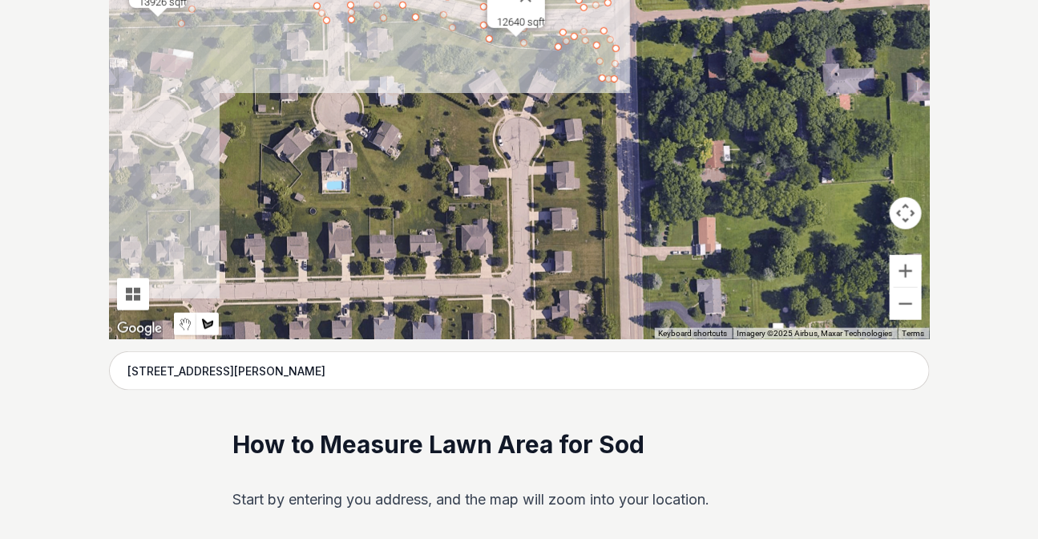
click at [353, 51] on div at bounding box center [519, 98] width 821 height 481
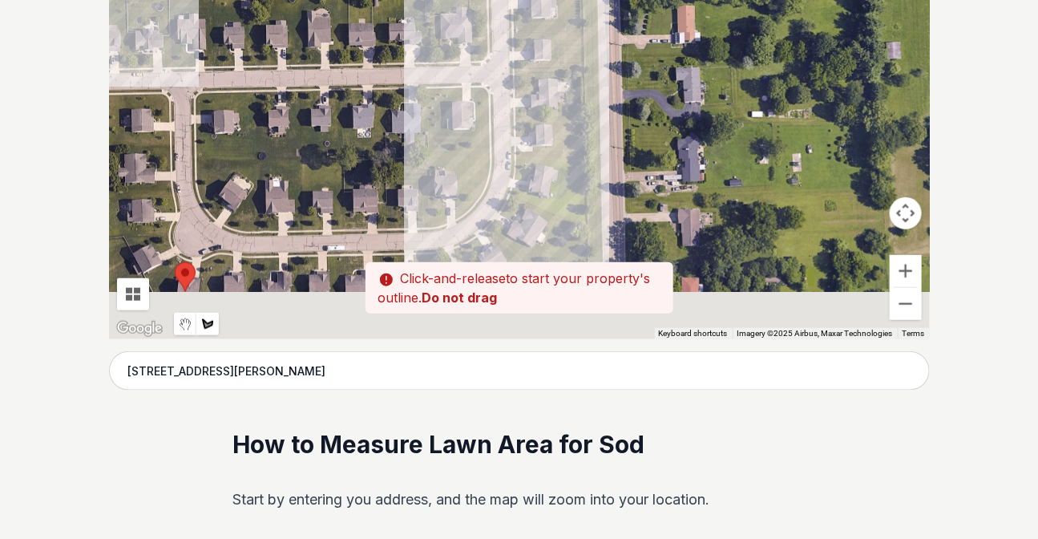
drag, startPoint x: 615, startPoint y: 311, endPoint x: 593, endPoint y: 96, distance: 215.9
click at [353, 51] on div at bounding box center [519, 98] width 821 height 481
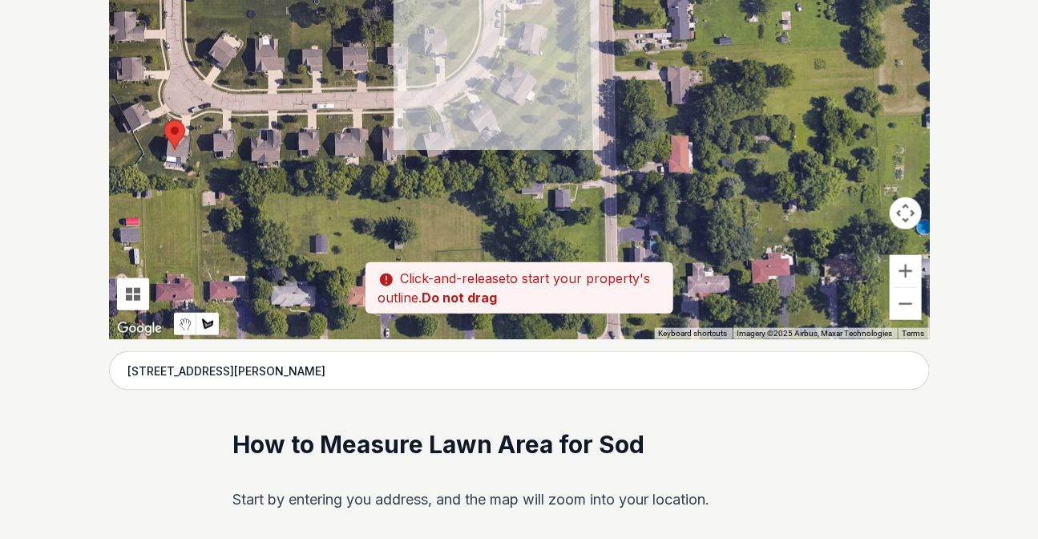
drag, startPoint x: 577, startPoint y: 120, endPoint x: 577, endPoint y: 90, distance: 30.5
click at [353, 51] on div at bounding box center [519, 98] width 821 height 481
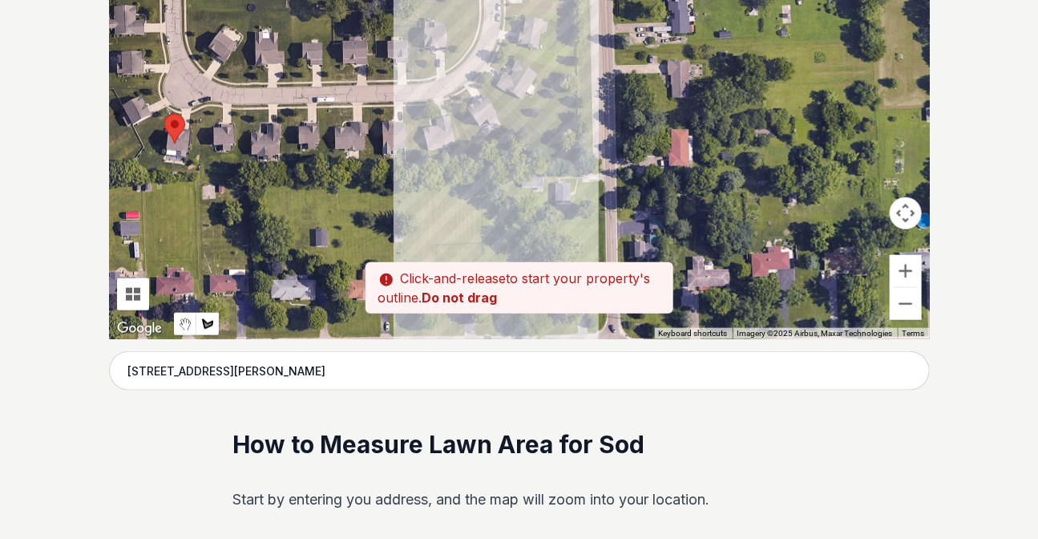
click at [353, 51] on div at bounding box center [519, 98] width 821 height 481
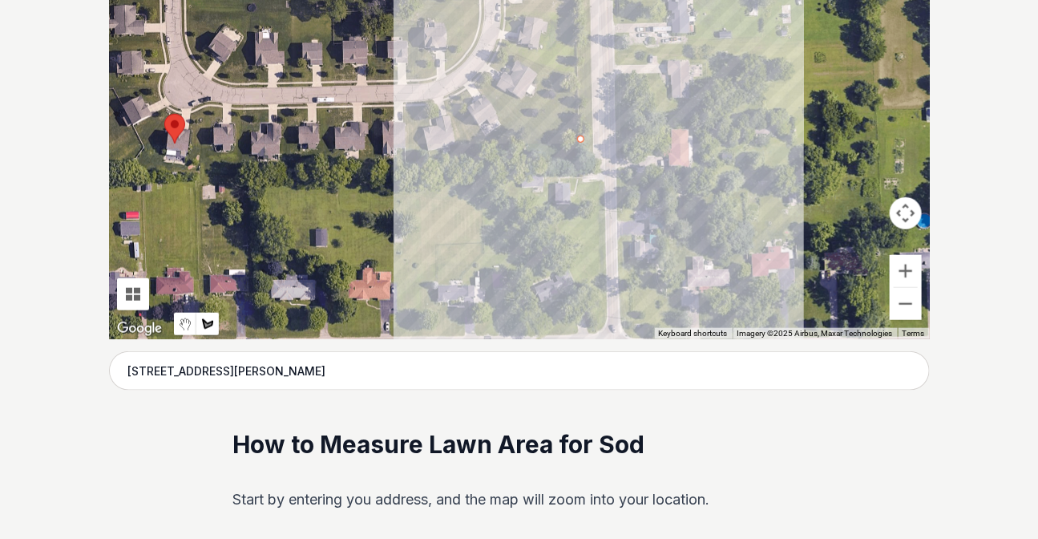
click at [353, 51] on div at bounding box center [519, 98] width 821 height 481
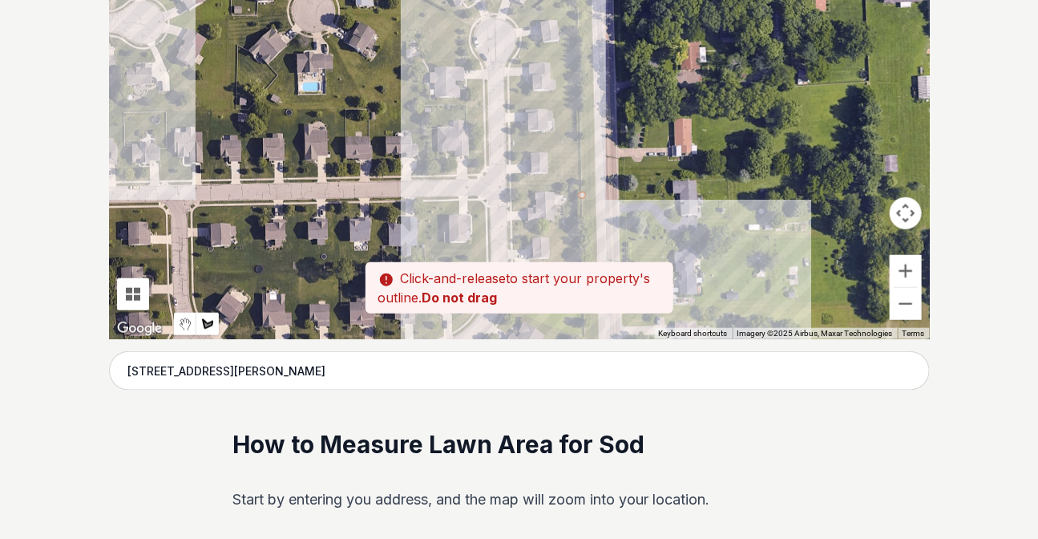
drag, startPoint x: 593, startPoint y: 67, endPoint x: 602, endPoint y: 333, distance: 266.3
click at [353, 51] on div at bounding box center [519, 98] width 821 height 481
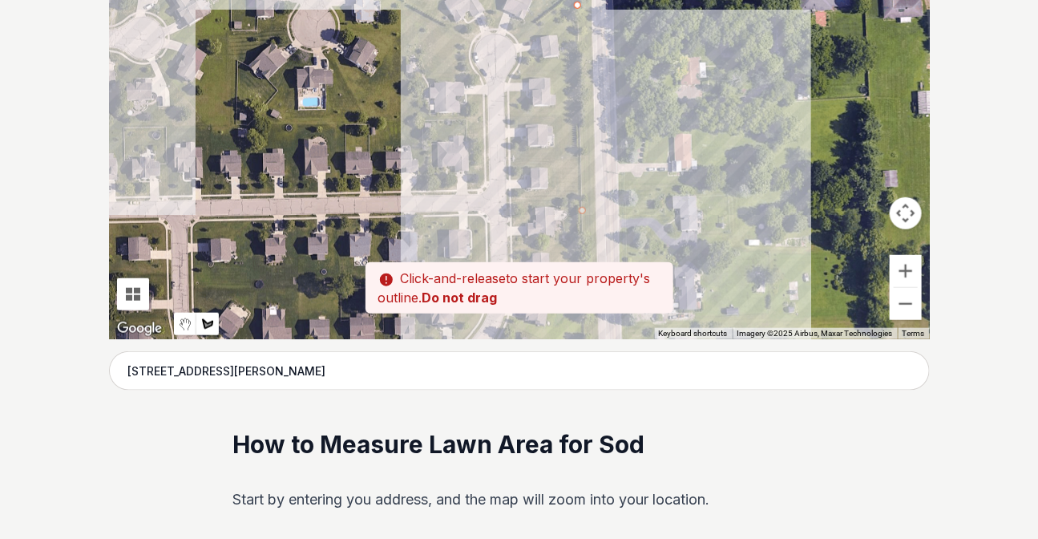
click at [353, 51] on div at bounding box center [519, 98] width 821 height 481
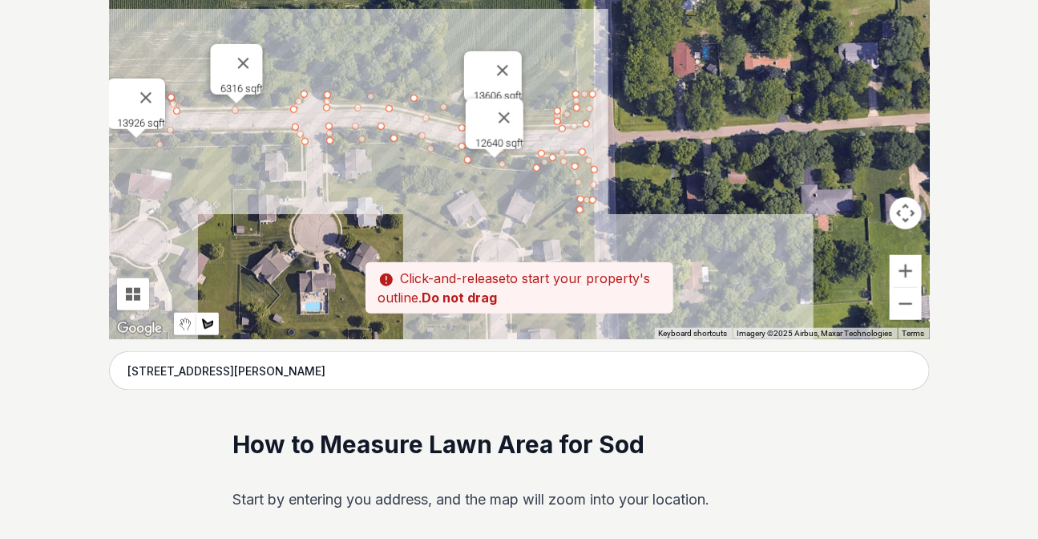
drag, startPoint x: 591, startPoint y: 28, endPoint x: 592, endPoint y: 244, distance: 215.6
click at [353, 51] on div at bounding box center [519, 98] width 821 height 481
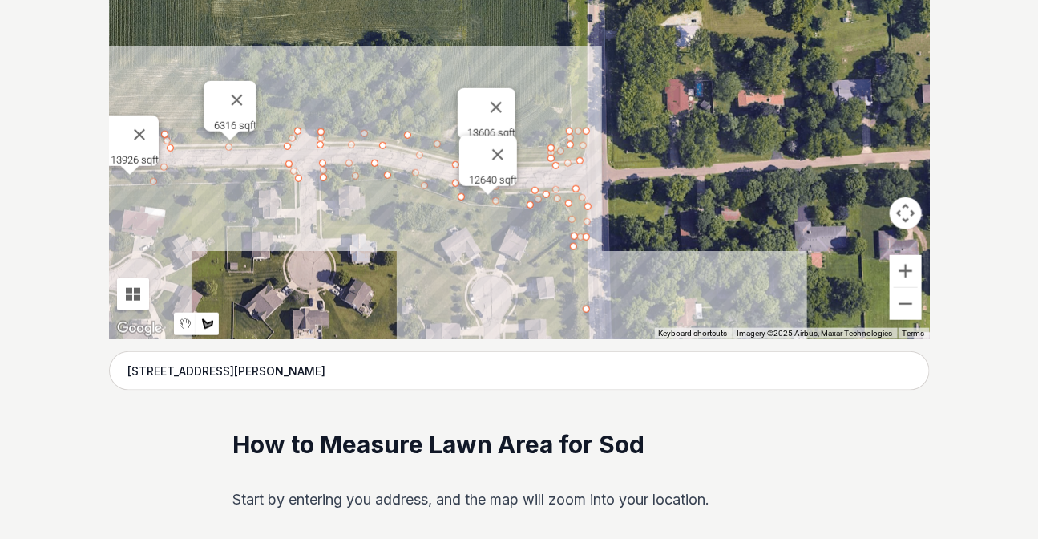
click at [353, 51] on div at bounding box center [519, 98] width 821 height 481
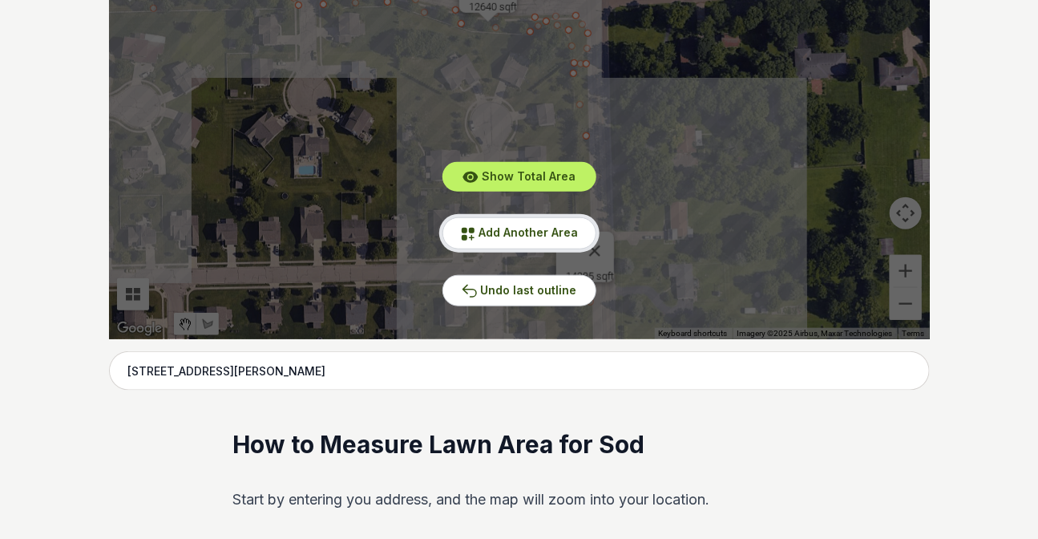
click at [353, 51] on span "Add Another Area" at bounding box center [528, 232] width 99 height 14
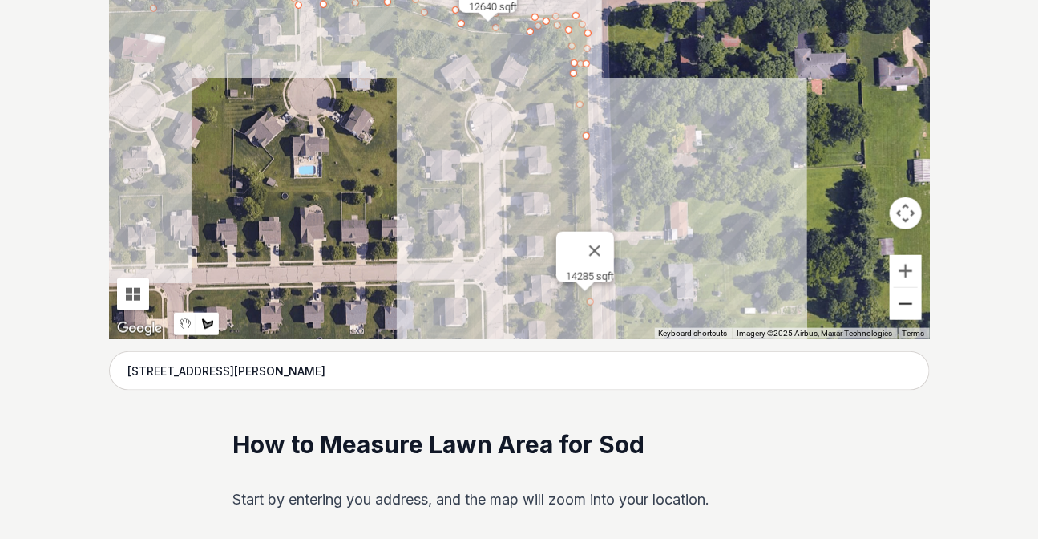
click at [353, 51] on button "Zoom out" at bounding box center [906, 304] width 32 height 32
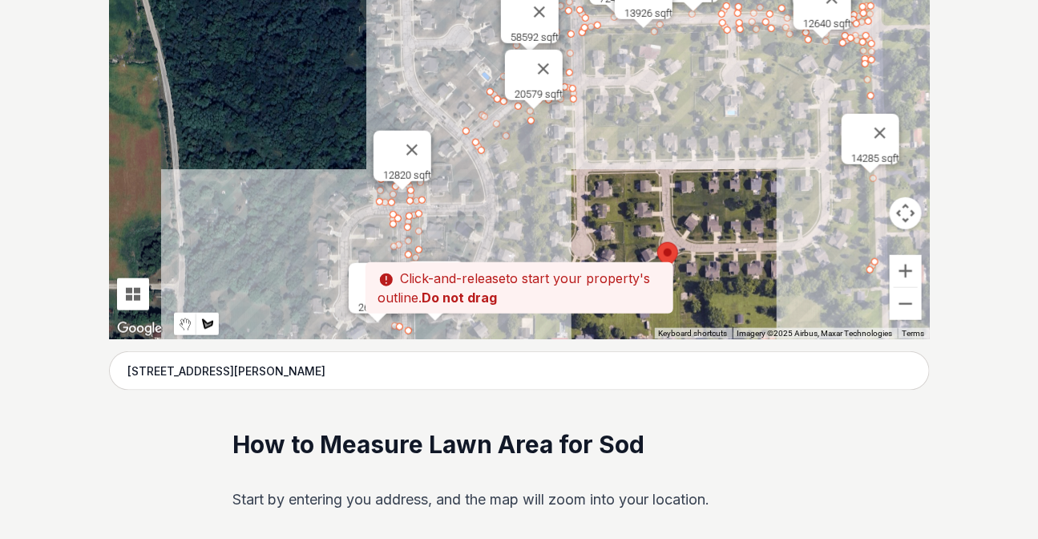
drag, startPoint x: 401, startPoint y: 241, endPoint x: 740, endPoint y: 220, distance: 339.7
click at [353, 51] on div at bounding box center [519, 98] width 821 height 481
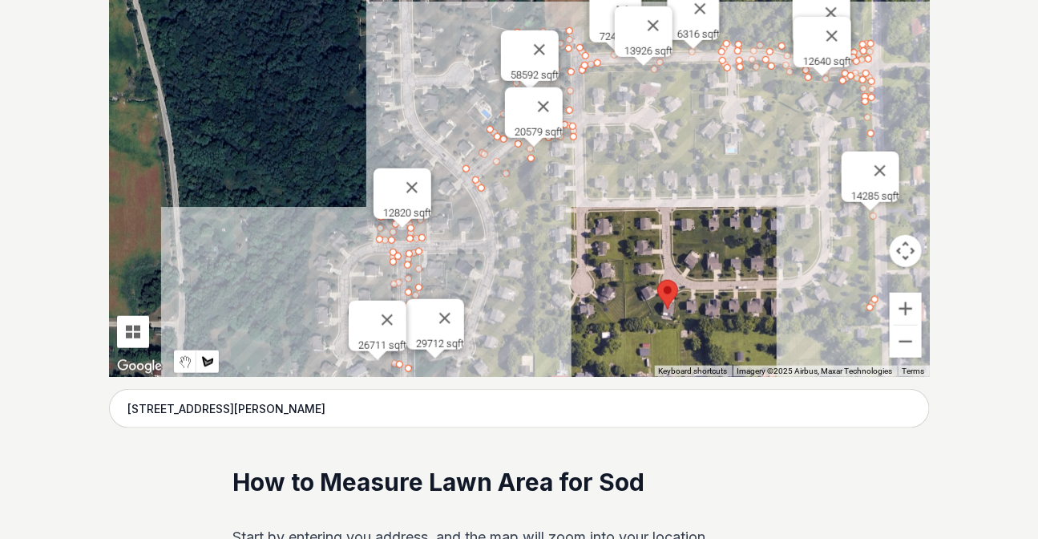
scroll to position [417, 0]
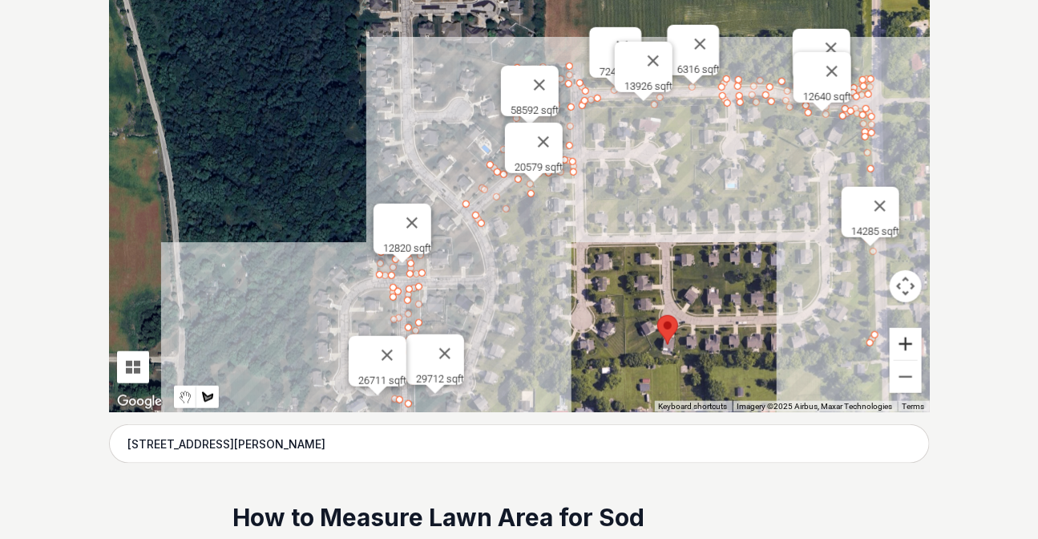
click at [353, 51] on button "Zoom in" at bounding box center [906, 344] width 32 height 32
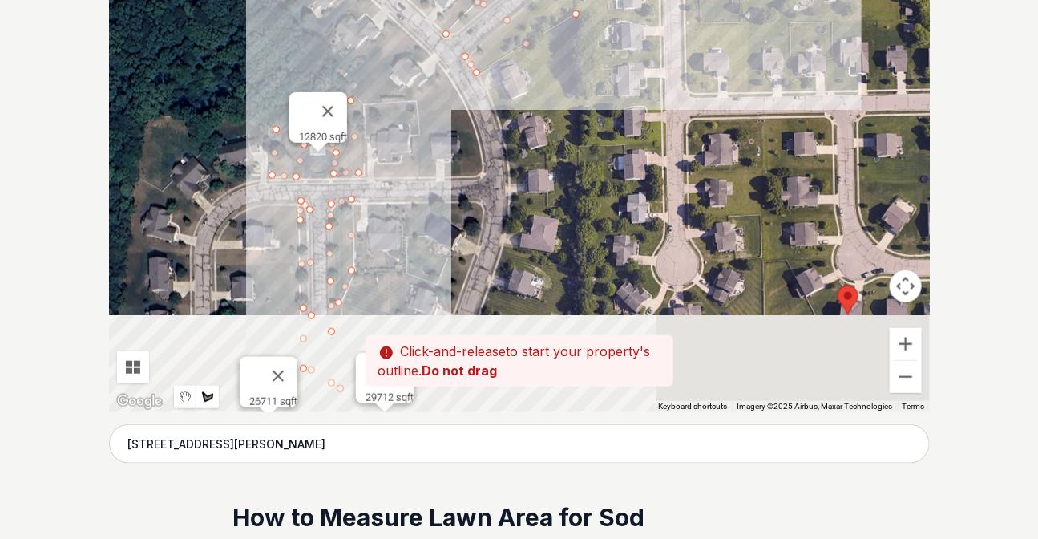
drag, startPoint x: 544, startPoint y: 343, endPoint x: 594, endPoint y: 102, distance: 246.3
click at [353, 51] on div at bounding box center [519, 171] width 821 height 481
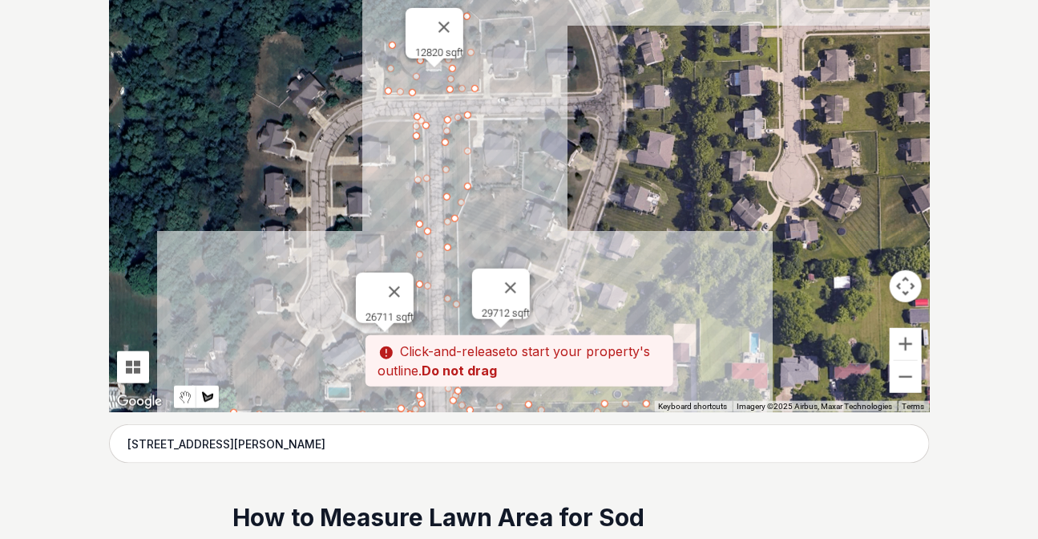
drag, startPoint x: 544, startPoint y: 232, endPoint x: 647, endPoint y: 182, distance: 114.0
click at [353, 51] on div at bounding box center [519, 171] width 821 height 481
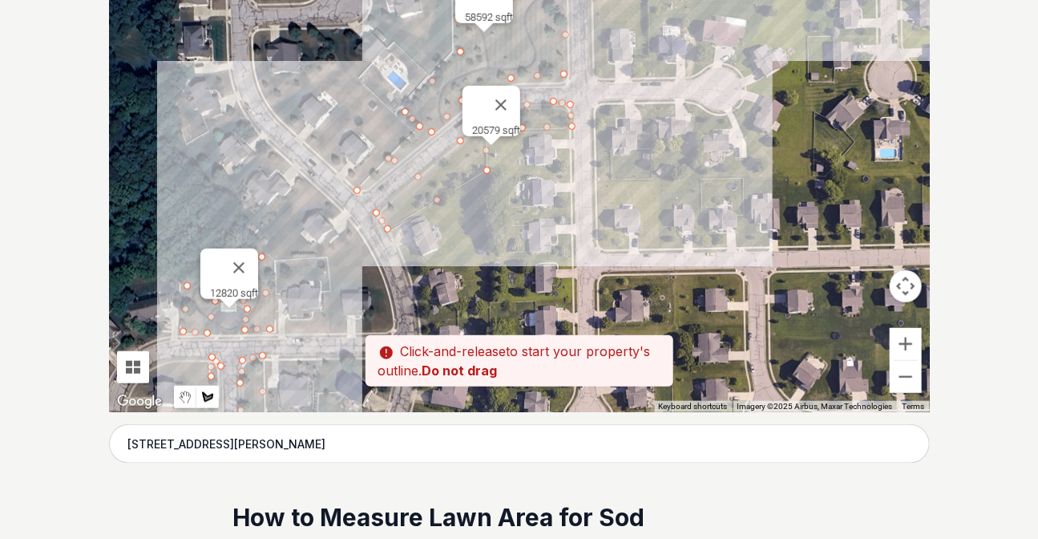
drag, startPoint x: 749, startPoint y: 68, endPoint x: 507, endPoint y: 345, distance: 367.0
click at [353, 51] on div "Pssst - zoom in over here To navigate the map with touch gestures double-tap an…" at bounding box center [519, 171] width 821 height 481
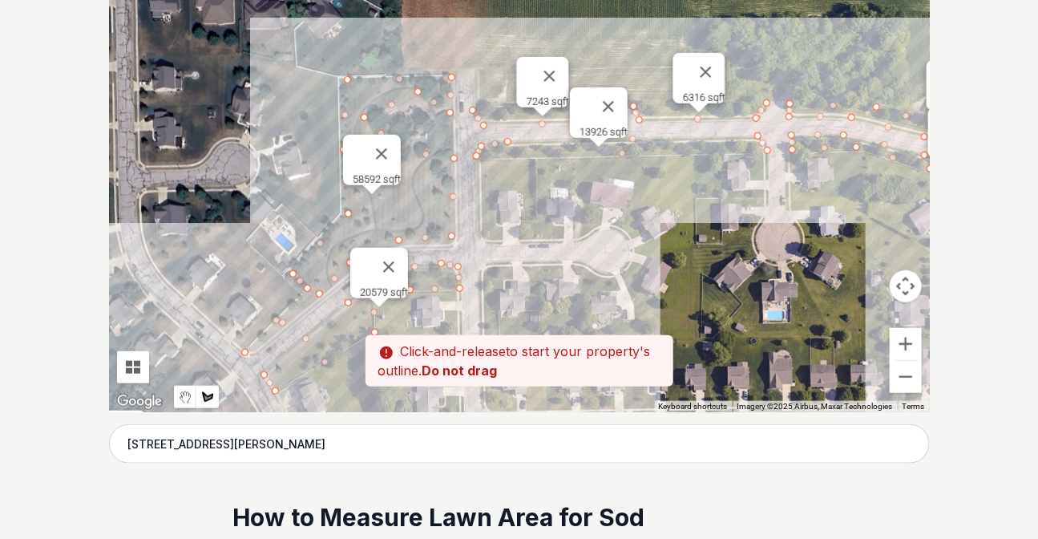
drag, startPoint x: 646, startPoint y: 168, endPoint x: 566, endPoint y: 301, distance: 154.6
click at [353, 51] on div at bounding box center [519, 171] width 821 height 481
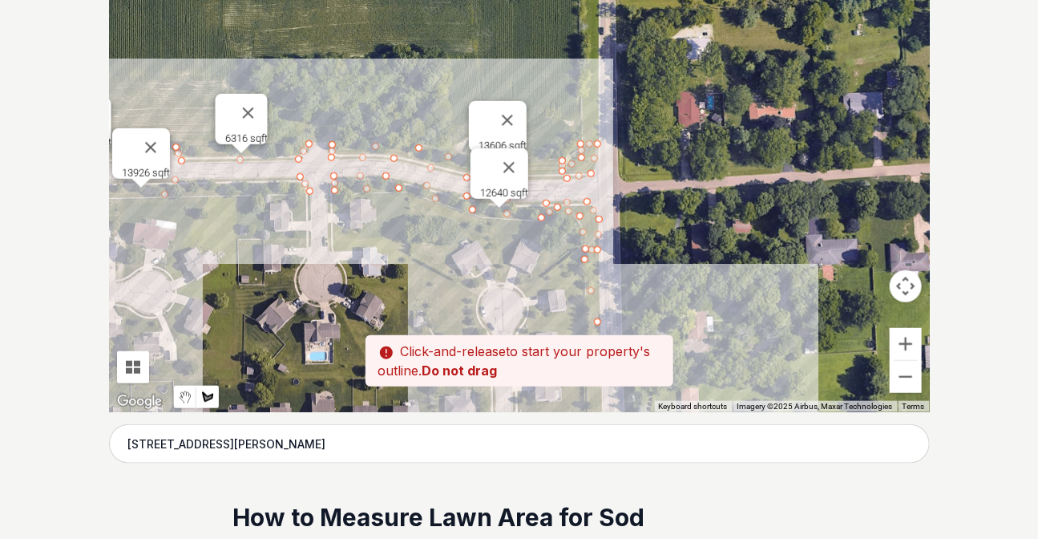
drag, startPoint x: 802, startPoint y: 267, endPoint x: 344, endPoint y: 308, distance: 459.5
click at [344, 51] on div at bounding box center [519, 171] width 821 height 481
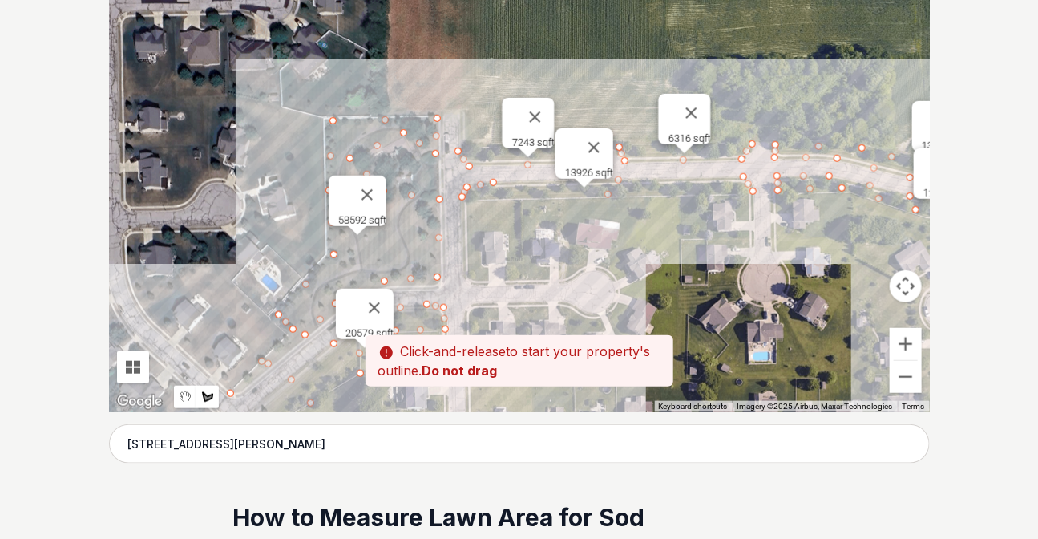
drag, startPoint x: 228, startPoint y: 249, endPoint x: 811, endPoint y: 251, distance: 583.5
click at [353, 51] on div at bounding box center [519, 171] width 821 height 481
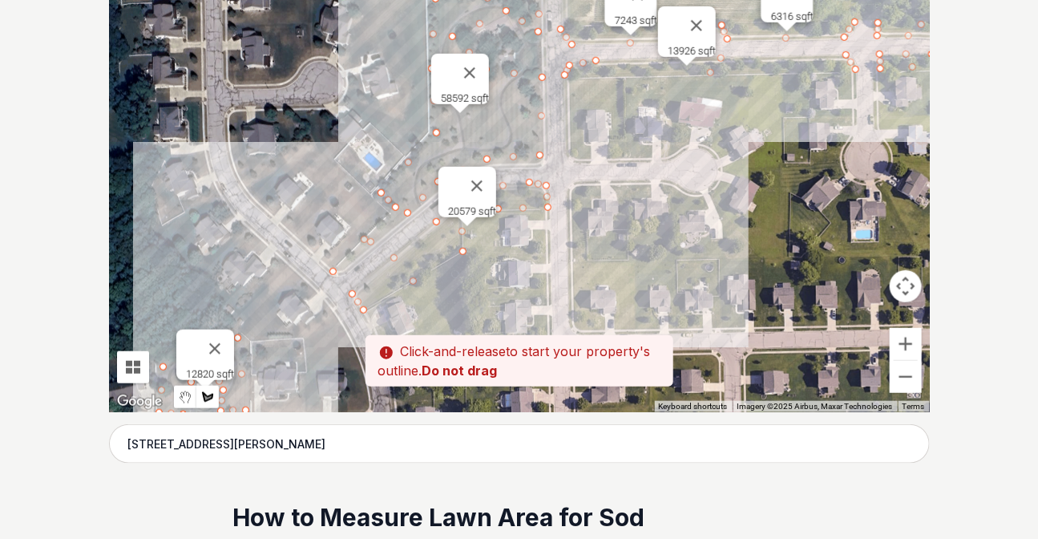
drag, startPoint x: 437, startPoint y: 249, endPoint x: 404, endPoint y: 122, distance: 131.6
click at [353, 51] on div at bounding box center [519, 171] width 821 height 481
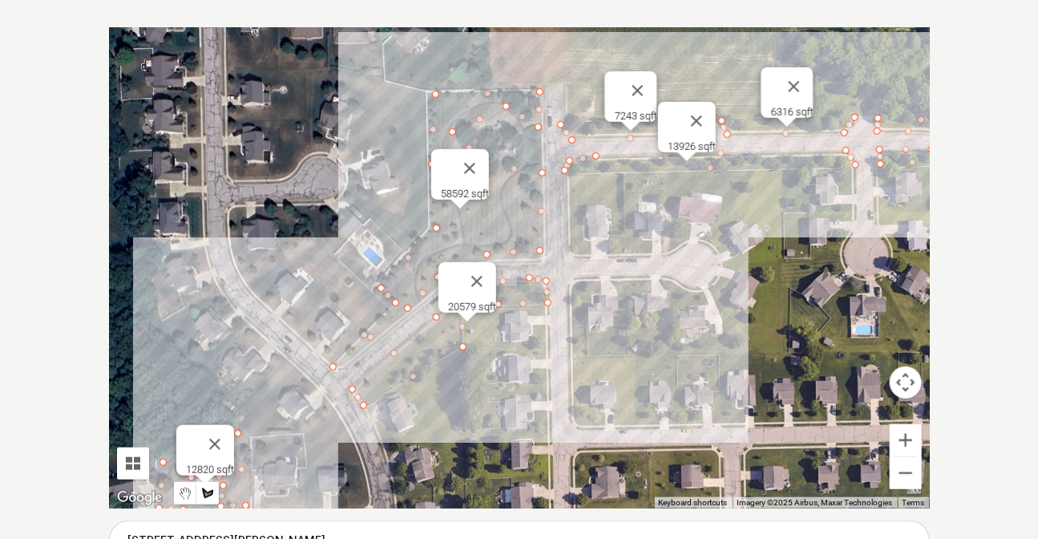
scroll to position [345, 0]
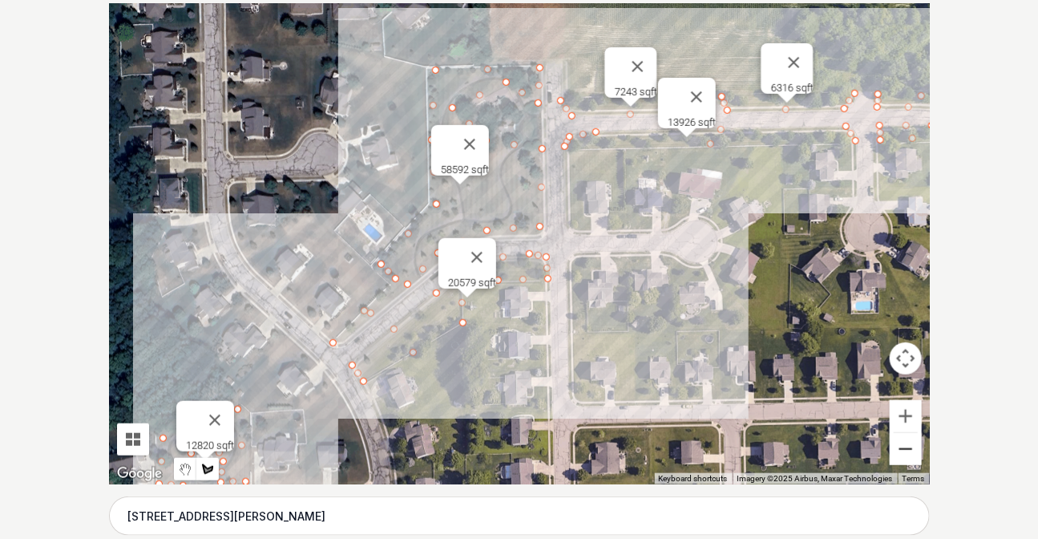
click at [353, 51] on button "Zoom out" at bounding box center [906, 449] width 32 height 32
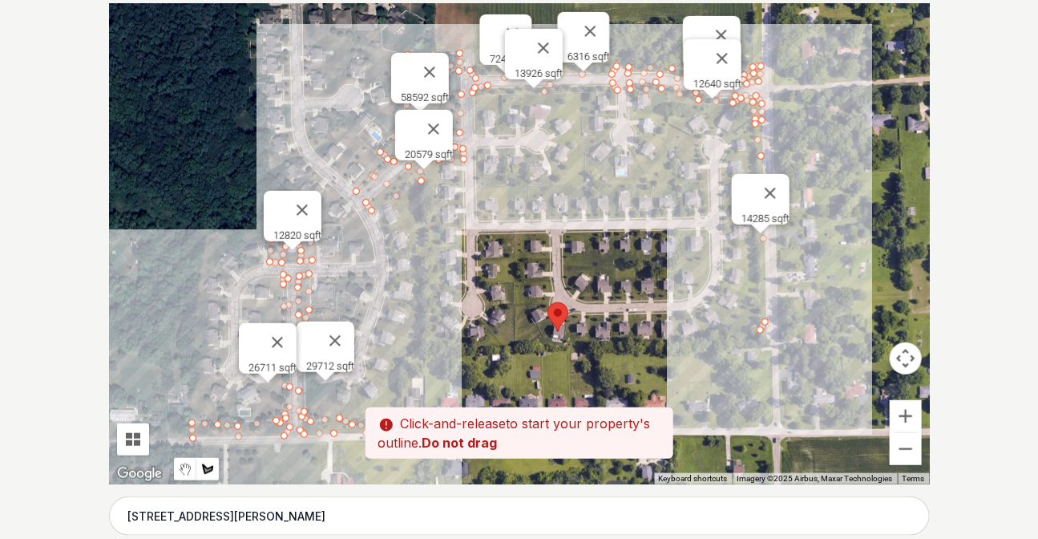
drag, startPoint x: 527, startPoint y: 342, endPoint x: 458, endPoint y: 240, distance: 122.5
click at [353, 51] on div at bounding box center [519, 243] width 821 height 481
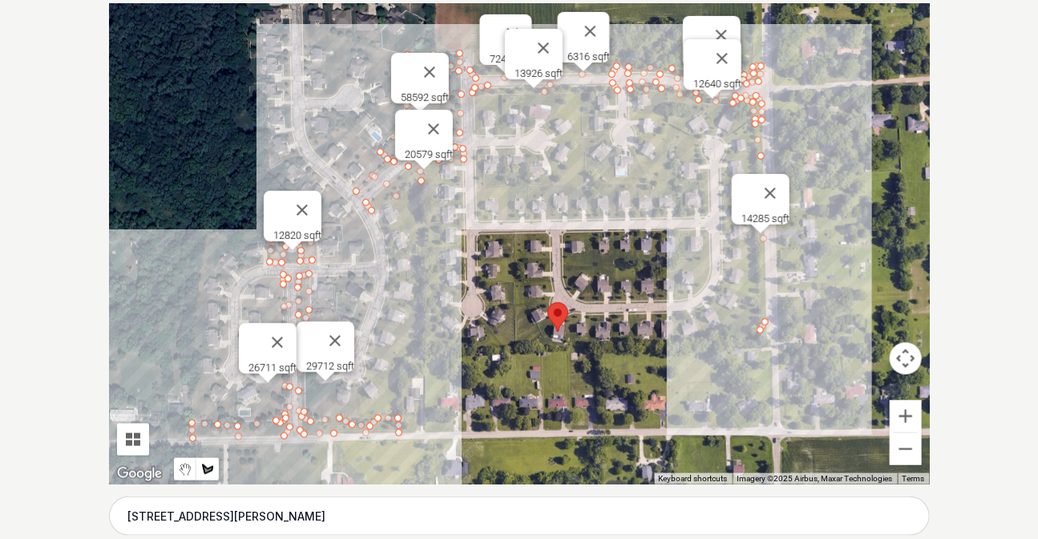
click at [341, 51] on button "Close" at bounding box center [335, 340] width 38 height 38
click at [289, 51] on button "Close" at bounding box center [277, 342] width 38 height 38
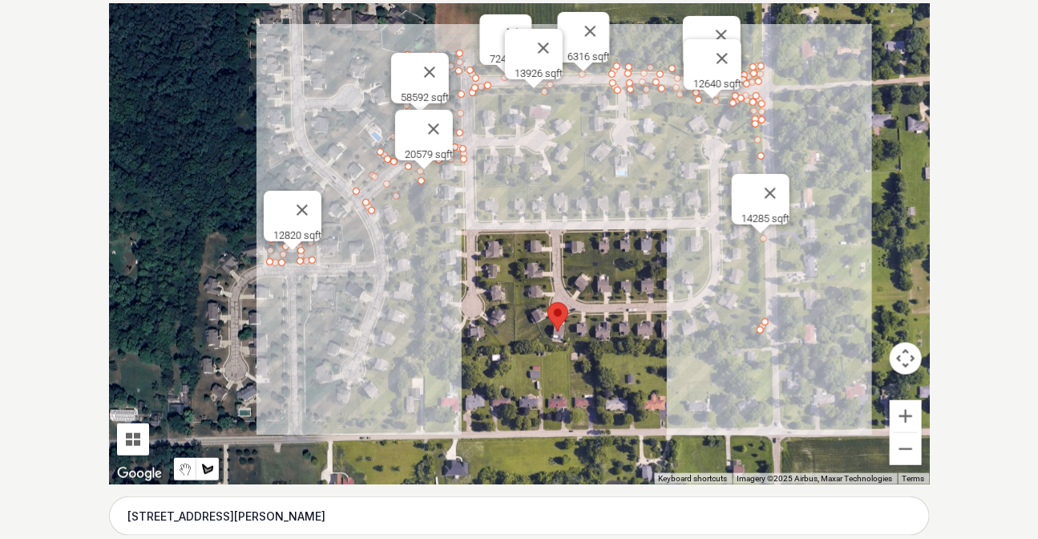
click at [311, 51] on button "Close" at bounding box center [302, 210] width 38 height 38
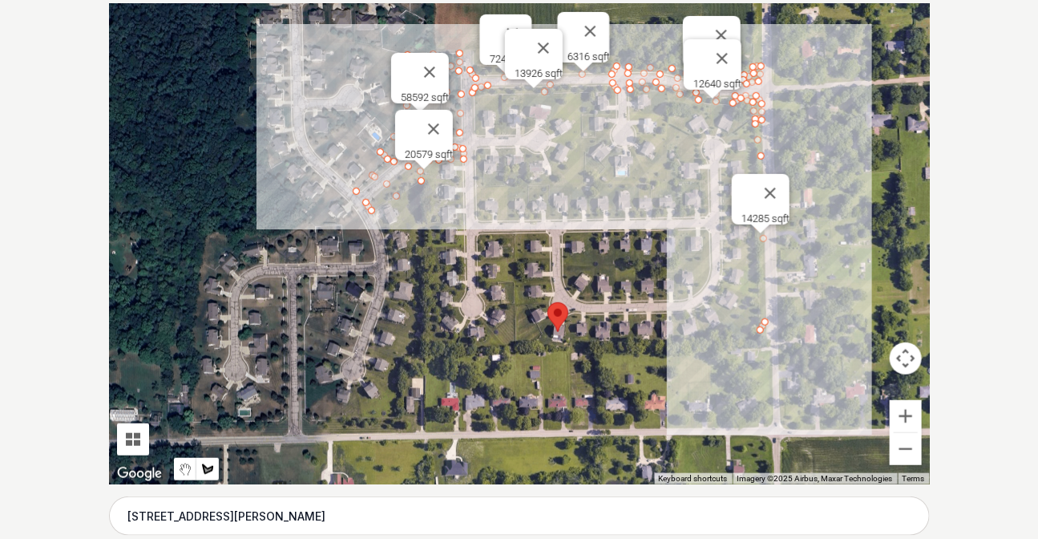
click at [353, 51] on button "Close" at bounding box center [433, 129] width 38 height 38
click at [353, 51] on button "Close" at bounding box center [429, 72] width 38 height 38
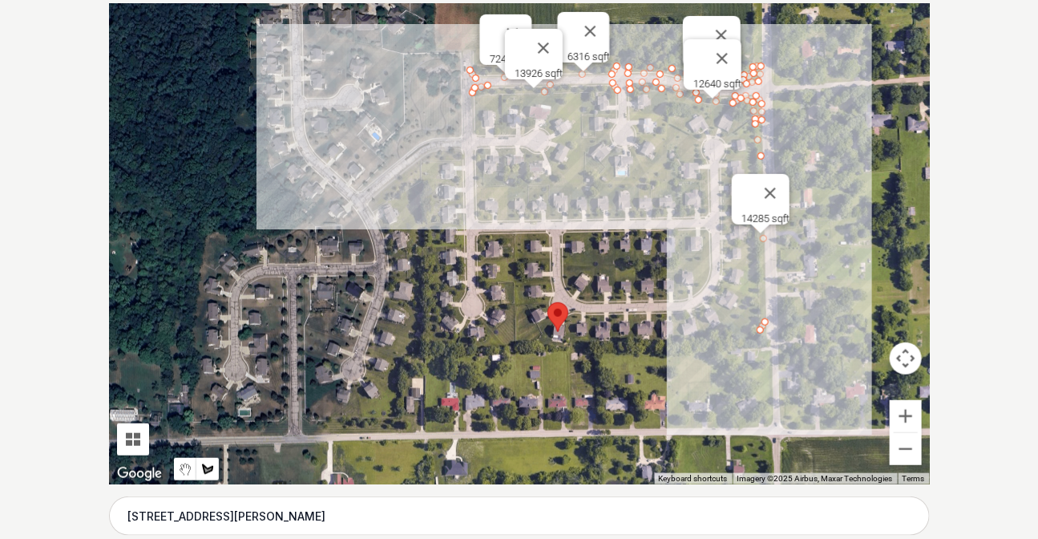
click at [353, 37] on button "Close" at bounding box center [543, 48] width 38 height 38
click at [353, 24] on button "Close" at bounding box center [512, 33] width 38 height 38
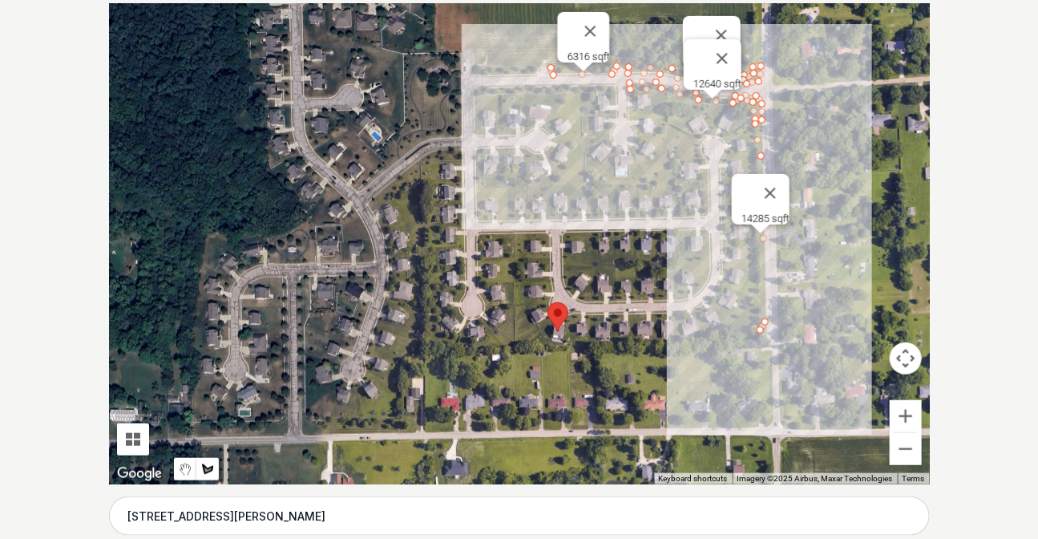
click at [353, 21] on button "Close" at bounding box center [590, 31] width 38 height 38
click at [353, 47] on button "Close" at bounding box center [722, 58] width 38 height 38
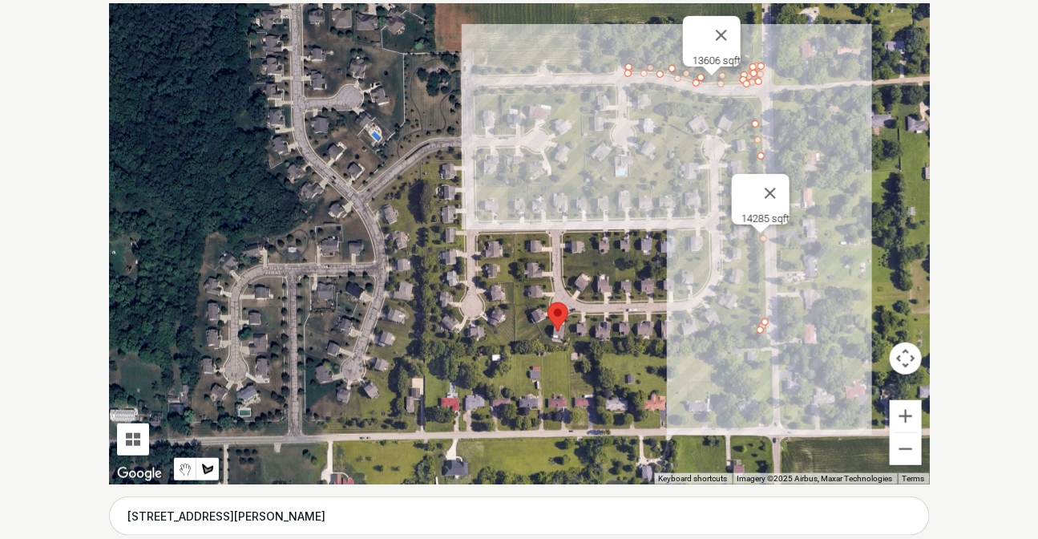
click at [353, 29] on button "Close" at bounding box center [721, 35] width 38 height 38
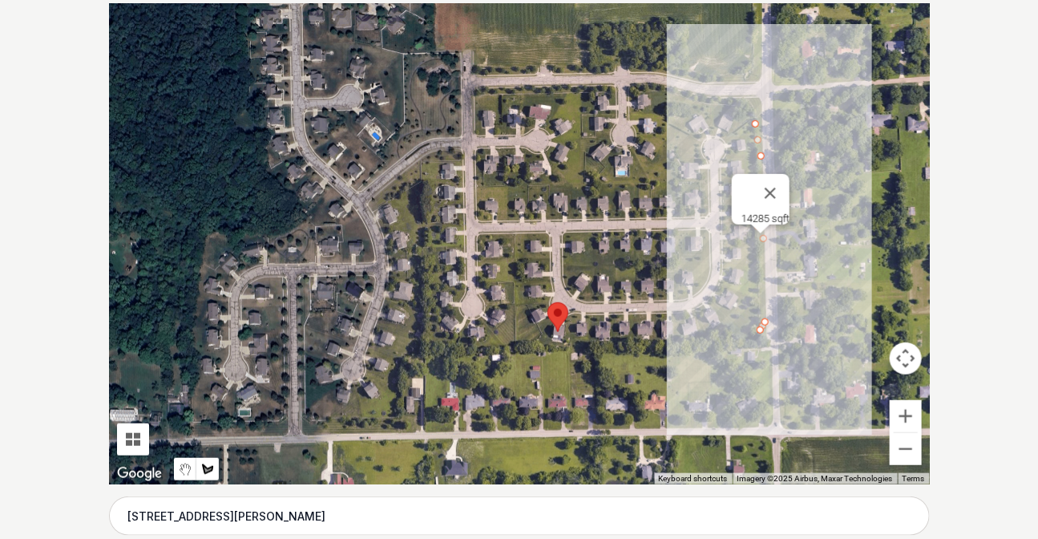
click at [353, 51] on button "Close" at bounding box center [770, 193] width 38 height 38
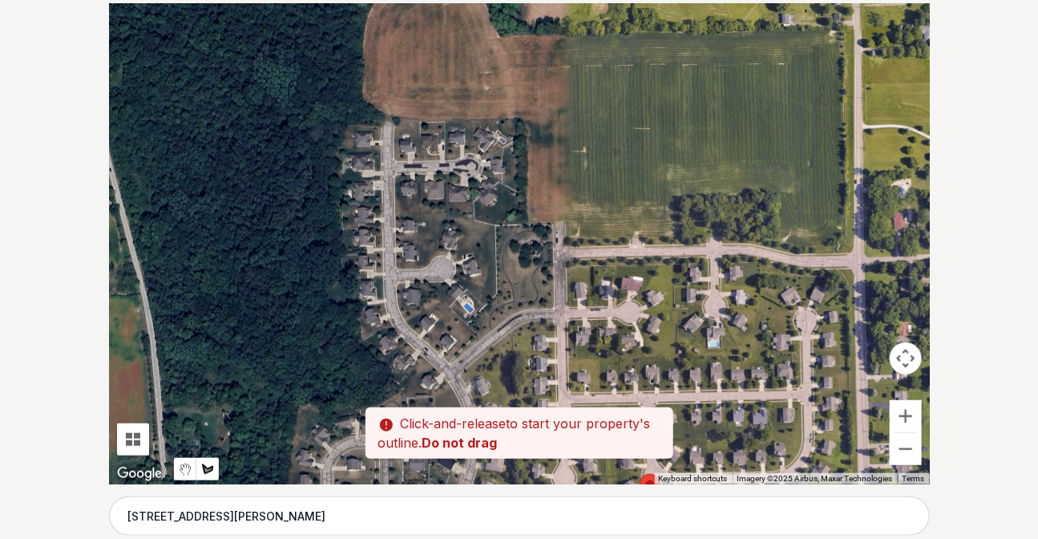
drag, startPoint x: 333, startPoint y: 154, endPoint x: 400, endPoint y: 277, distance: 139.9
click at [353, 51] on div at bounding box center [519, 243] width 821 height 481
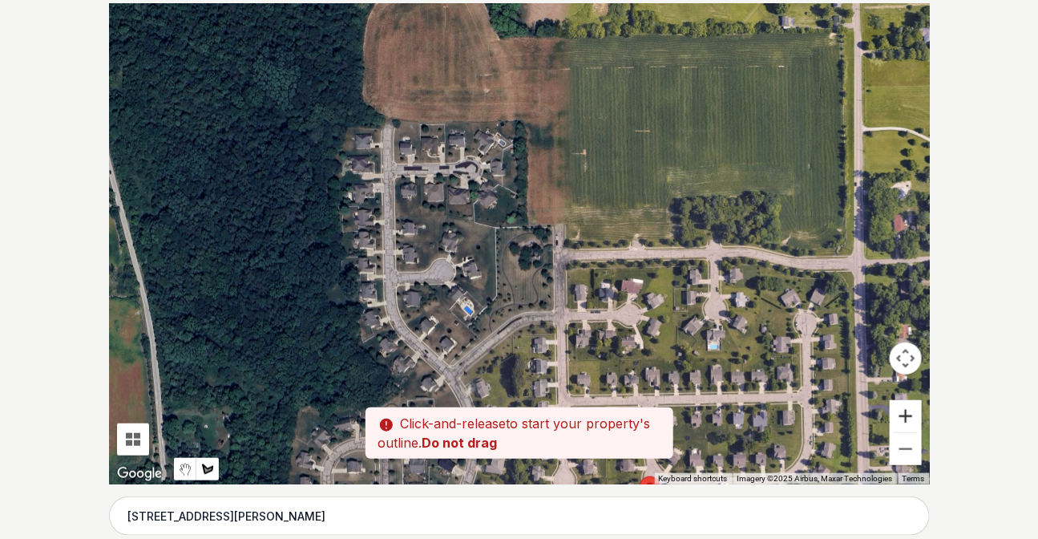
click at [353, 51] on button "Zoom in" at bounding box center [906, 416] width 32 height 32
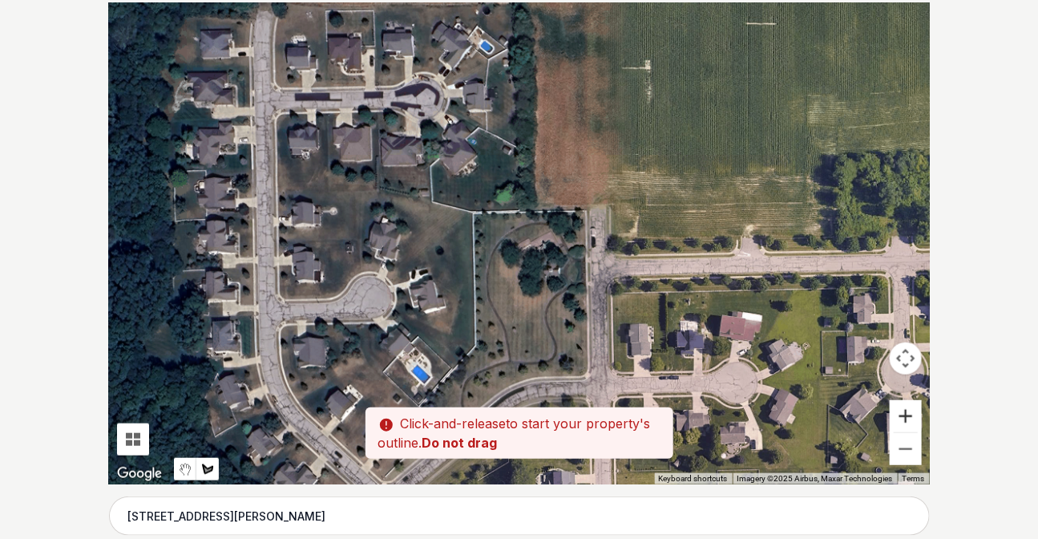
click at [353, 51] on button "Zoom in" at bounding box center [906, 416] width 32 height 32
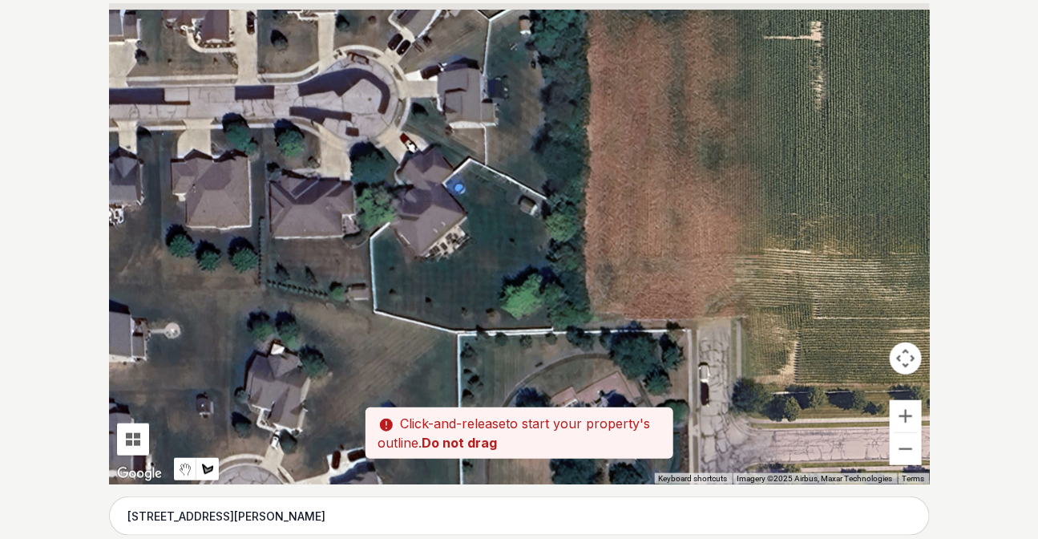
drag, startPoint x: 447, startPoint y: 127, endPoint x: 481, endPoint y: 274, distance: 150.5
click at [353, 51] on div at bounding box center [519, 243] width 821 height 481
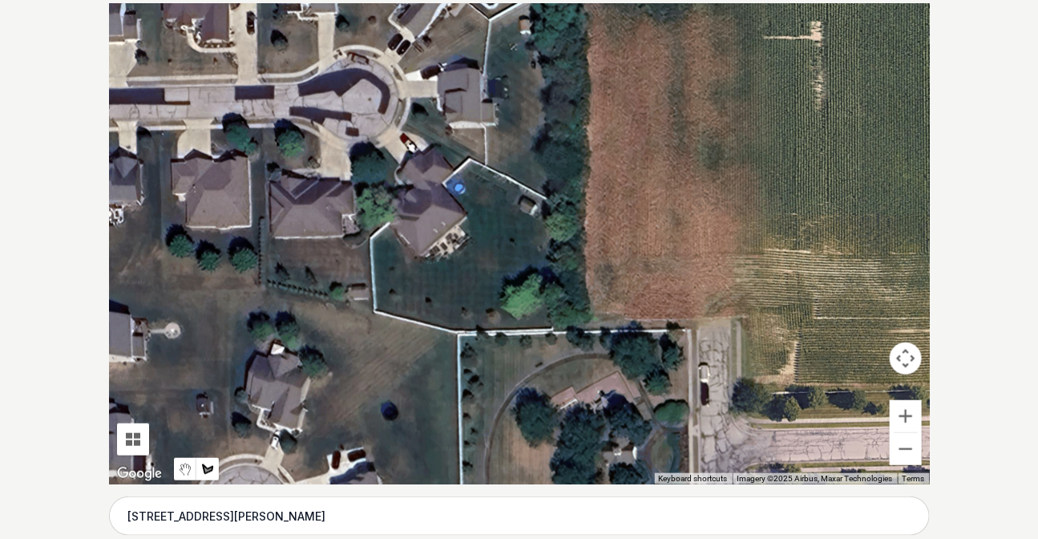
click at [353, 51] on div at bounding box center [519, 243] width 821 height 481
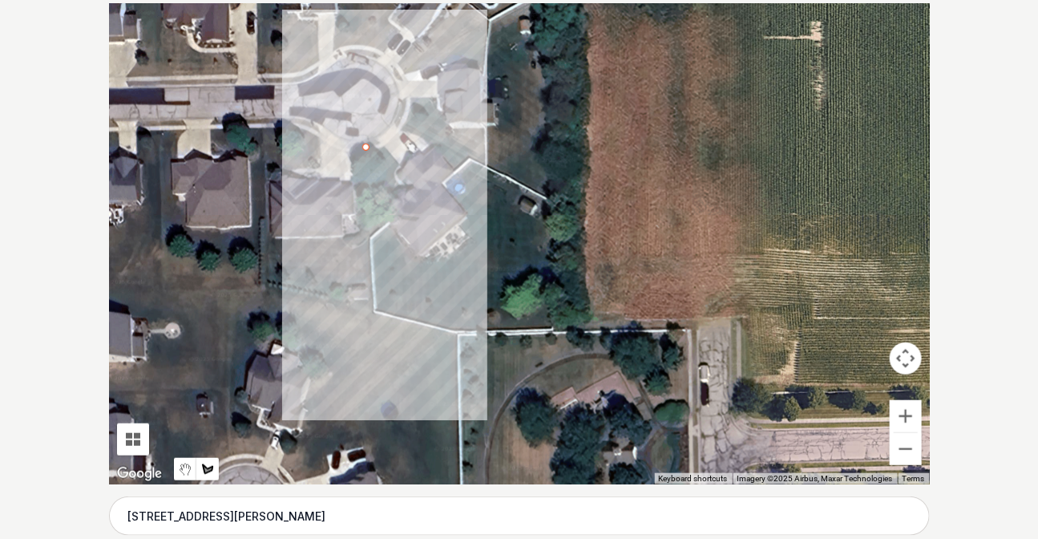
click at [353, 51] on div at bounding box center [519, 243] width 821 height 481
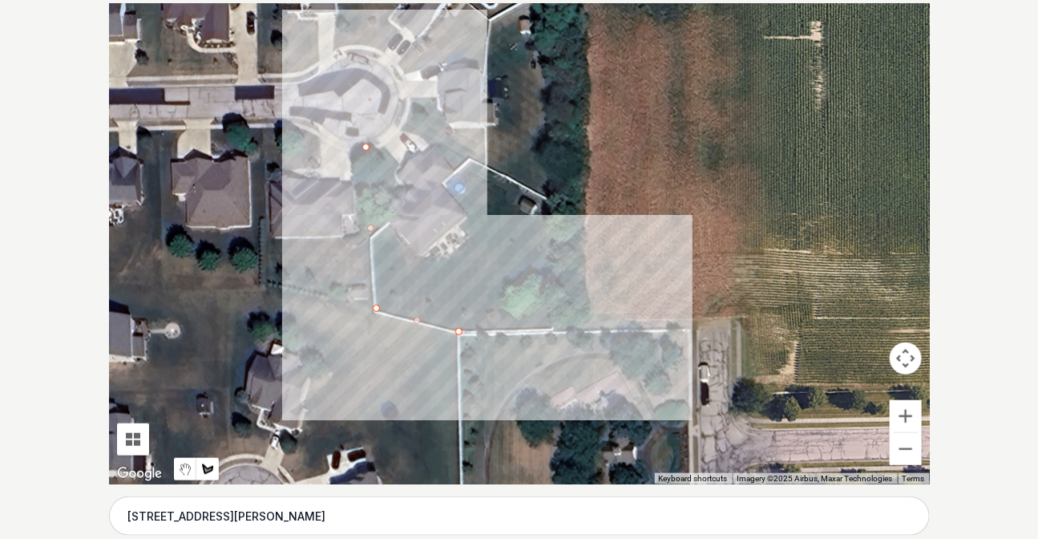
click at [353, 51] on div at bounding box center [519, 243] width 821 height 481
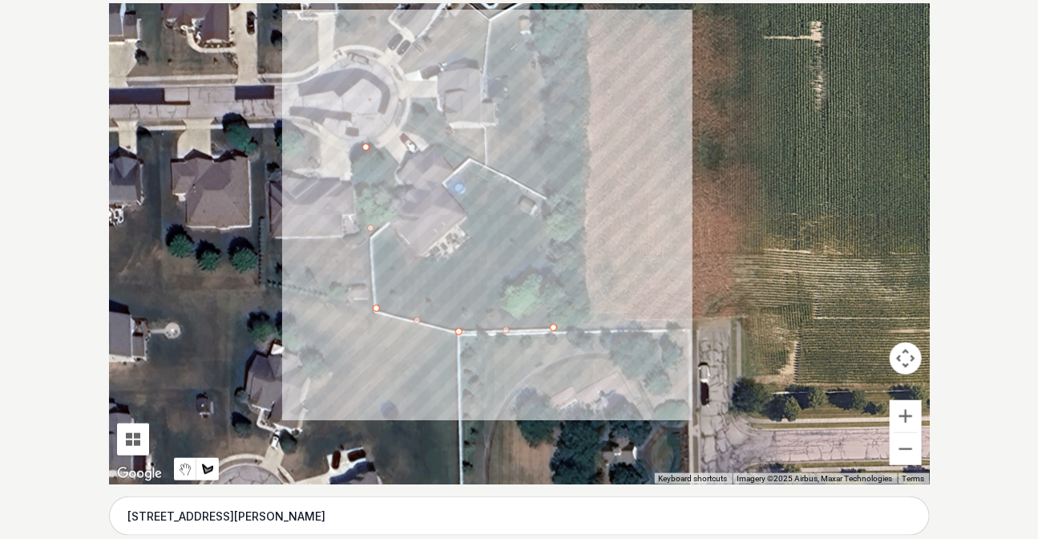
click at [353, 51] on div at bounding box center [519, 243] width 821 height 481
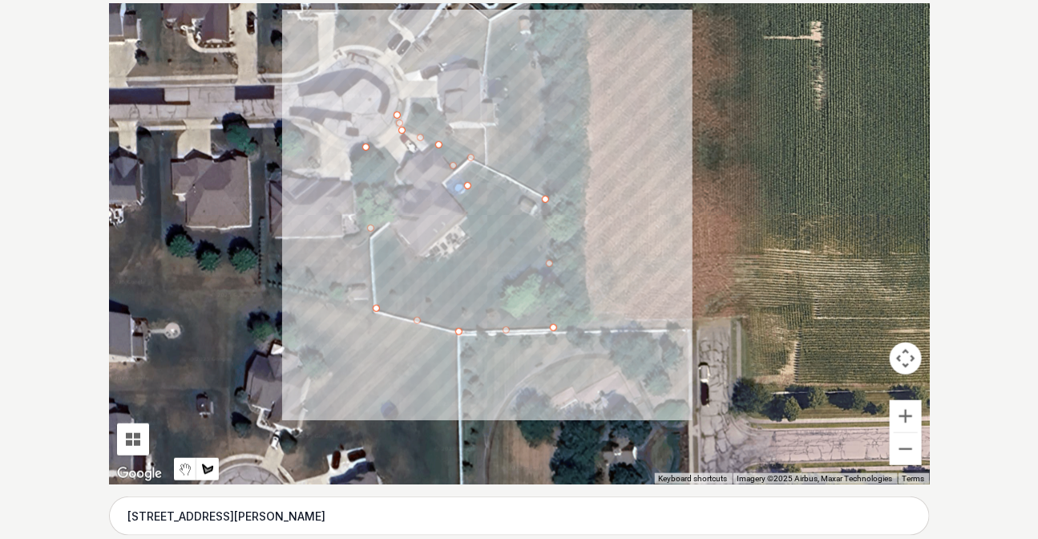
click at [353, 51] on div at bounding box center [519, 243] width 821 height 481
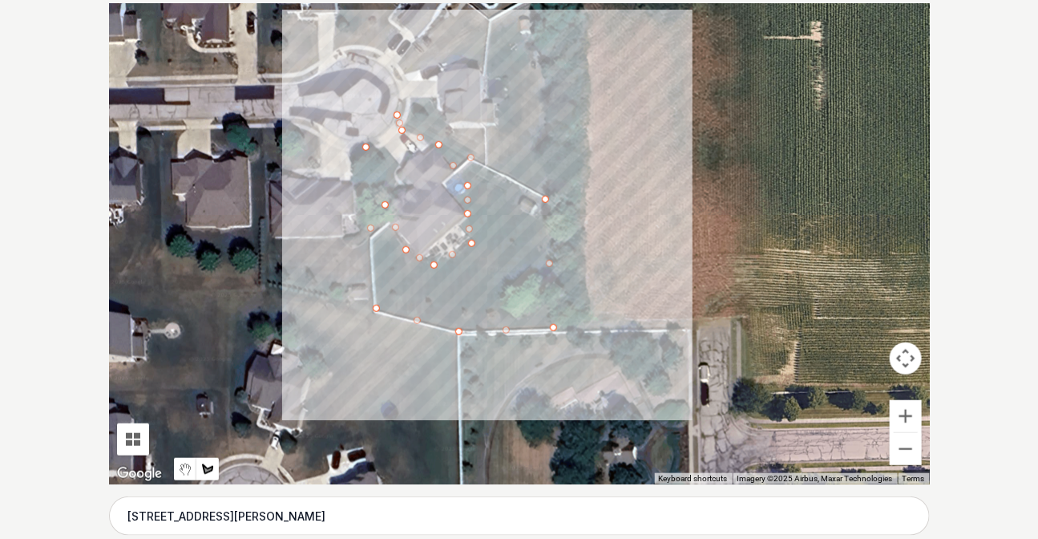
click at [353, 51] on div at bounding box center [519, 243] width 821 height 481
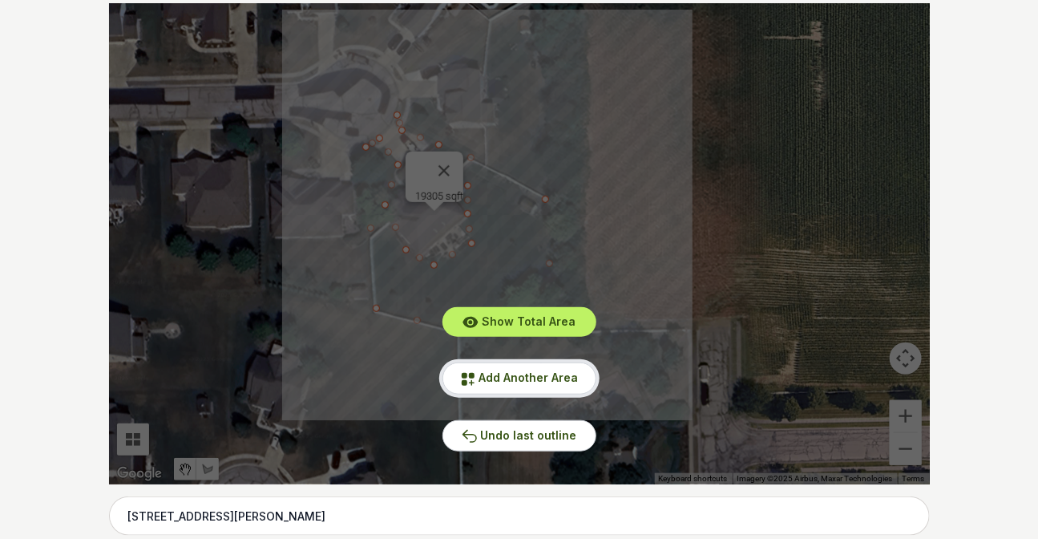
click at [353, 51] on span "Add Another Area" at bounding box center [528, 377] width 99 height 14
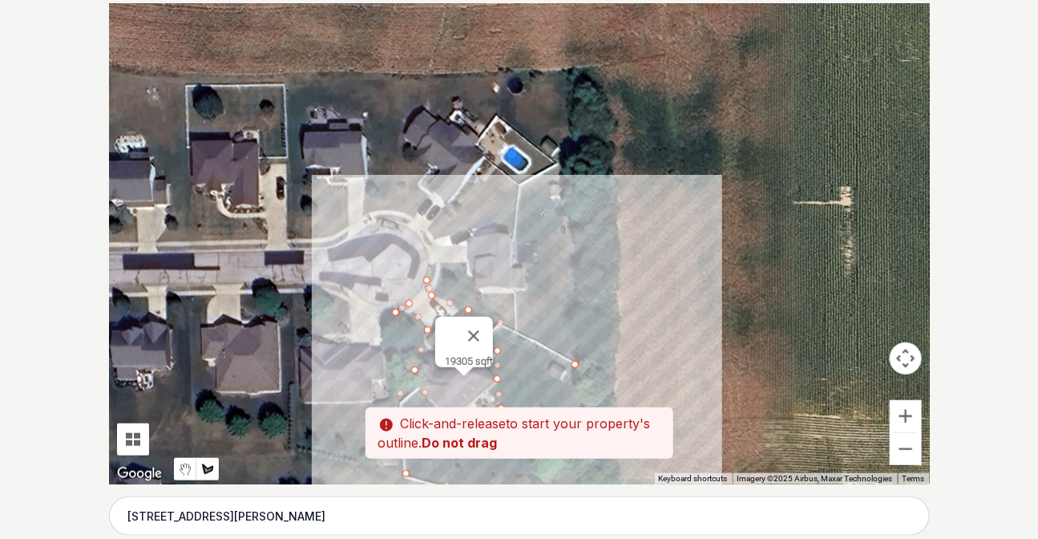
drag, startPoint x: 499, startPoint y: 84, endPoint x: 531, endPoint y: 252, distance: 171.2
click at [353, 51] on div at bounding box center [519, 243] width 821 height 481
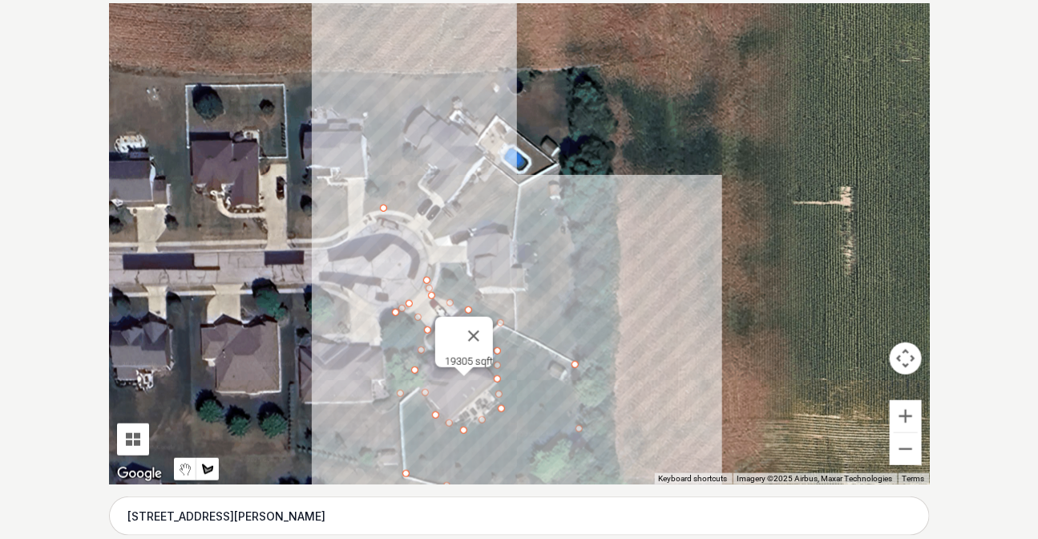
click at [353, 51] on div at bounding box center [519, 243] width 821 height 481
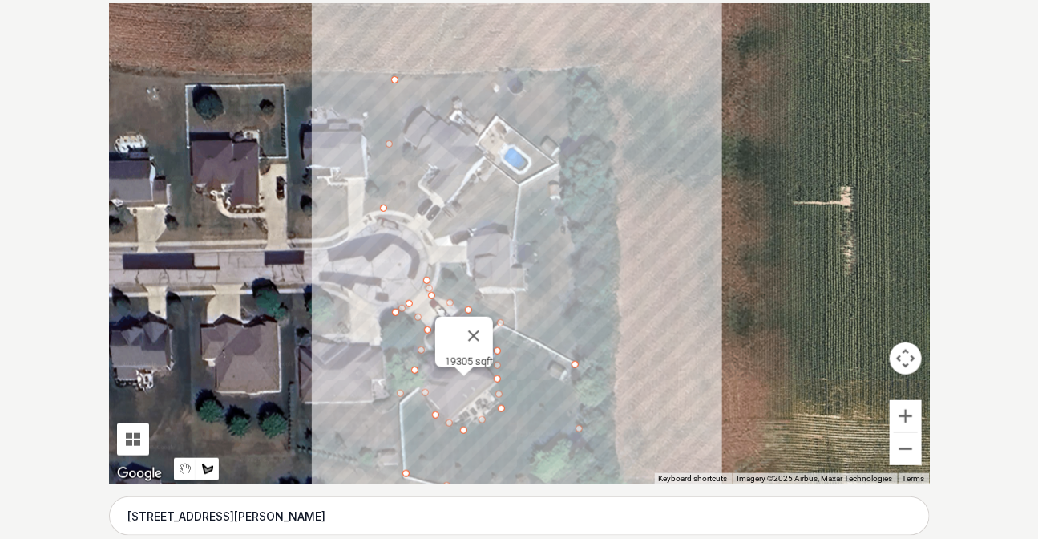
click at [353, 51] on div at bounding box center [519, 243] width 821 height 481
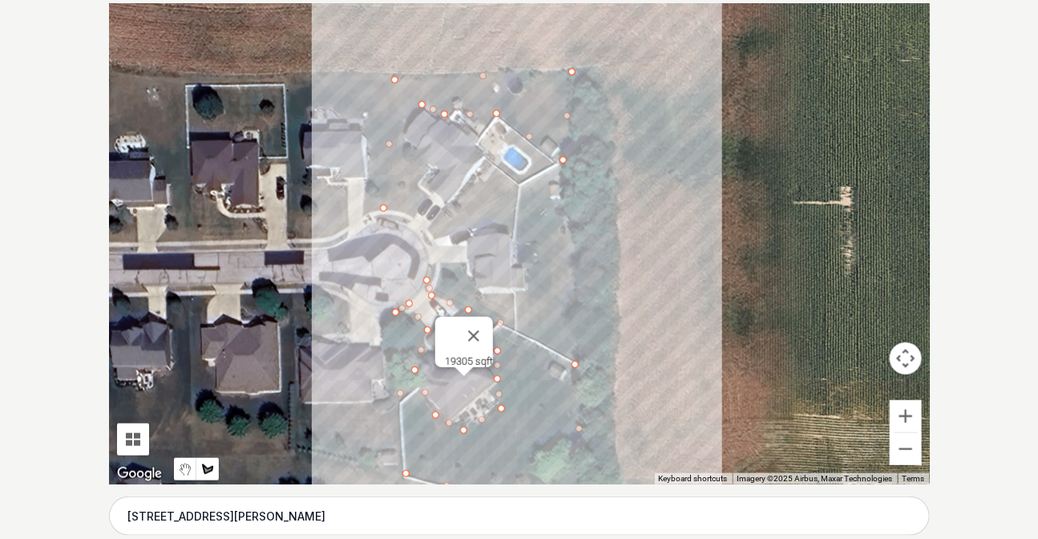
click at [353, 51] on div at bounding box center [519, 243] width 821 height 481
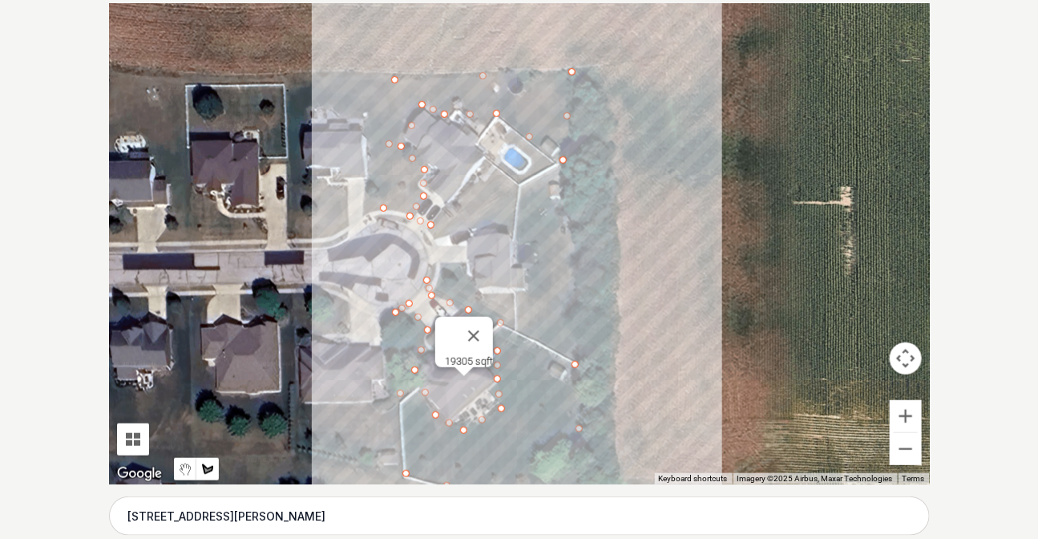
click at [353, 51] on div at bounding box center [519, 243] width 821 height 481
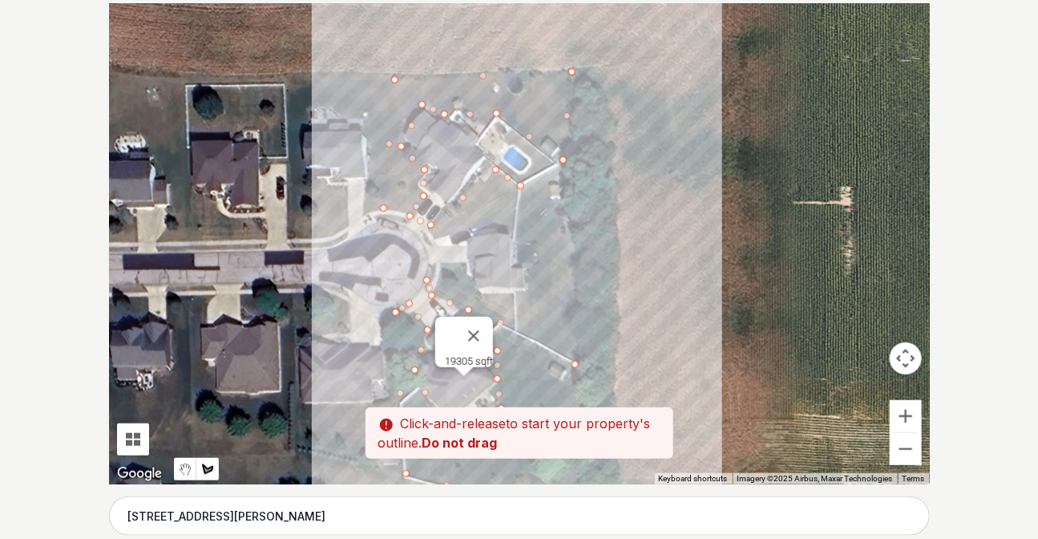
click at [353, 51] on div at bounding box center [519, 243] width 821 height 481
